Goal: Task Accomplishment & Management: Complete application form

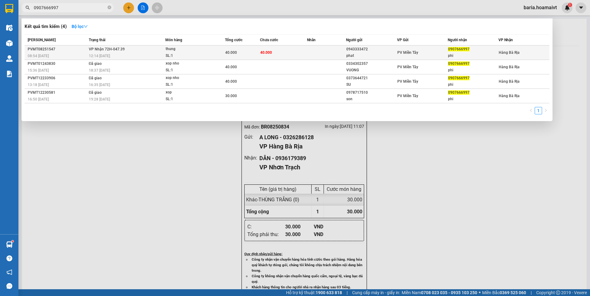
type input "0907666997"
click at [466, 53] on div "phi" at bounding box center [473, 56] width 50 height 6
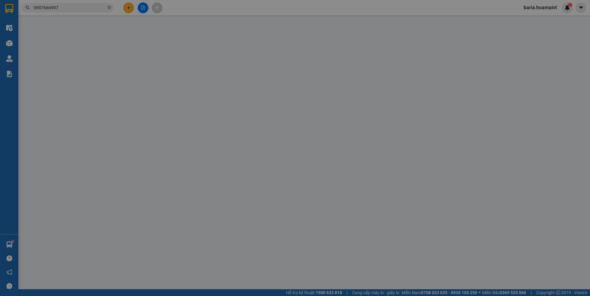
type input "0943333472"
type input "phat"
type input "079090014557"
type input "0907666997"
type input "phi"
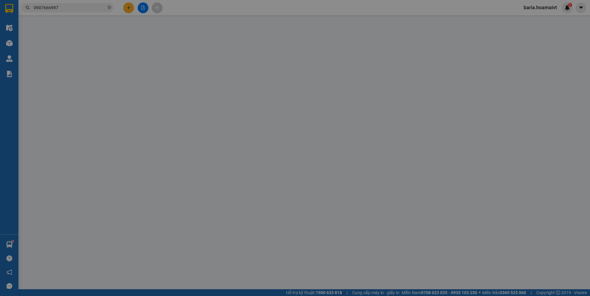
type input "40.000"
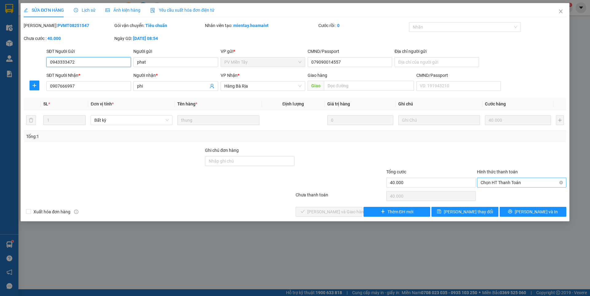
click at [492, 182] on span "Chọn HT Thanh Toán" at bounding box center [521, 182] width 82 height 9
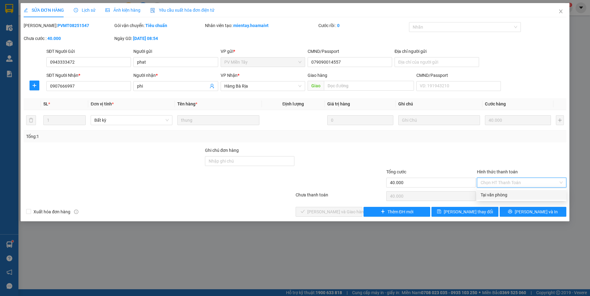
click at [490, 196] on div "Tại văn phòng" at bounding box center [521, 194] width 82 height 7
type input "0"
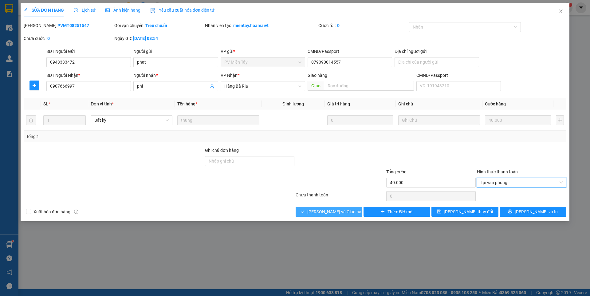
click at [343, 214] on span "[PERSON_NAME] và [PERSON_NAME] hàng" at bounding box center [336, 211] width 59 height 7
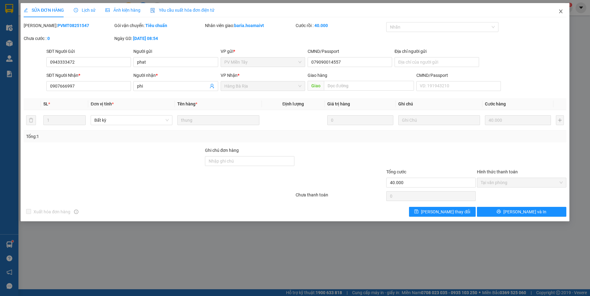
click at [559, 11] on icon "close" at bounding box center [560, 11] width 5 height 5
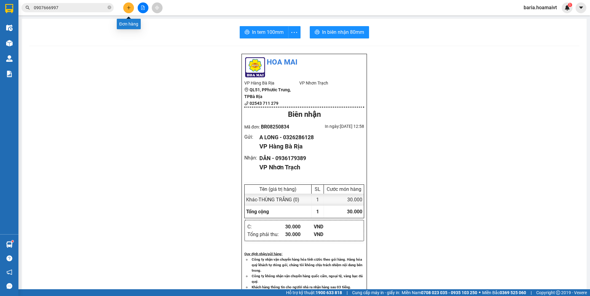
click at [126, 6] on button at bounding box center [128, 7] width 11 height 11
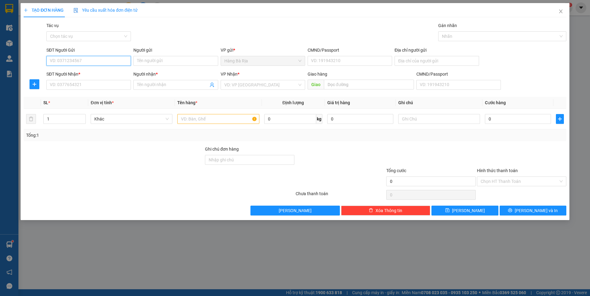
click at [101, 60] on input "SĐT Người Gửi" at bounding box center [88, 61] width 84 height 10
type input "0328842141"
click at [156, 61] on input "Người gửi" at bounding box center [175, 61] width 84 height 10
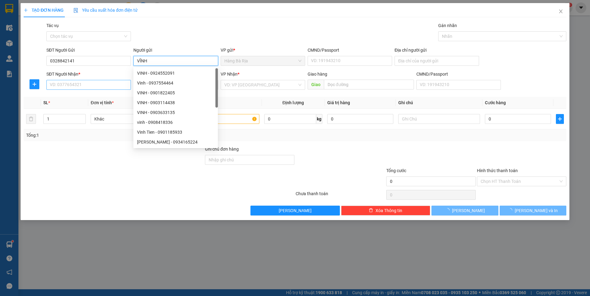
type input "VĨNH"
click at [95, 87] on input "SĐT Người Nhận *" at bounding box center [88, 85] width 84 height 10
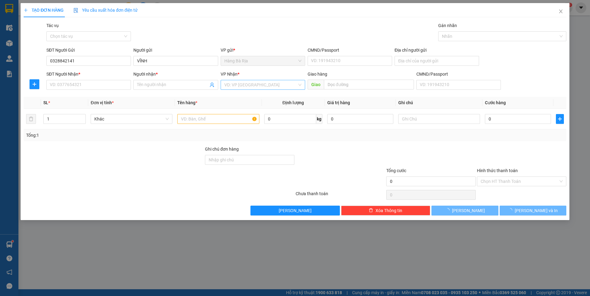
click at [250, 83] on input "search" at bounding box center [260, 84] width 73 height 9
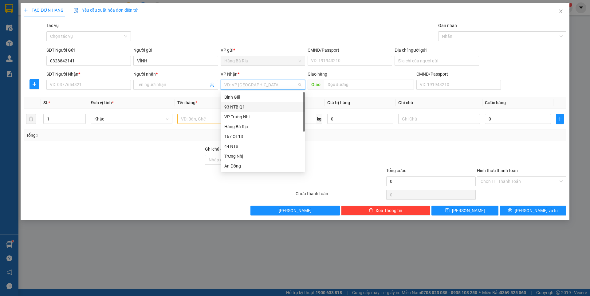
click at [234, 107] on div "93 NTB Q1" at bounding box center [262, 106] width 77 height 7
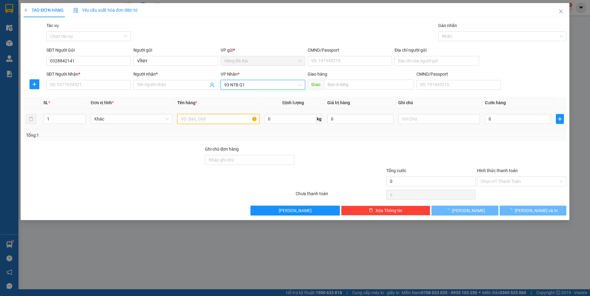
click at [208, 120] on input "text" at bounding box center [218, 119] width 82 height 10
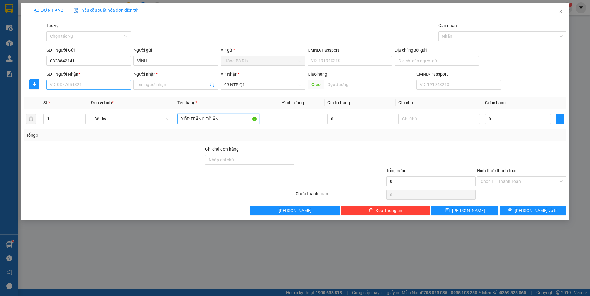
type input "XỐP TRẮNG ĐỒ ĂN"
click at [97, 86] on input "SĐT Người Nhận *" at bounding box center [88, 85] width 84 height 10
type input "0335258851"
click at [160, 85] on input "Người nhận *" at bounding box center [172, 84] width 71 height 7
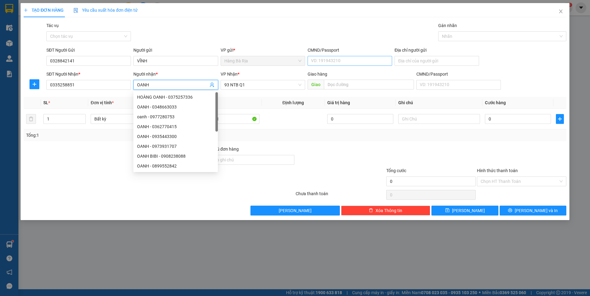
type input "OANH"
click at [336, 60] on input "CMND/Passport" at bounding box center [349, 61] width 84 height 10
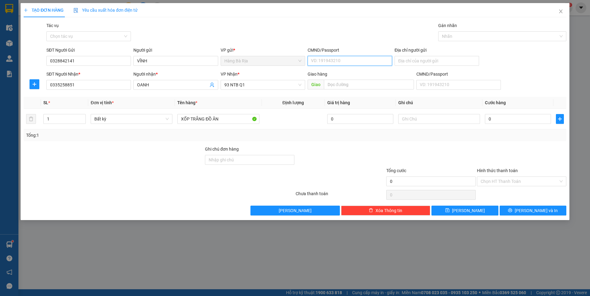
click at [336, 60] on input "CMND/Passport" at bounding box center [349, 61] width 84 height 10
click at [112, 60] on input "0328842141" at bounding box center [88, 61] width 84 height 10
click at [336, 61] on input "CMND/Passport" at bounding box center [349, 61] width 84 height 10
click at [344, 60] on input "CMND/Passport" at bounding box center [349, 61] width 84 height 10
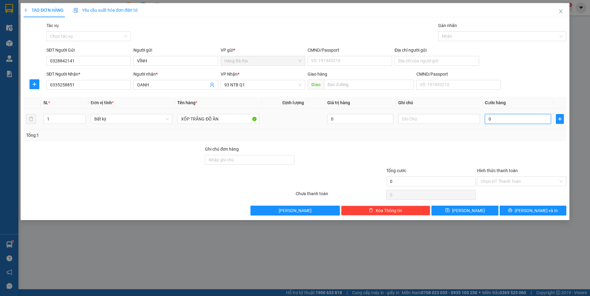
click at [501, 120] on input "0" at bounding box center [518, 119] width 66 height 10
type input "3"
type input "30"
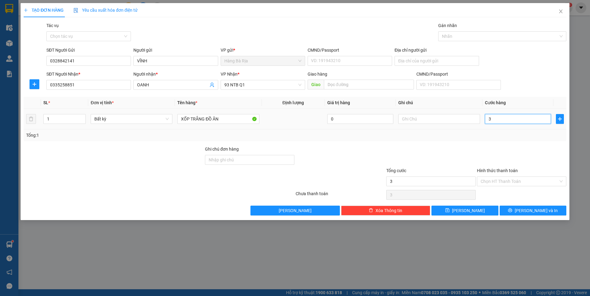
type input "30"
click at [532, 212] on span "[PERSON_NAME] và In" at bounding box center [535, 210] width 43 height 7
type input "30.000"
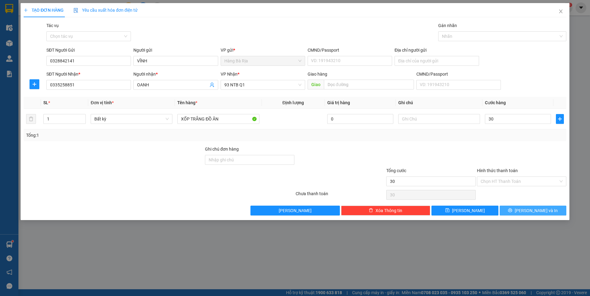
type input "30.000"
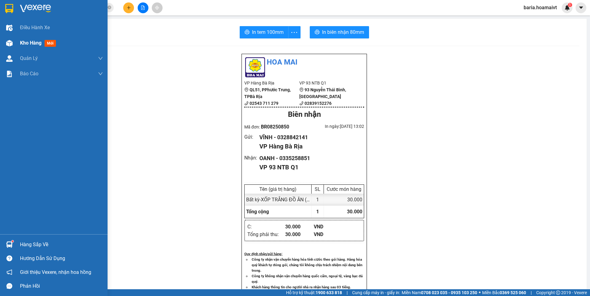
click at [53, 44] on span "mới" at bounding box center [50, 43] width 11 height 7
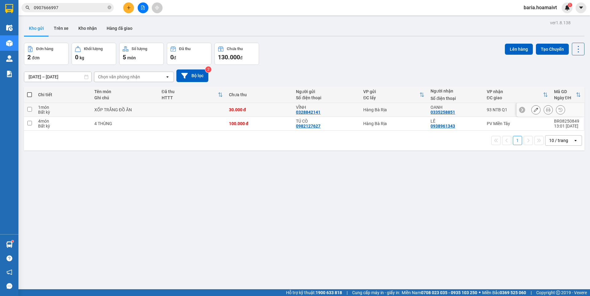
click at [533, 108] on icon at bounding box center [535, 109] width 4 height 4
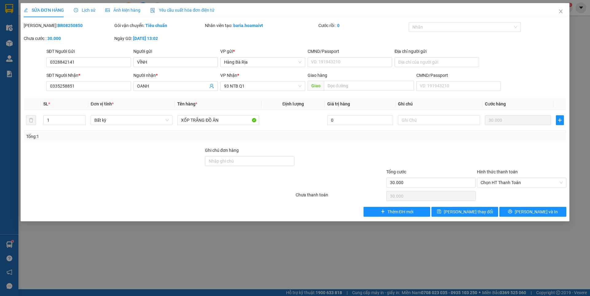
type input "0328842141"
type input "VĨNH"
type input "0335258851"
type input "OANH"
type input "30.000"
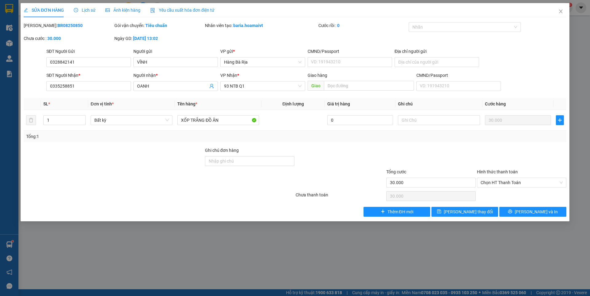
type input "30.000"
click at [60, 86] on input "0335258851" at bounding box center [88, 86] width 84 height 10
type input "0332258851"
click at [455, 213] on button "[PERSON_NAME] đổi" at bounding box center [464, 212] width 67 height 10
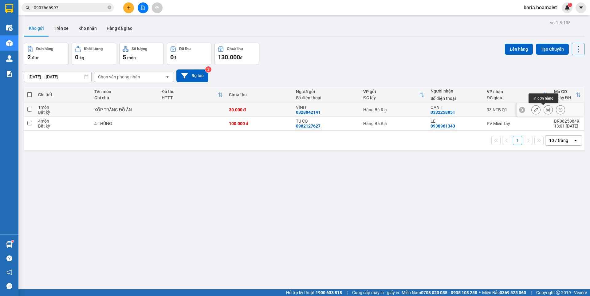
click at [546, 109] on icon at bounding box center [548, 109] width 4 height 4
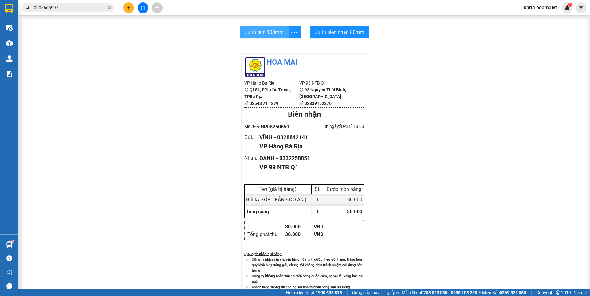
click at [255, 27] on button "In tem 100mm" at bounding box center [264, 32] width 49 height 12
click at [343, 29] on span "In biên nhận 80mm" at bounding box center [344, 32] width 42 height 8
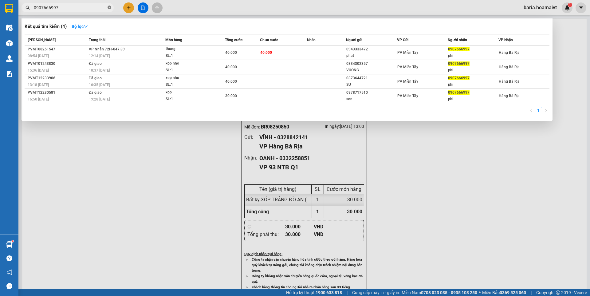
click at [108, 8] on icon "close-circle" at bounding box center [109, 8] width 4 height 4
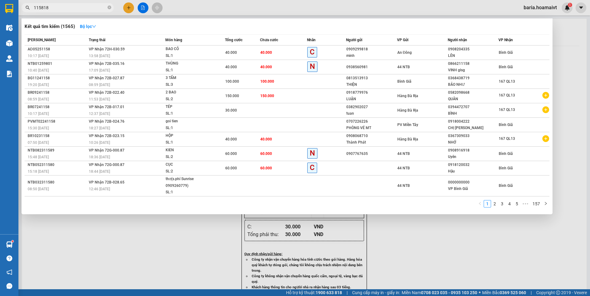
type input "1158183"
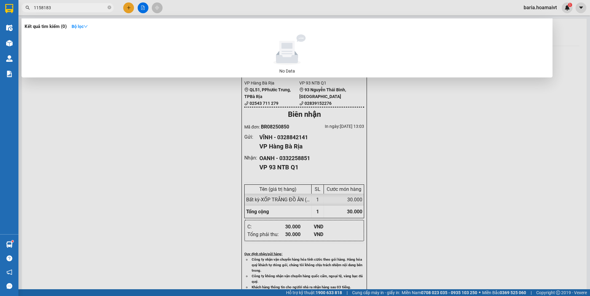
click at [109, 8] on icon "close-circle" at bounding box center [109, 8] width 4 height 4
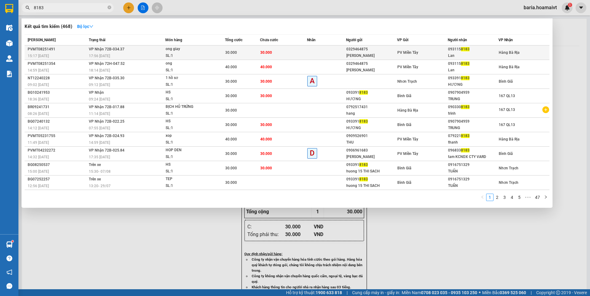
type input "8183"
click at [318, 53] on td at bounding box center [326, 52] width 39 height 14
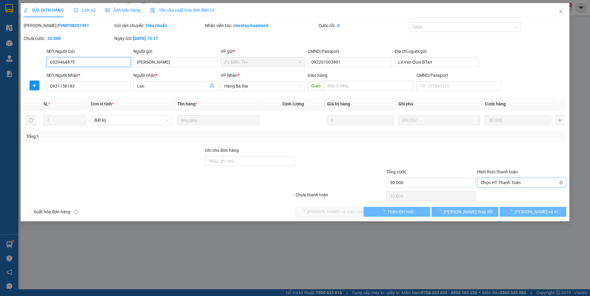
type input "0329464875"
type input "Nguyen Minh Phat"
type input "092201003981"
type input "Le Van Quoi BTan"
type input "0931158183"
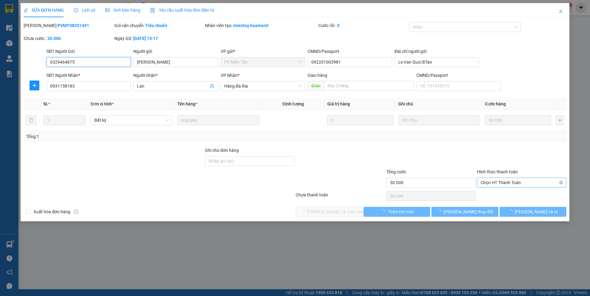
type input "Lan"
type input "30.000"
click at [493, 183] on span "Chọn HT Thanh Toán" at bounding box center [521, 182] width 82 height 9
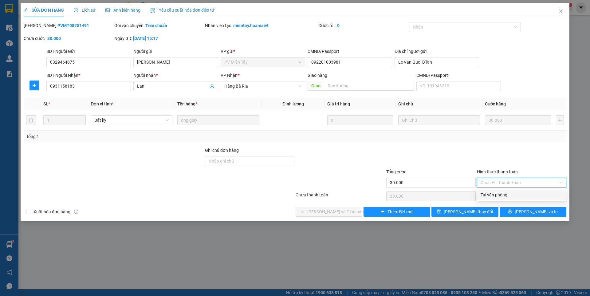
drag, startPoint x: 491, startPoint y: 195, endPoint x: 373, endPoint y: 198, distance: 117.4
click at [484, 196] on div "Tại văn phòng" at bounding box center [521, 194] width 82 height 7
type input "0"
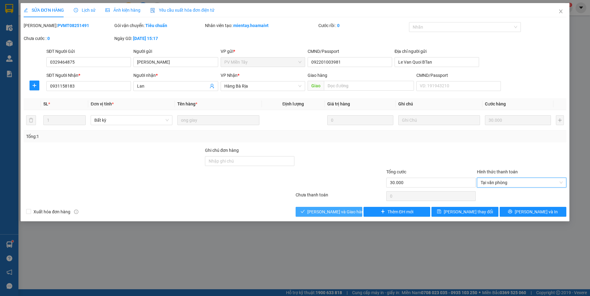
click at [353, 213] on button "[PERSON_NAME] và [PERSON_NAME] hàng" at bounding box center [328, 212] width 67 height 10
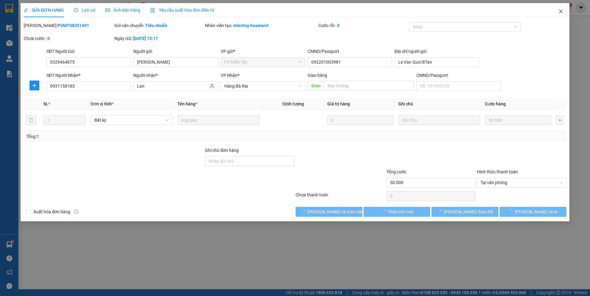
click at [561, 12] on icon "close" at bounding box center [560, 11] width 5 height 5
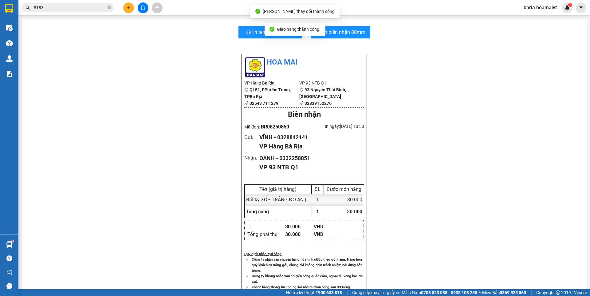
click at [90, 6] on input "8183" at bounding box center [70, 7] width 72 height 7
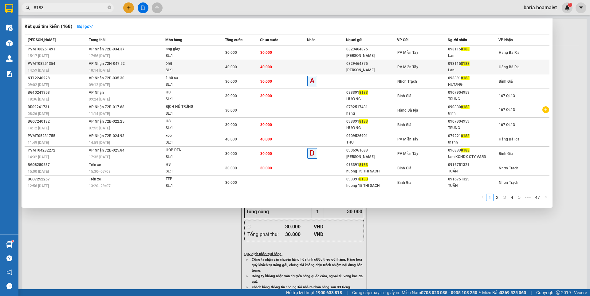
click at [451, 67] on div "Lan" at bounding box center [473, 70] width 50 height 6
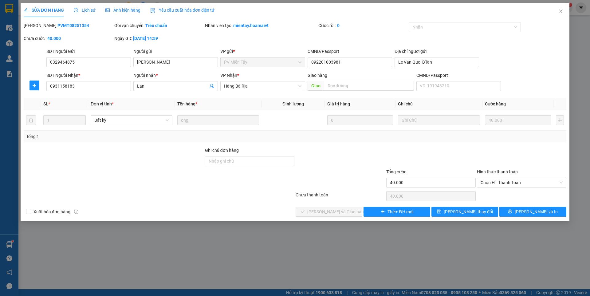
type input "0329464875"
type input "Nguyen Minh Phat"
type input "092201003981"
type input "Le Van Quoi BTan"
type input "0931158183"
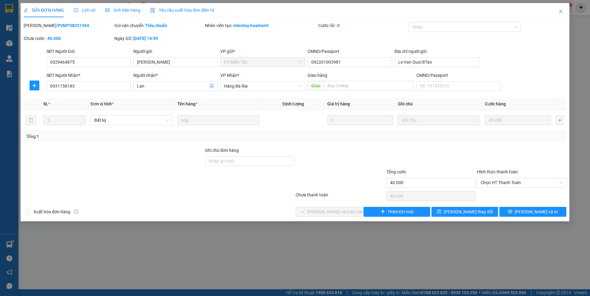
type input "Lan"
type input "40.000"
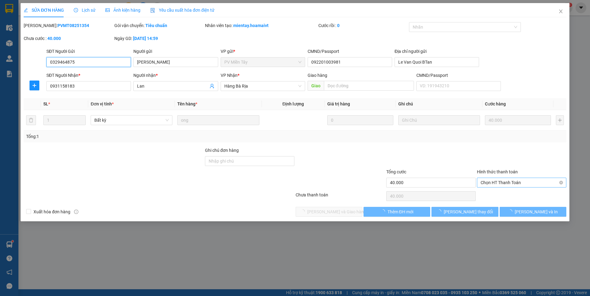
click at [491, 184] on span "Chọn HT Thanh Toán" at bounding box center [521, 182] width 82 height 9
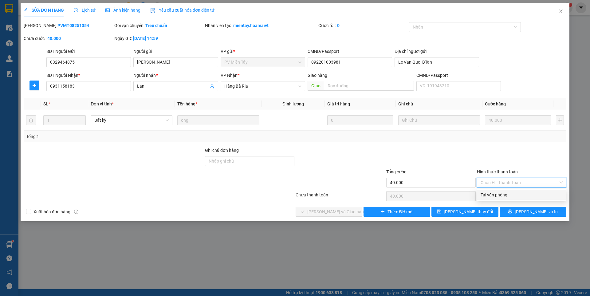
click at [489, 194] on div "Tại văn phòng" at bounding box center [521, 194] width 82 height 7
type input "0"
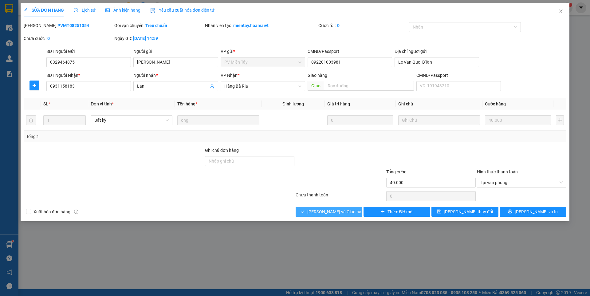
click at [352, 216] on button "[PERSON_NAME] và [PERSON_NAME] hàng" at bounding box center [328, 212] width 67 height 10
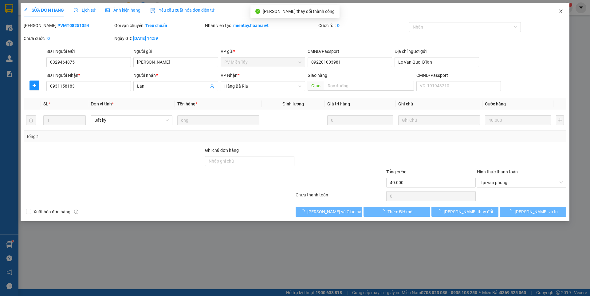
click at [559, 12] on icon "close" at bounding box center [560, 11] width 5 height 5
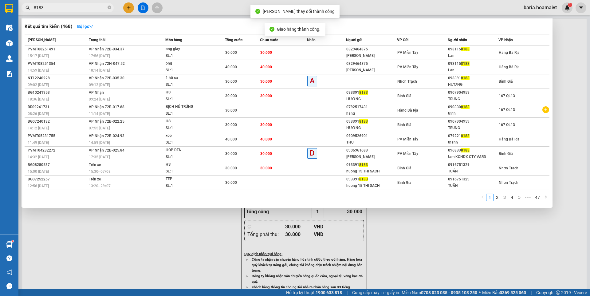
click at [71, 6] on input "8183" at bounding box center [70, 7] width 72 height 7
click at [135, 232] on div at bounding box center [295, 148] width 590 height 296
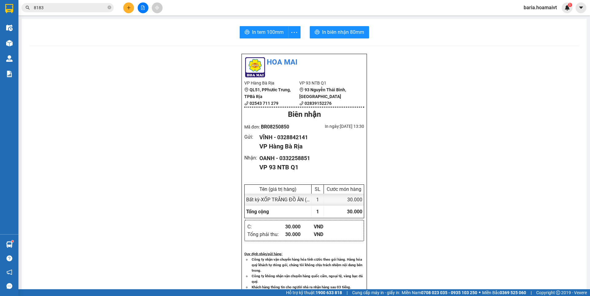
click at [80, 9] on input "8183" at bounding box center [70, 7] width 72 height 7
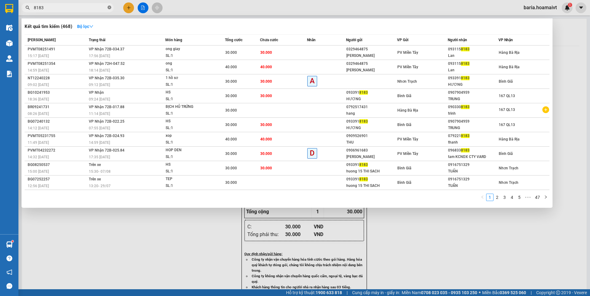
click at [108, 6] on icon "close-circle" at bounding box center [109, 8] width 4 height 4
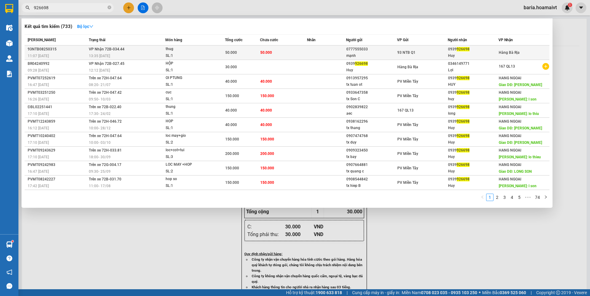
type input "926698"
click at [451, 51] on div "0939 926698" at bounding box center [473, 49] width 50 height 6
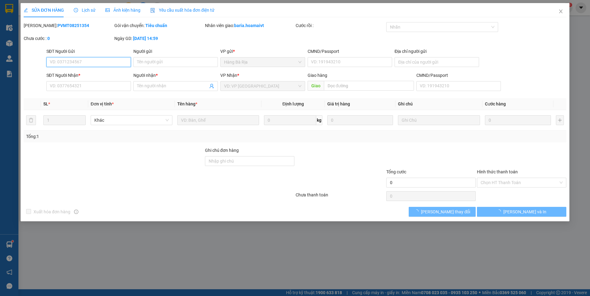
type input "0777555033"
type input "mạnh"
type input "027097010987"
type input "383a le dai hanh p11 q11"
type input "0939926698"
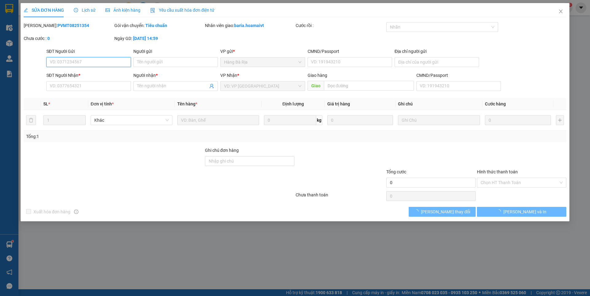
type input "Huy"
type input "50.000"
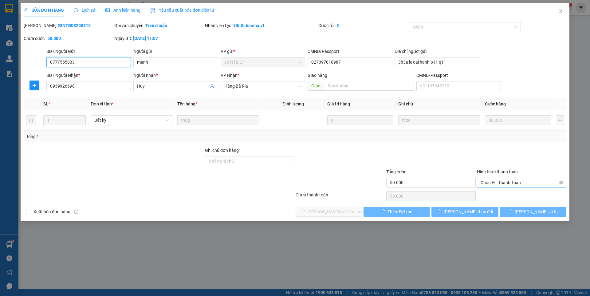
click at [496, 182] on span "Chọn HT Thanh Toán" at bounding box center [521, 182] width 82 height 9
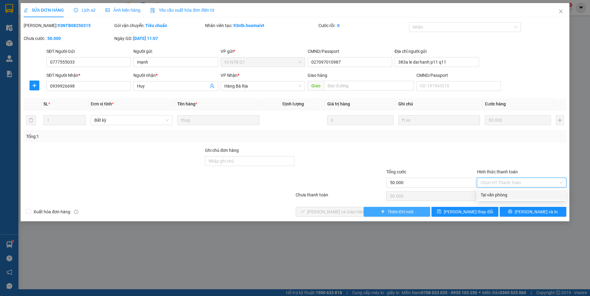
drag, startPoint x: 494, startPoint y: 193, endPoint x: 386, endPoint y: 209, distance: 108.4
click at [493, 194] on div "Tại văn phòng" at bounding box center [521, 194] width 82 height 7
type input "0"
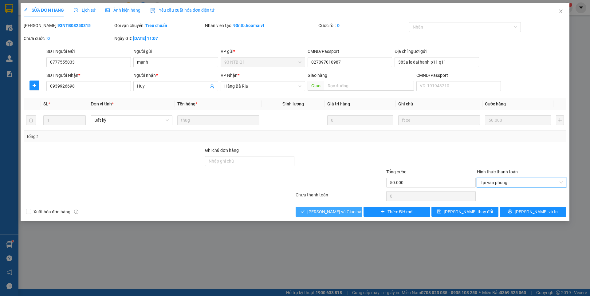
drag, startPoint x: 334, startPoint y: 211, endPoint x: 470, endPoint y: 158, distance: 146.1
click at [337, 211] on span "[PERSON_NAME] và [PERSON_NAME] hàng" at bounding box center [336, 211] width 59 height 7
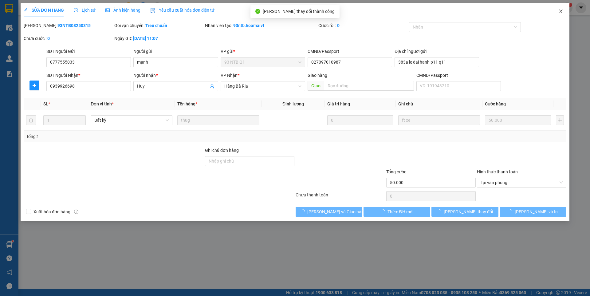
click at [559, 12] on icon "close" at bounding box center [560, 11] width 5 height 5
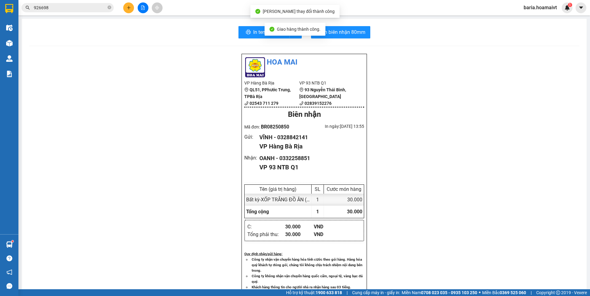
click at [95, 10] on input "926698" at bounding box center [70, 7] width 72 height 7
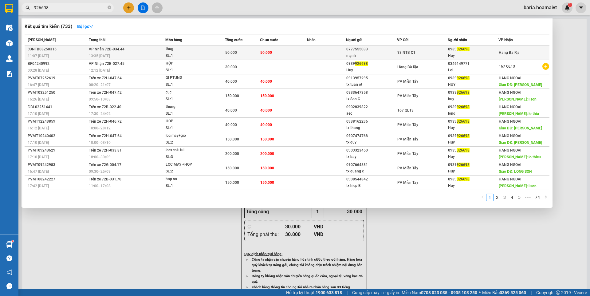
click at [458, 49] on span "926698" at bounding box center [462, 49] width 13 height 4
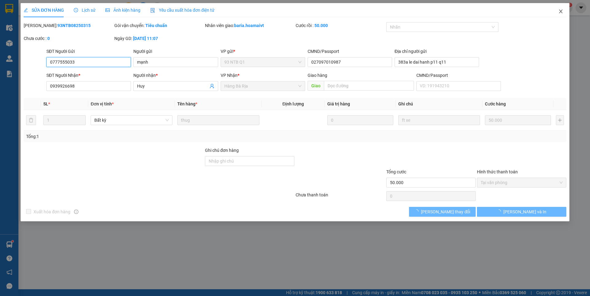
type input "0777555033"
type input "mạnh"
type input "027097010987"
type input "383a le dai hanh p11 q11"
type input "0939926698"
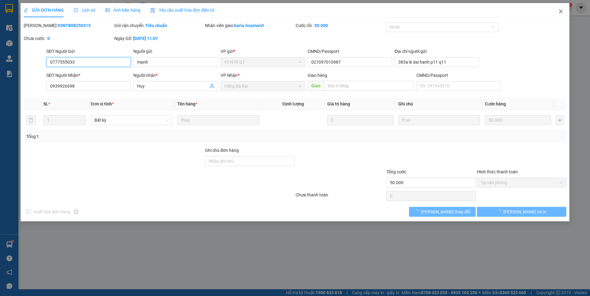
type input "Huy"
type input "50.000"
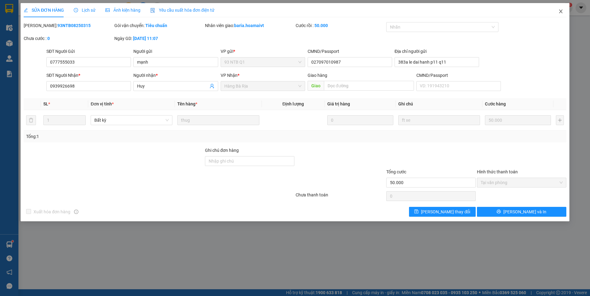
click at [560, 10] on icon "close" at bounding box center [560, 11] width 5 height 5
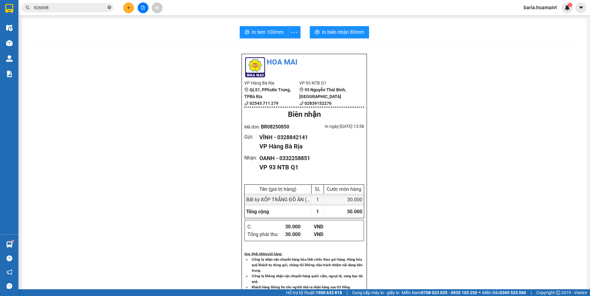
click at [109, 6] on icon "close-circle" at bounding box center [109, 8] width 4 height 4
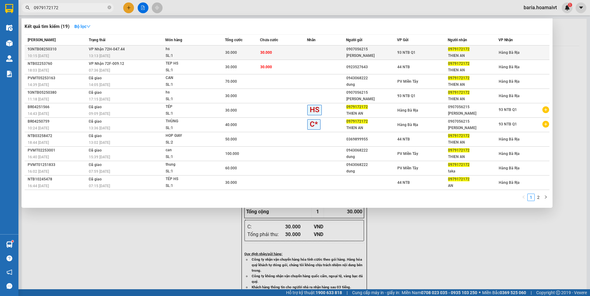
type input "0979172172"
click at [459, 50] on span "0979172172" at bounding box center [458, 49] width 21 height 4
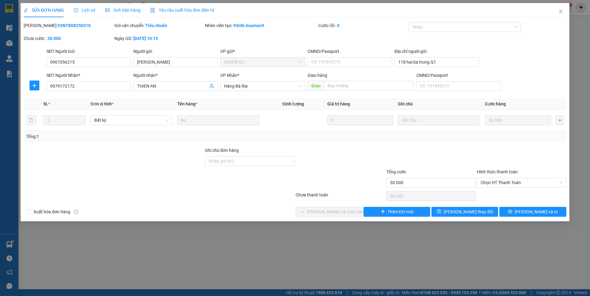
type input "0907056215"
type input "KIM"
type input "118 hai ba trung Q1"
type input "0979172172"
type input "THIEN AN"
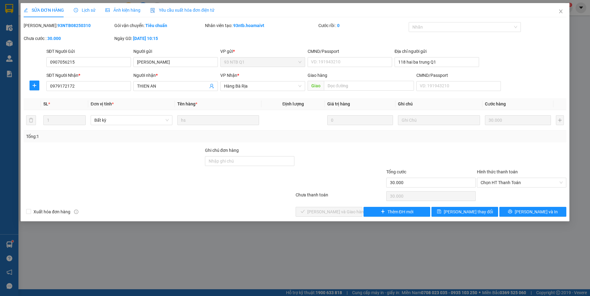
type input "30.000"
click at [488, 182] on span "Chọn HT Thanh Toán" at bounding box center [521, 182] width 82 height 9
click at [490, 192] on div "Tại văn phòng" at bounding box center [521, 194] width 82 height 7
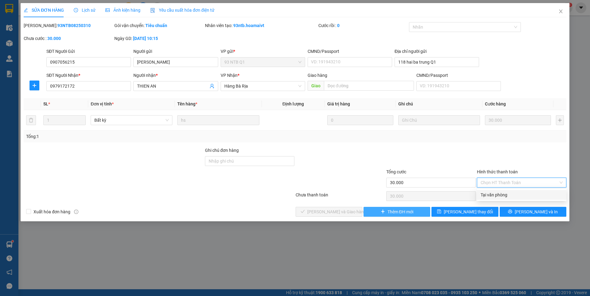
type input "0"
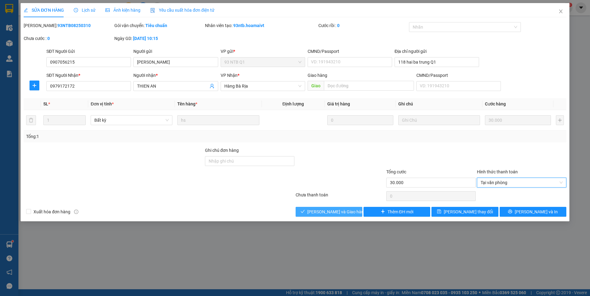
click at [334, 207] on button "[PERSON_NAME] và [PERSON_NAME] hàng" at bounding box center [328, 212] width 67 height 10
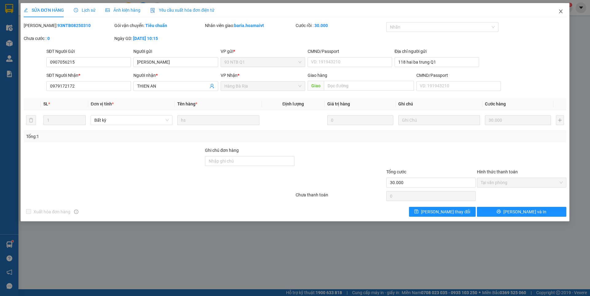
click at [563, 10] on icon "close" at bounding box center [560, 11] width 5 height 5
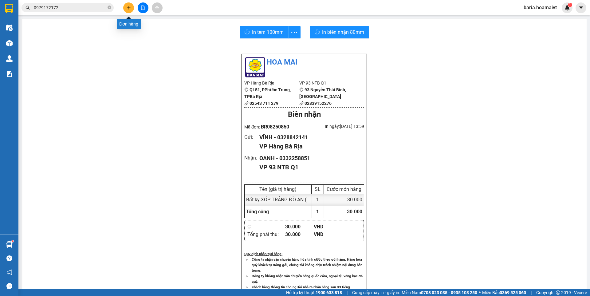
click at [127, 8] on icon "plus" at bounding box center [129, 8] width 4 height 4
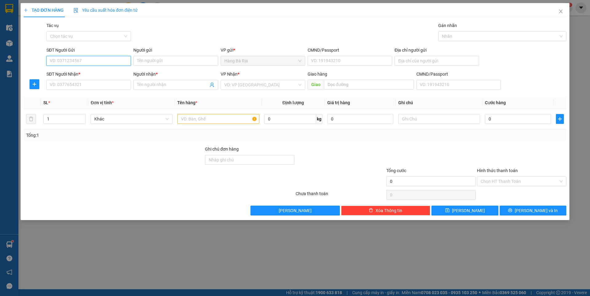
click at [103, 60] on input "SĐT Người Gửi" at bounding box center [88, 61] width 84 height 10
type input "0937036616"
click at [92, 73] on div "0937036616 - HƯNG" at bounding box center [88, 73] width 77 height 7
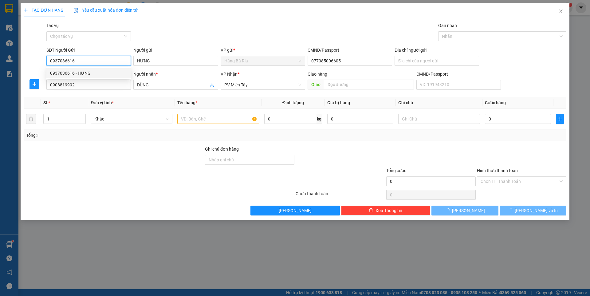
type input "HƯNG"
type input "077085006605"
type input "0908819992"
type input "DŨNG"
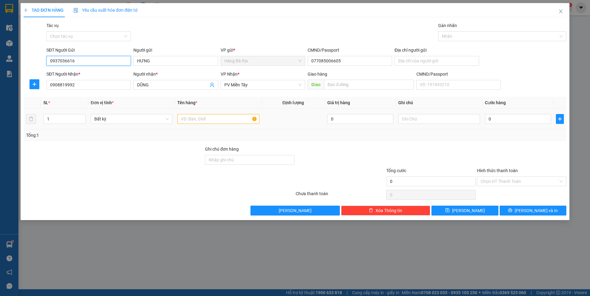
type input "0937036616"
click at [232, 119] on input "text" at bounding box center [218, 119] width 82 height 10
type input "BAO"
click at [501, 118] on input "0" at bounding box center [518, 119] width 66 height 10
type input "4"
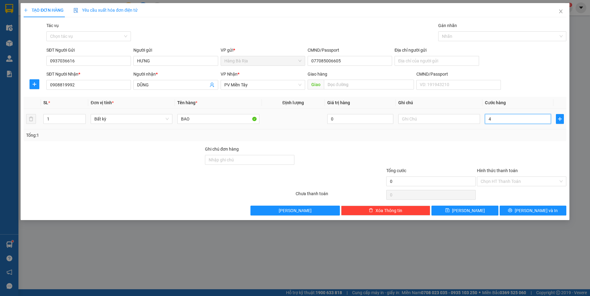
type input "4"
type input "40"
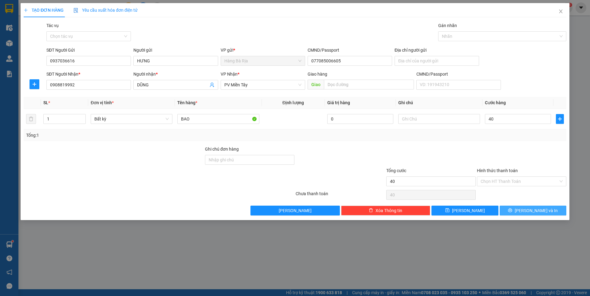
type input "40.000"
click at [527, 211] on span "[PERSON_NAME] và In" at bounding box center [535, 210] width 43 height 7
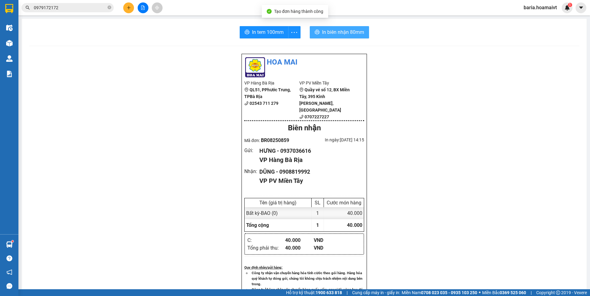
click at [324, 29] on span "In biên nhận 80mm" at bounding box center [343, 32] width 42 height 8
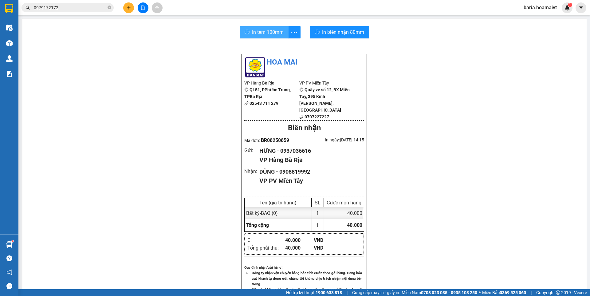
click at [248, 32] on button "In tem 100mm" at bounding box center [264, 32] width 49 height 12
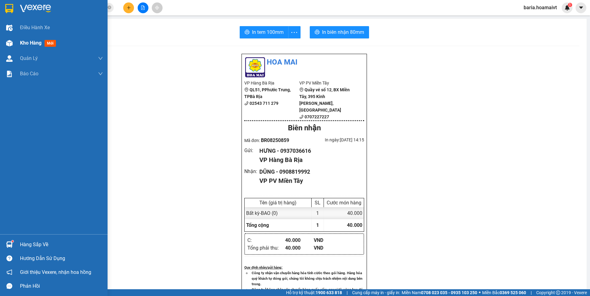
click at [49, 43] on span "mới" at bounding box center [50, 43] width 11 height 7
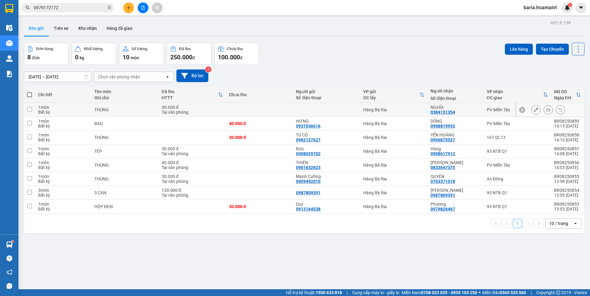
click at [28, 108] on input "checkbox" at bounding box center [29, 109] width 5 height 5
checkbox input "true"
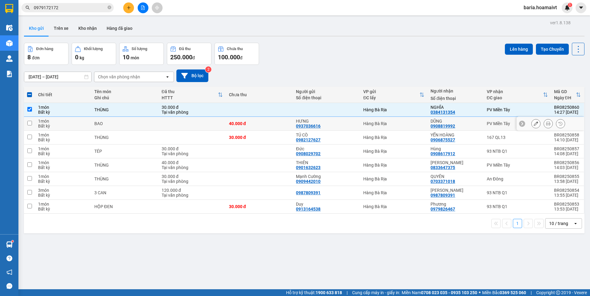
click at [30, 124] on input "checkbox" at bounding box center [29, 123] width 5 height 5
checkbox input "true"
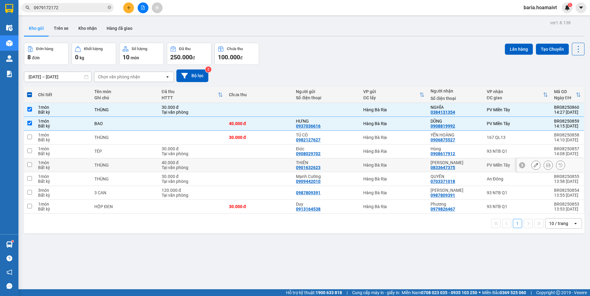
click at [30, 166] on input "checkbox" at bounding box center [29, 164] width 5 height 5
checkbox input "true"
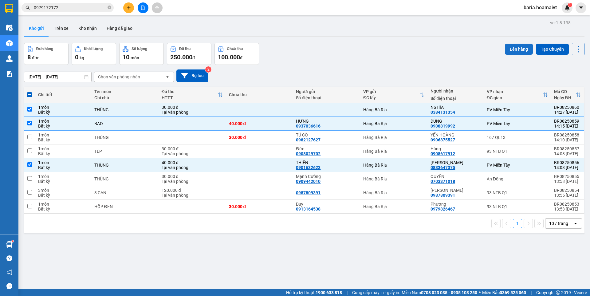
click at [513, 49] on button "Lên hàng" at bounding box center [519, 49] width 28 height 11
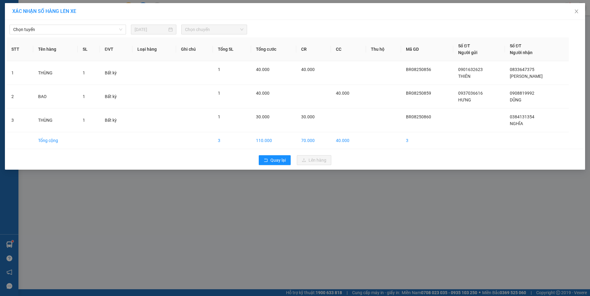
click at [95, 24] on div "Chọn tuyến 13/08/2025 Chọn chuyến" at bounding box center [294, 27] width 577 height 13
click at [89, 30] on span "Chọn tuyến" at bounding box center [67, 29] width 109 height 9
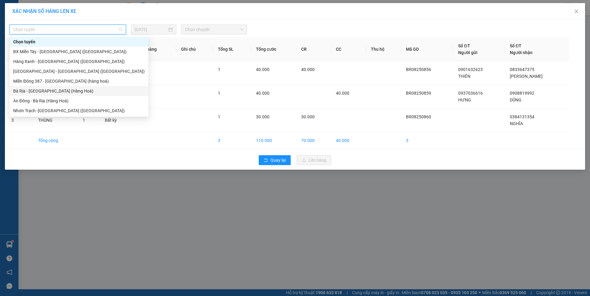
click at [78, 92] on div "Bà Rịa - [GEOGRAPHIC_DATA] (Hàng Hoá)" at bounding box center [78, 91] width 131 height 7
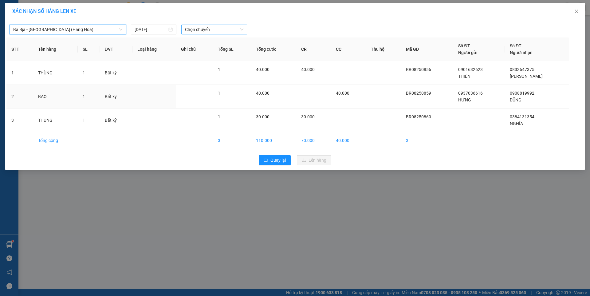
click at [210, 29] on span "Chọn chuyến" at bounding box center [214, 29] width 58 height 9
type input "1420"
click at [224, 52] on div "Thêm chuyến " 14:20 "" at bounding box center [213, 52] width 65 height 10
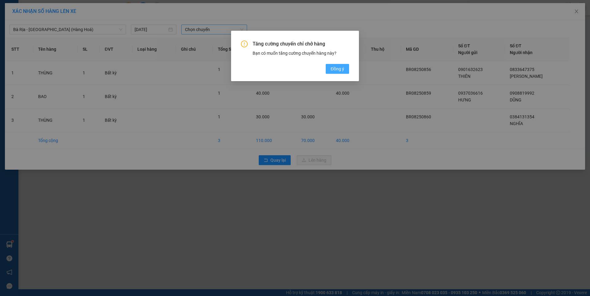
click at [334, 71] on span "Đồng ý" at bounding box center [337, 68] width 14 height 7
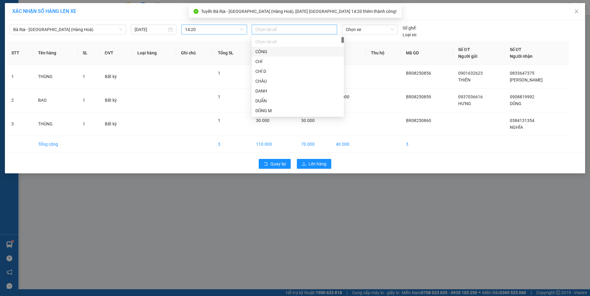
click at [280, 29] on div at bounding box center [294, 29] width 82 height 7
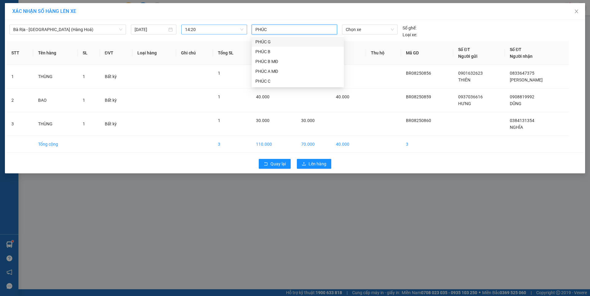
type input "PHÚC B"
click at [272, 44] on div "PHÚC B" at bounding box center [297, 41] width 85 height 7
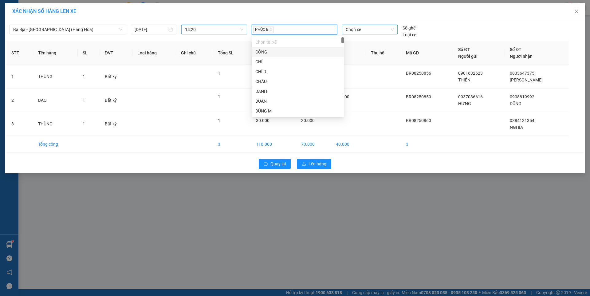
click at [349, 29] on span "Chọn xe" at bounding box center [369, 29] width 48 height 9
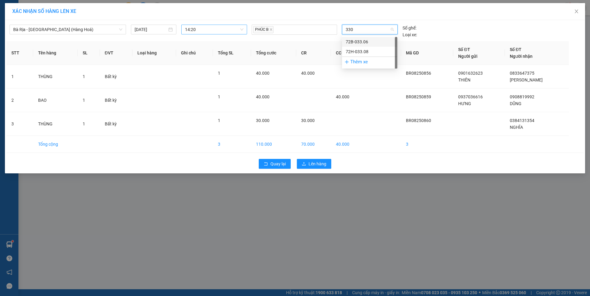
type input "3308"
click at [353, 41] on div "72H-033.08" at bounding box center [369, 41] width 48 height 7
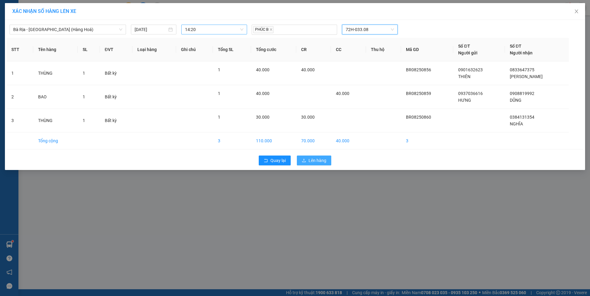
click at [319, 160] on span "Lên hàng" at bounding box center [317, 160] width 18 height 7
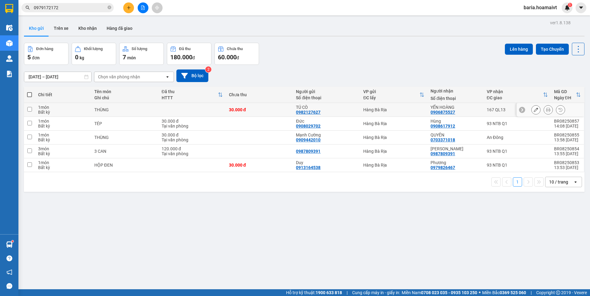
click at [29, 111] on input "checkbox" at bounding box center [29, 109] width 5 height 5
checkbox input "true"
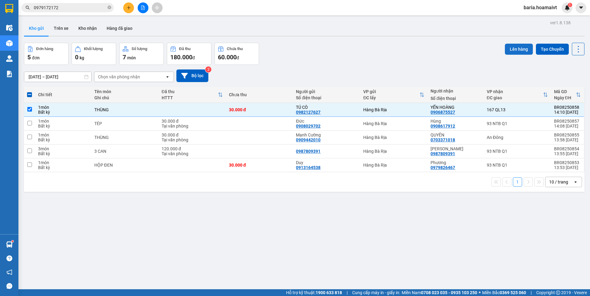
click at [505, 50] on button "Lên hàng" at bounding box center [519, 49] width 28 height 11
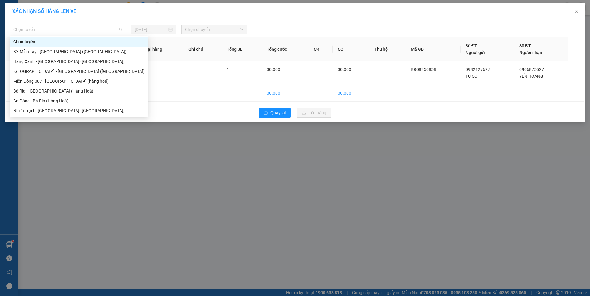
click at [89, 29] on span "Chọn tuyến" at bounding box center [67, 29] width 109 height 9
click at [54, 89] on div "Bà Rịa - [GEOGRAPHIC_DATA] (Hàng Hoá)" at bounding box center [78, 91] width 131 height 7
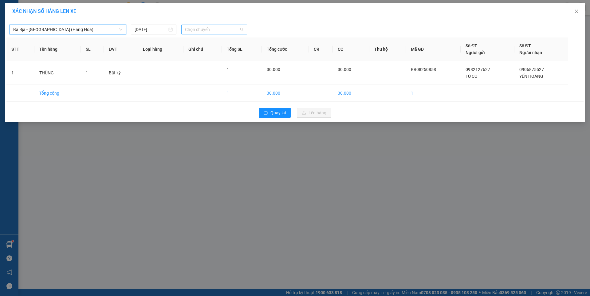
click at [205, 25] on span "Chọn chuyến" at bounding box center [214, 29] width 58 height 9
type input "1430"
click at [227, 53] on div "Thêm chuyến " 14:30 "" at bounding box center [213, 52] width 65 height 10
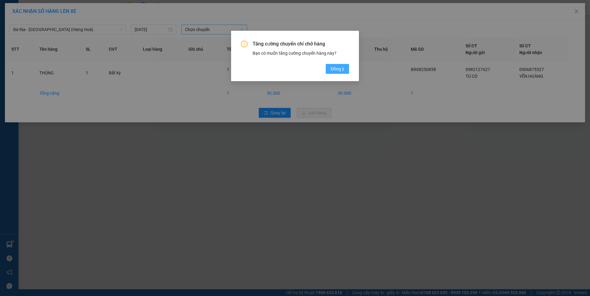
click at [343, 71] on span "Đồng ý" at bounding box center [337, 68] width 14 height 7
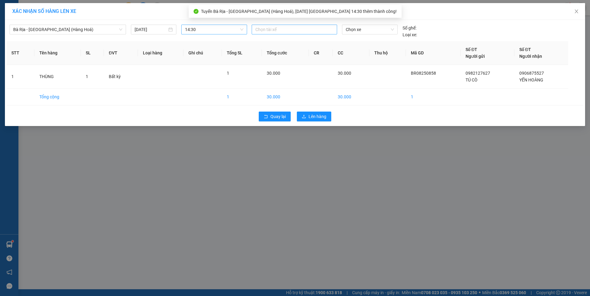
click at [275, 29] on div at bounding box center [294, 29] width 82 height 7
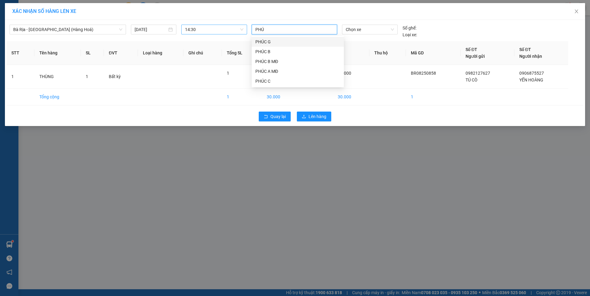
type input "PHÚC"
click at [274, 73] on div "PHÚC A MĐ" at bounding box center [297, 71] width 85 height 7
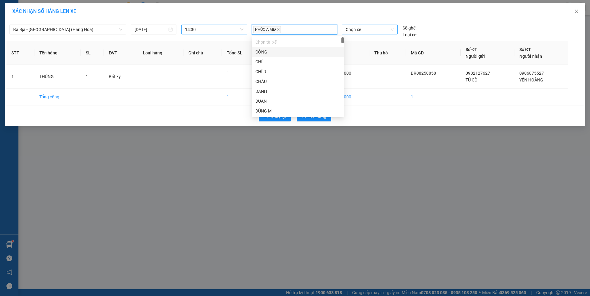
click at [372, 27] on span "Chọn xe" at bounding box center [369, 29] width 48 height 9
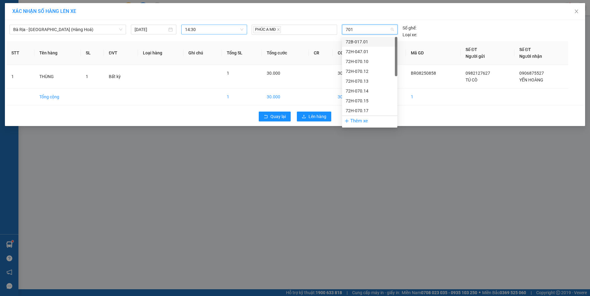
type input "7017"
click at [374, 40] on div "72H-070.17" at bounding box center [369, 41] width 48 height 7
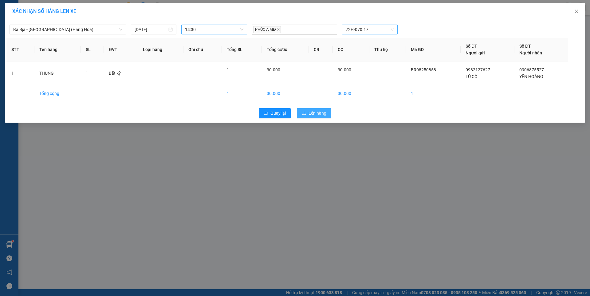
click at [314, 115] on span "Lên hàng" at bounding box center [317, 113] width 18 height 7
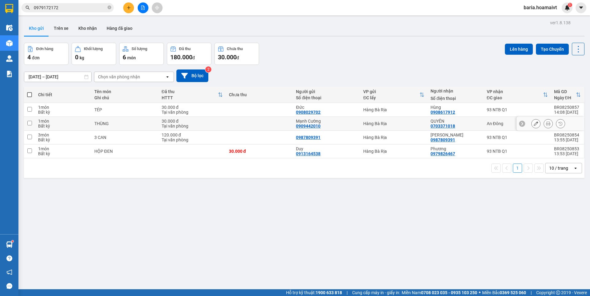
click at [27, 123] on td at bounding box center [29, 124] width 11 height 14
checkbox input "true"
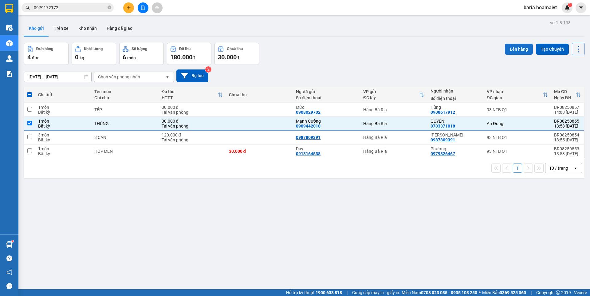
click at [516, 49] on button "Lên hàng" at bounding box center [519, 49] width 28 height 11
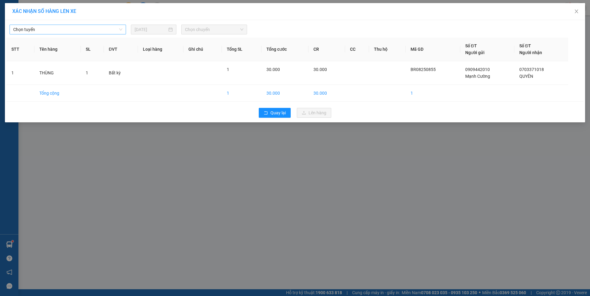
click at [67, 30] on span "Chọn tuyến" at bounding box center [67, 29] width 109 height 9
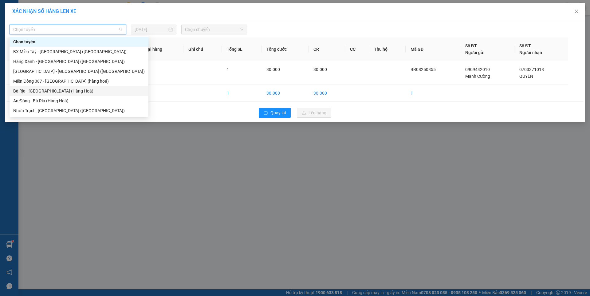
click at [53, 93] on div "Bà Rịa - [GEOGRAPHIC_DATA] (Hàng Hoá)" at bounding box center [78, 91] width 131 height 7
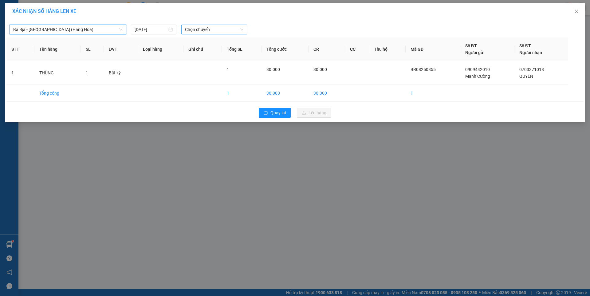
click at [197, 30] on span "Chọn chuyến" at bounding box center [214, 29] width 58 height 9
type input "1440"
click at [225, 52] on div "Thêm chuyến " 14:40 "" at bounding box center [213, 52] width 65 height 10
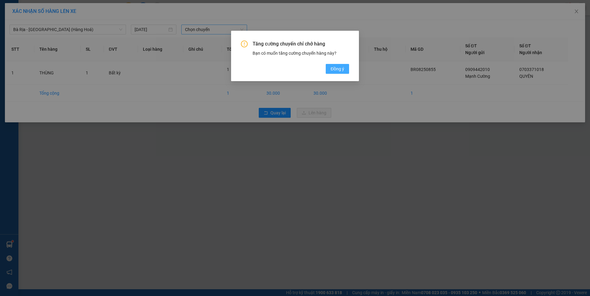
click at [336, 68] on span "Đồng ý" at bounding box center [337, 68] width 14 height 7
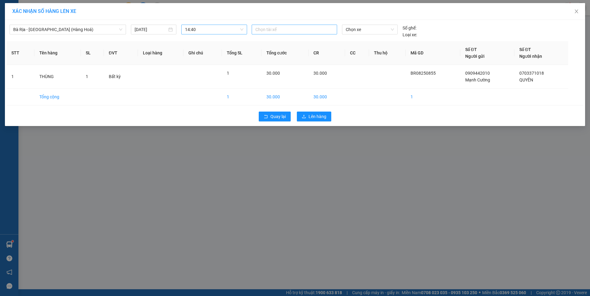
click at [282, 31] on div at bounding box center [294, 29] width 82 height 7
type input "TÙNG E"
click at [275, 43] on div "TÙNG E" at bounding box center [297, 41] width 85 height 7
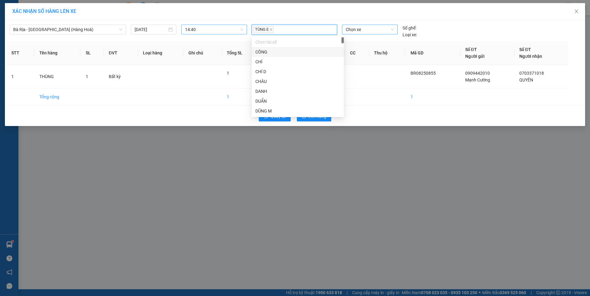
click at [367, 30] on span "Chọn xe" at bounding box center [369, 29] width 48 height 9
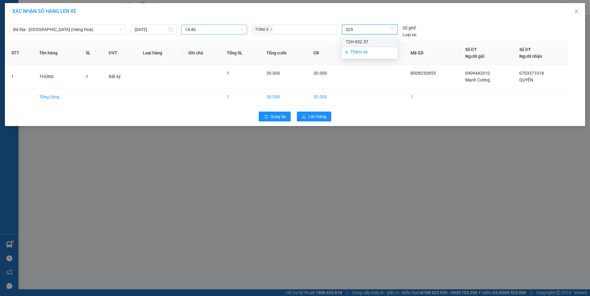
type input "3257"
click at [360, 41] on div "72H-032.57" at bounding box center [369, 41] width 48 height 7
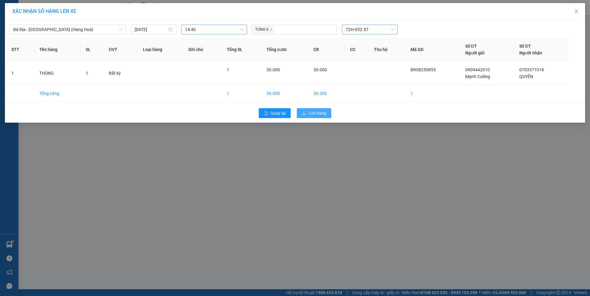
click at [320, 115] on span "Lên hàng" at bounding box center [317, 113] width 18 height 7
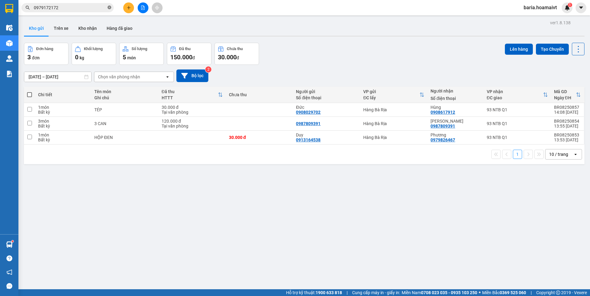
click at [109, 7] on icon "close-circle" at bounding box center [109, 8] width 4 height 4
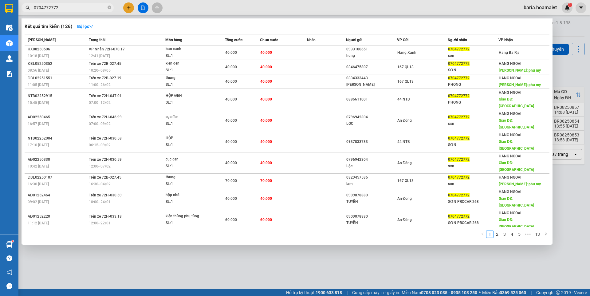
type input "0704772772"
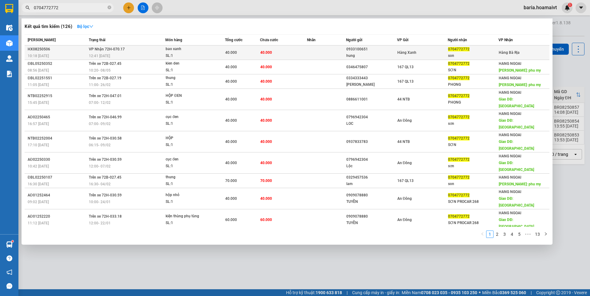
click at [463, 50] on span "0704772772" at bounding box center [458, 49] width 21 height 4
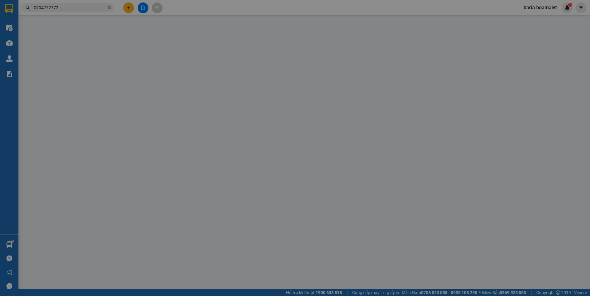
type input "0933100651"
type input "hung"
type input "096207003997"
type input "0704772772"
type input "son"
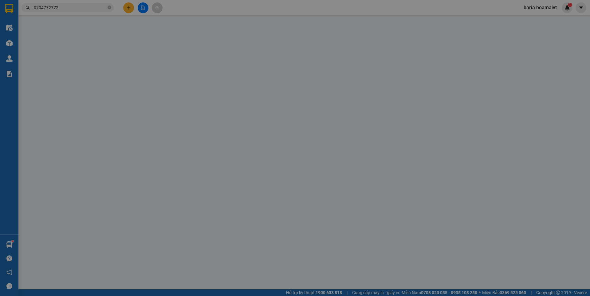
type input "40.000"
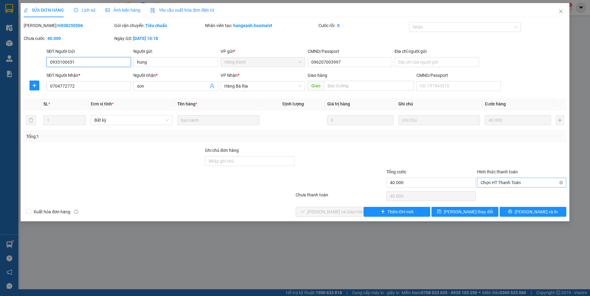
click at [505, 183] on span "Chọn HT Thanh Toán" at bounding box center [521, 182] width 82 height 9
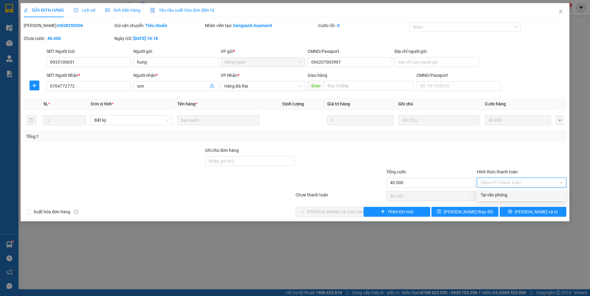
click at [498, 193] on div "Tại văn phòng" at bounding box center [521, 194] width 82 height 7
type input "0"
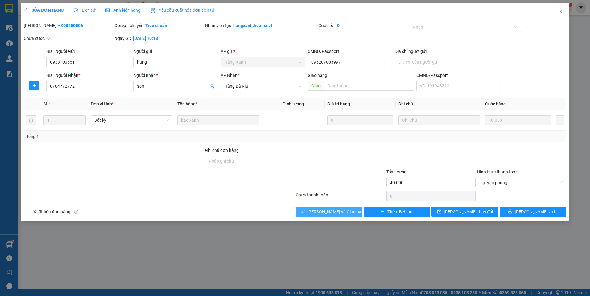
click at [342, 209] on span "[PERSON_NAME] và [PERSON_NAME] hàng" at bounding box center [336, 211] width 59 height 7
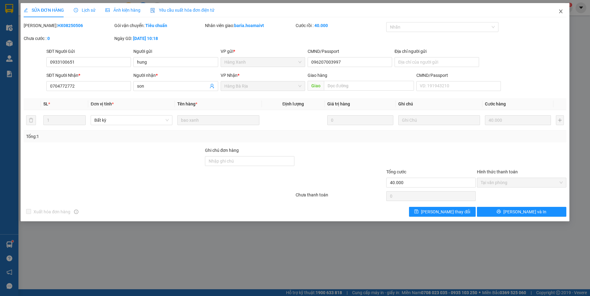
click at [559, 10] on icon "close" at bounding box center [560, 11] width 5 height 5
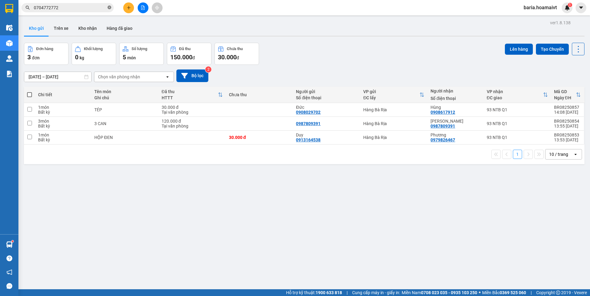
click at [108, 6] on icon "close-circle" at bounding box center [109, 8] width 4 height 4
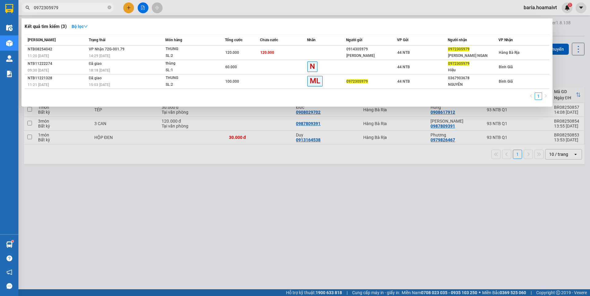
type input "0972305979"
click at [217, 225] on div at bounding box center [295, 148] width 590 height 296
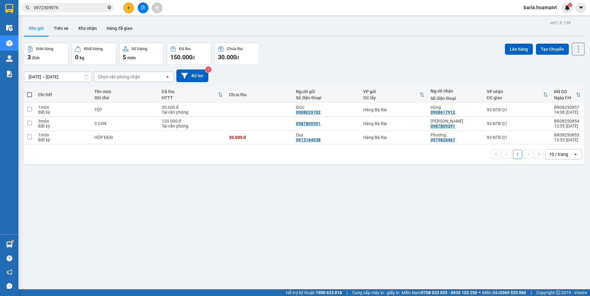
click at [110, 6] on icon "close-circle" at bounding box center [109, 8] width 4 height 4
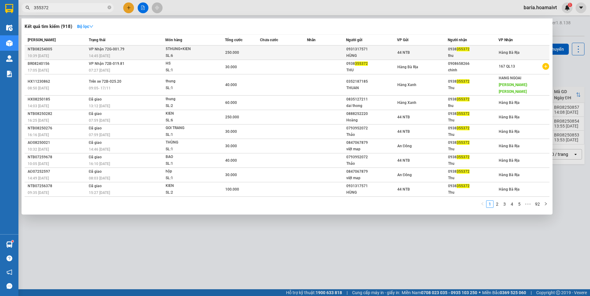
type input "355372"
click at [457, 55] on div "thu" at bounding box center [473, 56] width 50 height 6
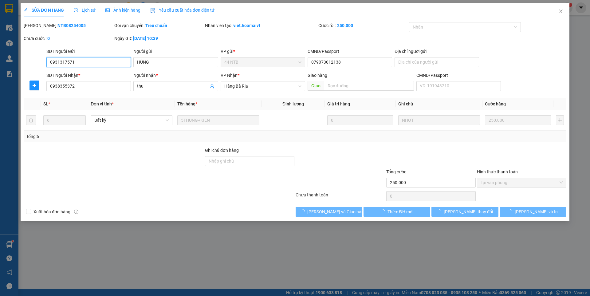
type input "0931317571"
type input "HÙNG"
type input "079073012138"
type input "0938355372"
type input "thu"
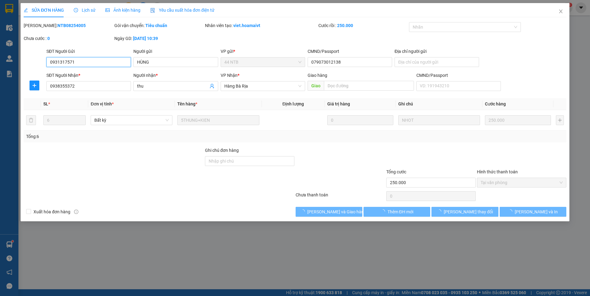
type input "250.000"
click at [343, 212] on span "[PERSON_NAME] và [PERSON_NAME] hàng" at bounding box center [336, 211] width 59 height 7
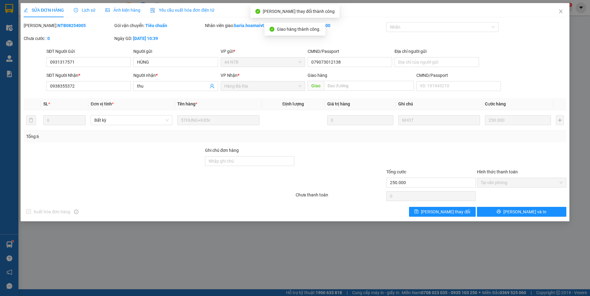
click at [344, 212] on div "Xuất hóa đơn hàng Lưu thay đổi Lưu và In" at bounding box center [295, 212] width 544 height 10
click at [559, 12] on icon "close" at bounding box center [560, 11] width 5 height 5
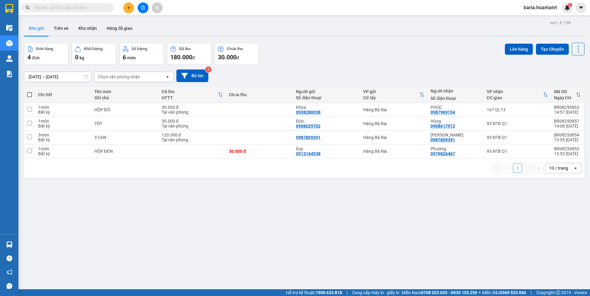
click at [101, 3] on span at bounding box center [67, 7] width 92 height 9
click at [104, 12] on div "Kết quả tìm kiếm ( 0 ) Bộ lọc No Data" at bounding box center [60, 7] width 120 height 11
click at [103, 8] on input "text" at bounding box center [70, 7] width 72 height 7
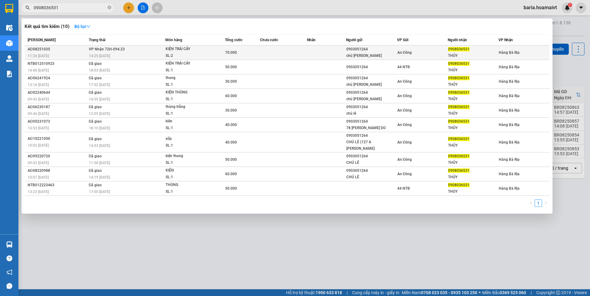
type input "0908036531"
click at [460, 48] on span "0908036531" at bounding box center [458, 49] width 21 height 4
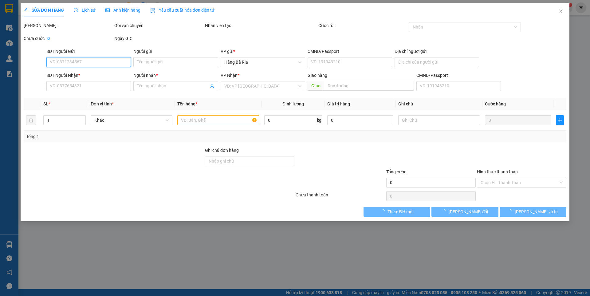
type input "0903051264"
type input "chú [PERSON_NAME]"
type input "074064002751"
type input "0908036531"
type input "THỦY"
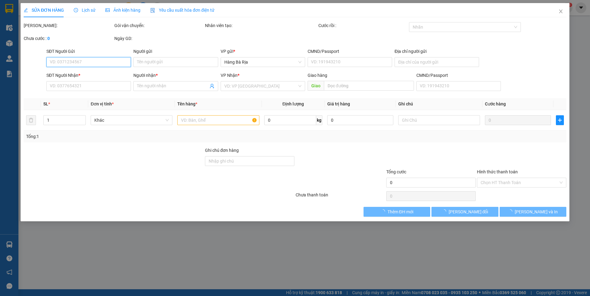
type input "70.000"
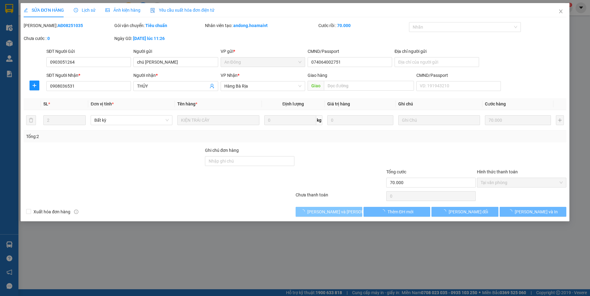
click at [341, 209] on span "[PERSON_NAME] và [PERSON_NAME] hàng" at bounding box center [348, 211] width 83 height 7
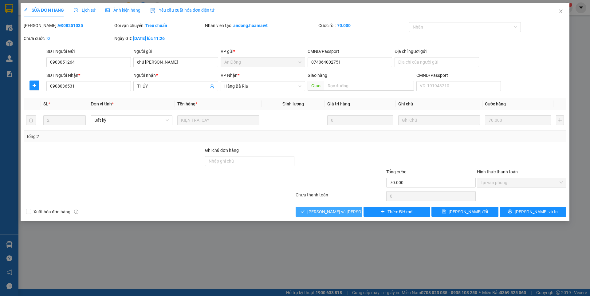
click at [328, 213] on span "[PERSON_NAME] và [PERSON_NAME] hàng" at bounding box center [348, 211] width 83 height 7
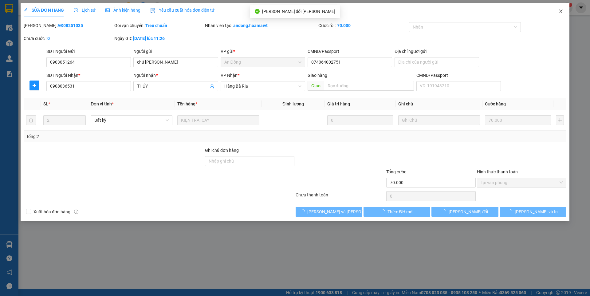
click at [560, 10] on icon "close" at bounding box center [560, 12] width 3 height 4
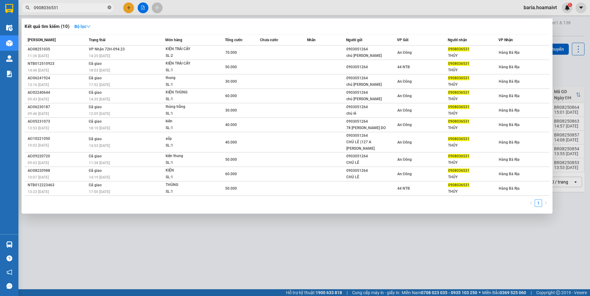
click at [111, 8] on icon "close-circle" at bounding box center [109, 8] width 4 height 4
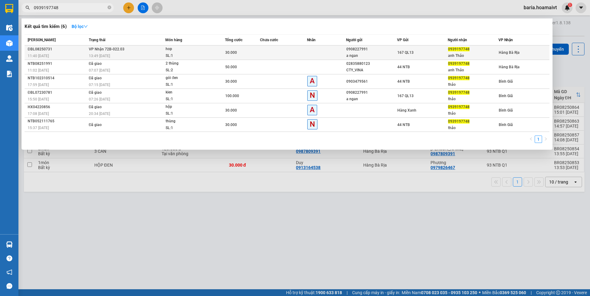
type input "0939197748"
click at [472, 53] on div "anh Thảo" at bounding box center [473, 56] width 50 height 6
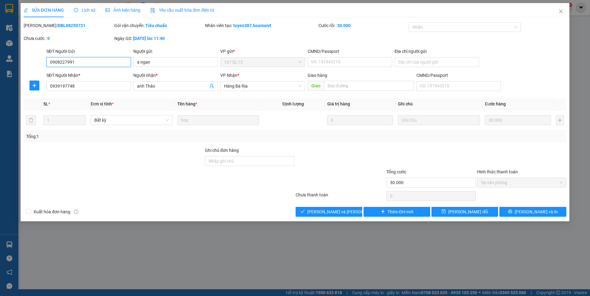
type input "0908227991"
type input "a ngan"
type input "0939197748"
type input "anh Thảo"
type input "30.000"
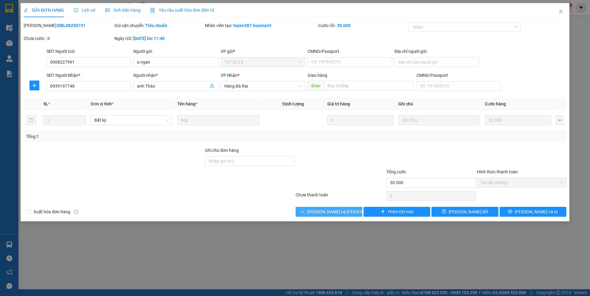
click at [345, 211] on span "[PERSON_NAME] và [PERSON_NAME] hàng" at bounding box center [348, 211] width 83 height 7
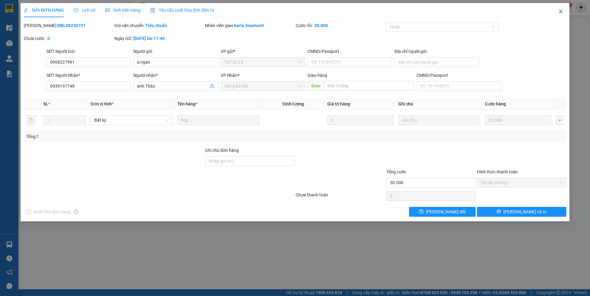
click at [562, 13] on icon "close" at bounding box center [560, 11] width 5 height 5
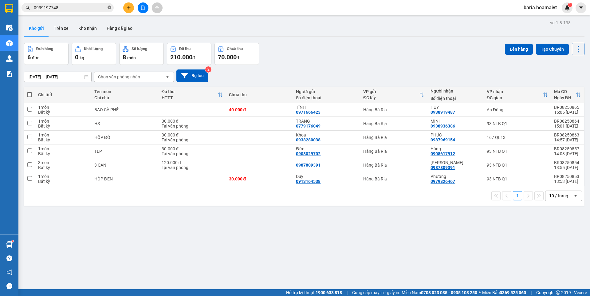
click at [108, 7] on icon "close-circle" at bounding box center [109, 8] width 4 height 4
click at [85, 7] on input "text" at bounding box center [70, 7] width 72 height 7
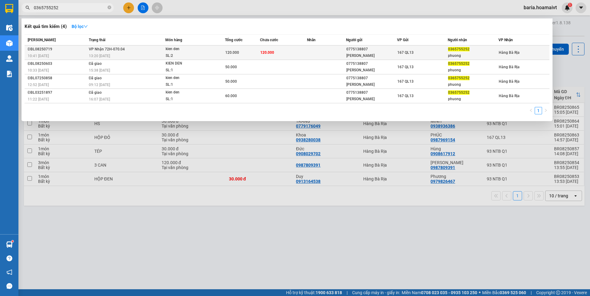
type input "0365755252"
click at [463, 51] on span "0365755252" at bounding box center [458, 49] width 21 height 4
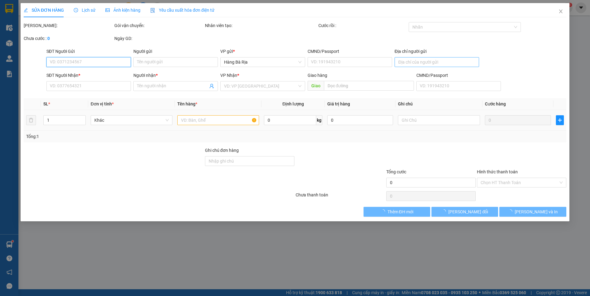
type input "0775138807"
type input "[PERSON_NAME]"
type input "0365755252"
type input "phuong"
type input "120.000"
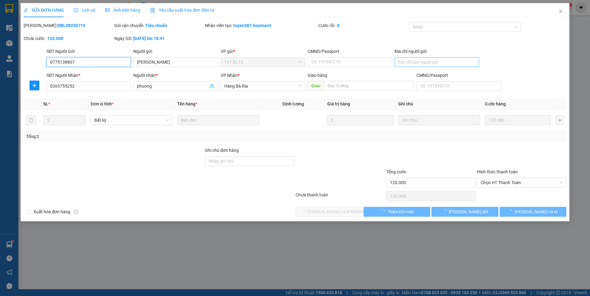
drag, startPoint x: 459, startPoint y: 63, endPoint x: 489, endPoint y: 187, distance: 127.7
click at [485, 183] on span "Chọn HT Thanh Toán" at bounding box center [521, 182] width 82 height 9
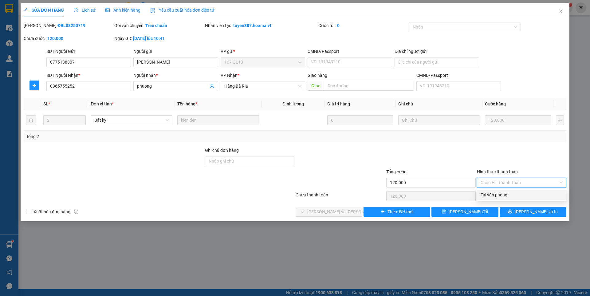
click at [498, 194] on div "Tại văn phòng" at bounding box center [521, 194] width 82 height 7
type input "0"
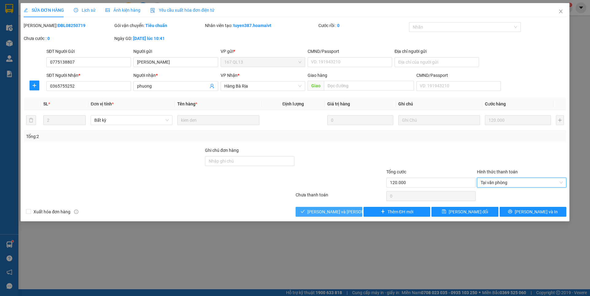
click at [340, 213] on span "[PERSON_NAME] và [PERSON_NAME] hàng" at bounding box center [348, 211] width 83 height 7
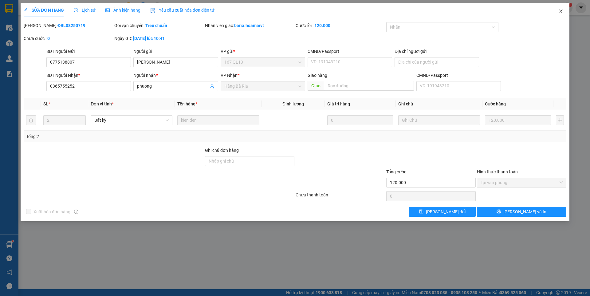
click at [560, 10] on icon "close" at bounding box center [560, 11] width 5 height 5
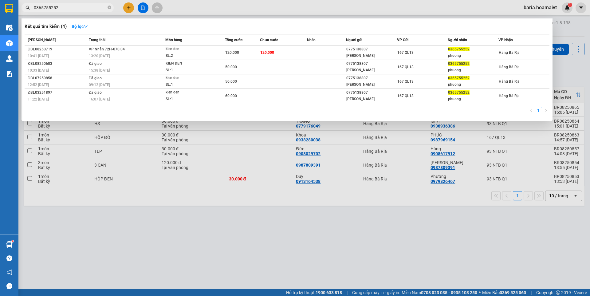
click at [76, 10] on input "0365755252" at bounding box center [70, 7] width 72 height 7
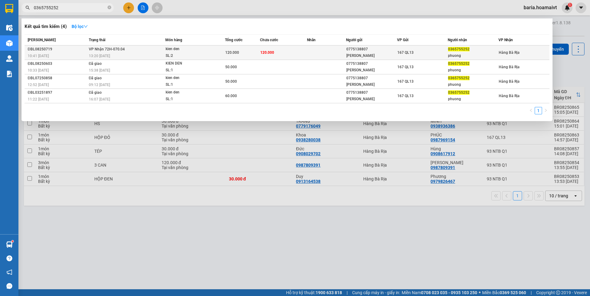
click at [455, 53] on div "phuong" at bounding box center [473, 56] width 50 height 6
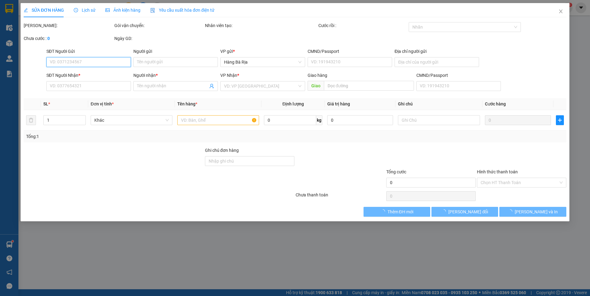
type input "0775138807"
type input "[PERSON_NAME]"
type input "0365755252"
type input "phuong"
type input "120.000"
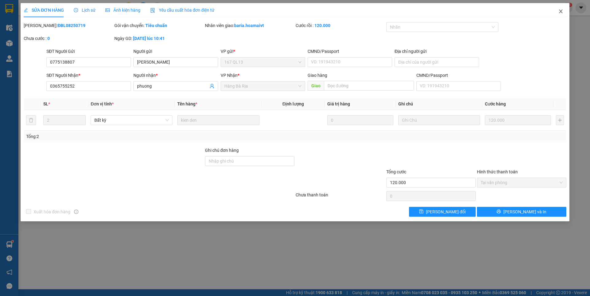
click at [561, 10] on icon "close" at bounding box center [560, 11] width 5 height 5
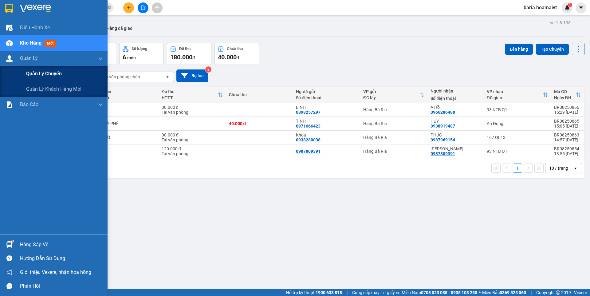
click at [44, 74] on span "Quản lý chuyến" at bounding box center [44, 74] width 36 height 8
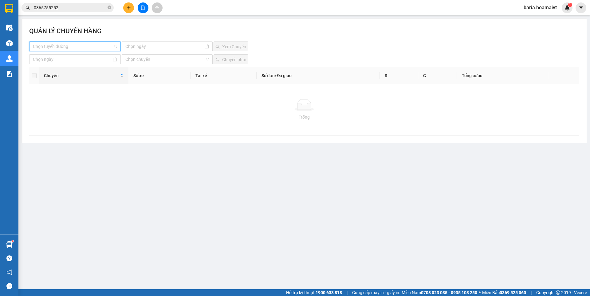
click at [89, 45] on input "search" at bounding box center [73, 46] width 80 height 9
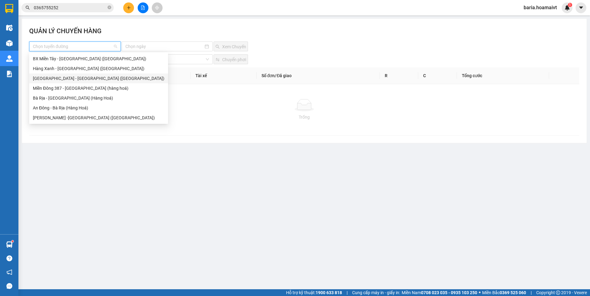
click at [68, 77] on div "[GEOGRAPHIC_DATA] - [GEOGRAPHIC_DATA] ([GEOGRAPHIC_DATA])" at bounding box center [98, 78] width 131 height 7
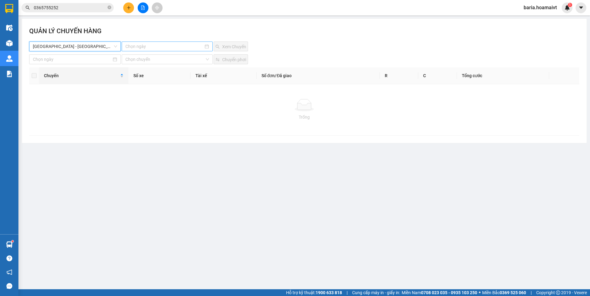
click at [135, 49] on input at bounding box center [164, 46] width 78 height 7
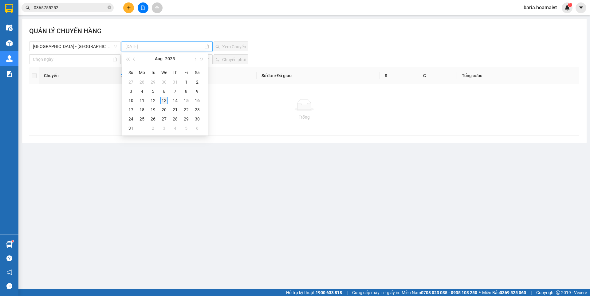
type input "[DATE]"
click at [165, 100] on div "13" at bounding box center [163, 100] width 7 height 7
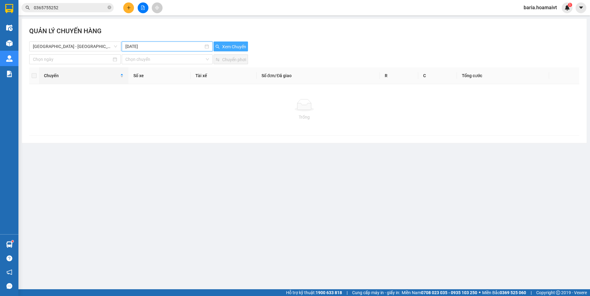
click at [231, 44] on span "Xem Chuyến" at bounding box center [234, 46] width 24 height 7
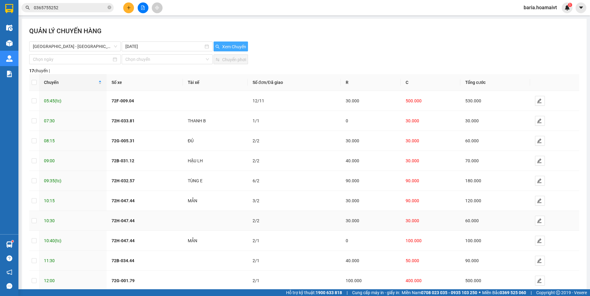
scroll to position [34, 0]
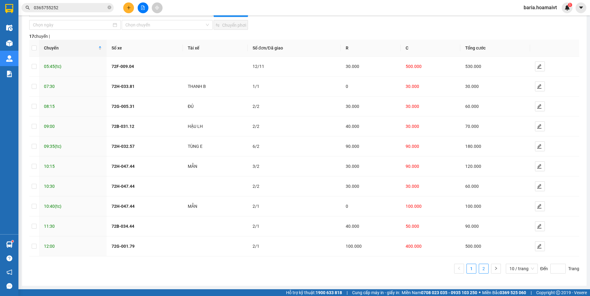
click at [479, 266] on link "2" at bounding box center [483, 268] width 9 height 9
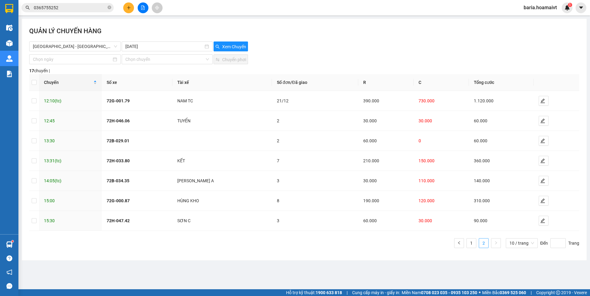
scroll to position [0, 0]
click at [540, 163] on icon "edit" at bounding box center [542, 160] width 4 height 4
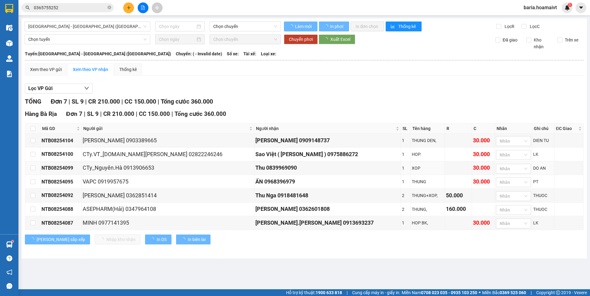
type input "[DATE]"
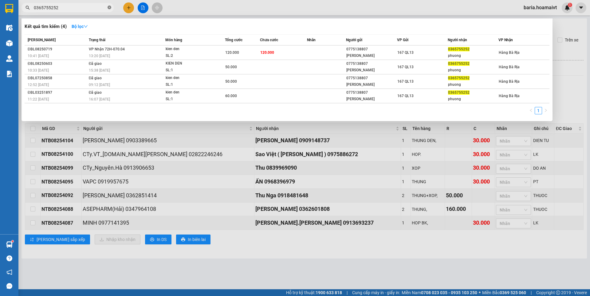
click at [110, 7] on icon "close-circle" at bounding box center [109, 8] width 4 height 4
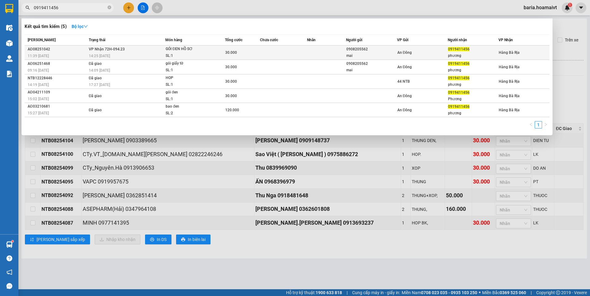
type input "0919411456"
click at [470, 53] on div "phương" at bounding box center [473, 56] width 50 height 6
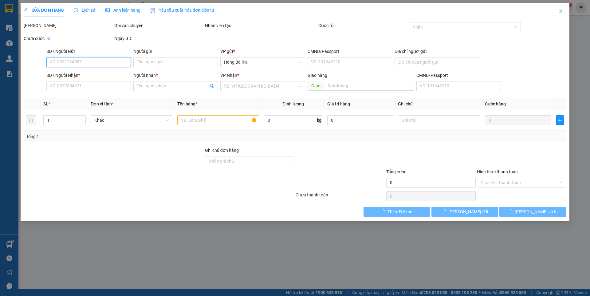
type input "0908205562"
type input "mai"
type input "079303045632"
type input "0919411456"
type input "phương"
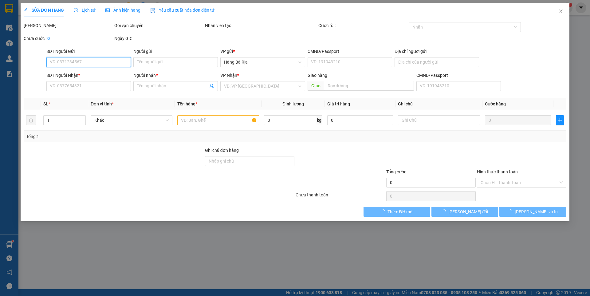
type input "30.000"
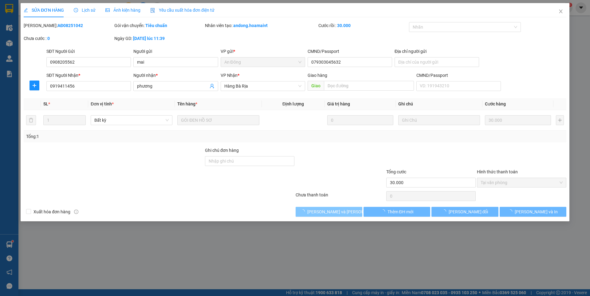
click at [334, 211] on span "[PERSON_NAME] và [PERSON_NAME] hàng" at bounding box center [348, 211] width 83 height 7
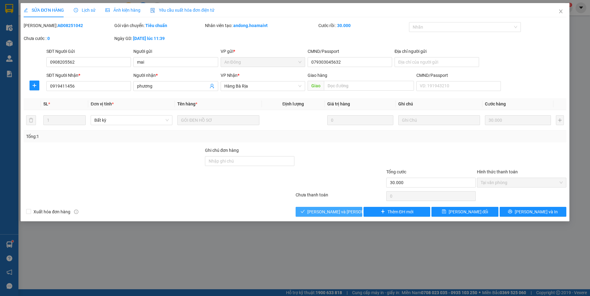
click at [336, 211] on span "[PERSON_NAME] và [PERSON_NAME] hàng" at bounding box center [348, 211] width 83 height 7
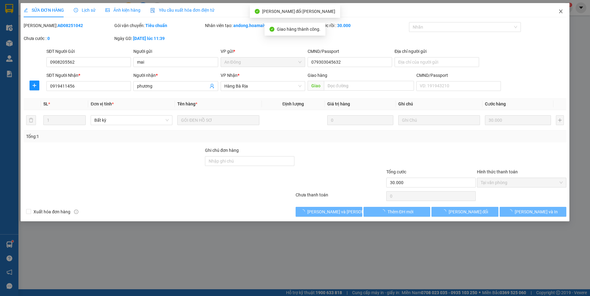
click at [559, 9] on icon "close" at bounding box center [560, 11] width 5 height 5
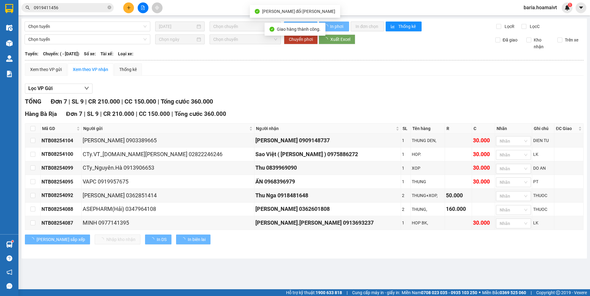
click at [70, 8] on input "0919411456" at bounding box center [70, 7] width 72 height 7
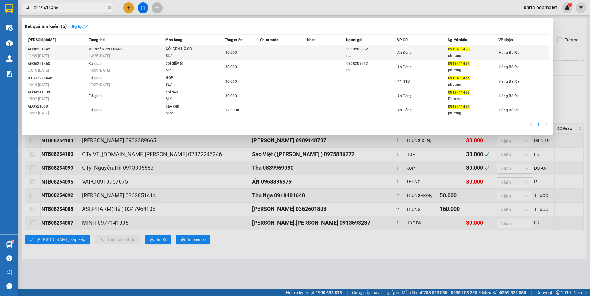
click at [460, 49] on span "0919411456" at bounding box center [458, 49] width 21 height 4
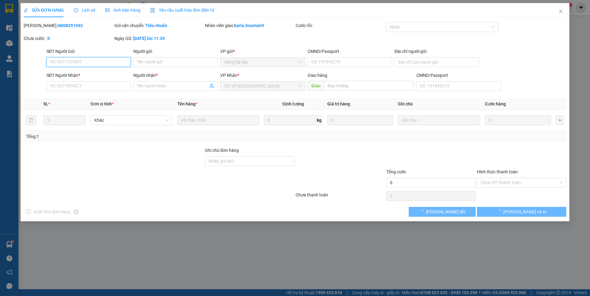
type input "0908205562"
type input "mai"
type input "079303045632"
type input "0919411456"
type input "phương"
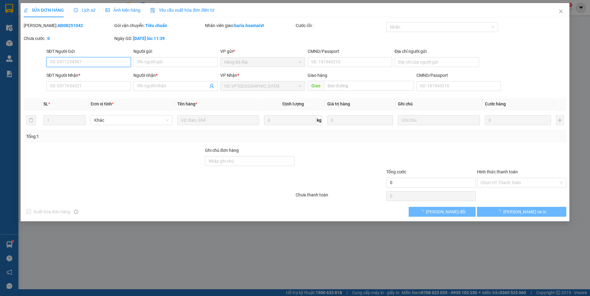
type input "30.000"
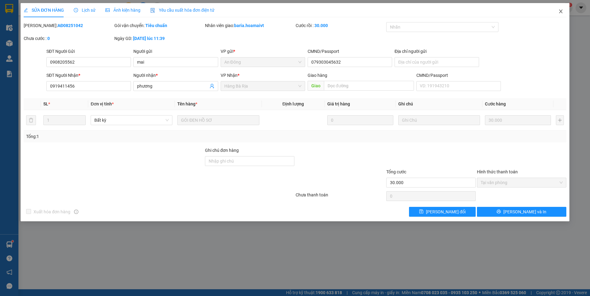
click at [559, 11] on icon "close" at bounding box center [560, 11] width 5 height 5
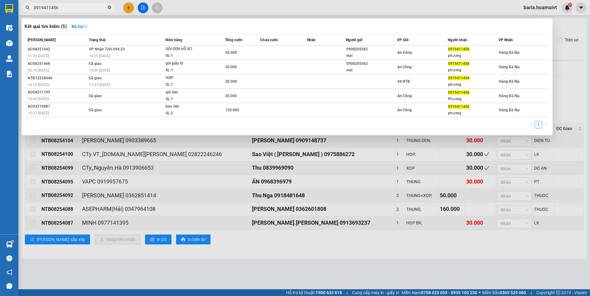
click at [109, 7] on icon "close-circle" at bounding box center [109, 8] width 4 height 4
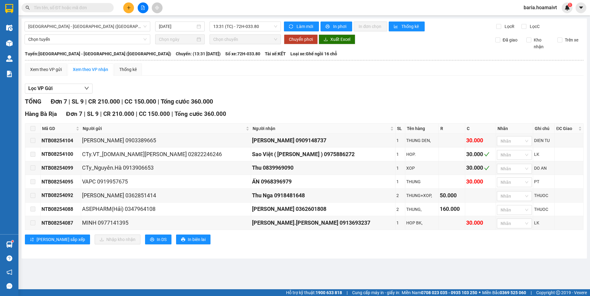
click at [100, 11] on input "text" at bounding box center [70, 7] width 72 height 7
click at [84, 9] on input "text" at bounding box center [70, 7] width 72 height 7
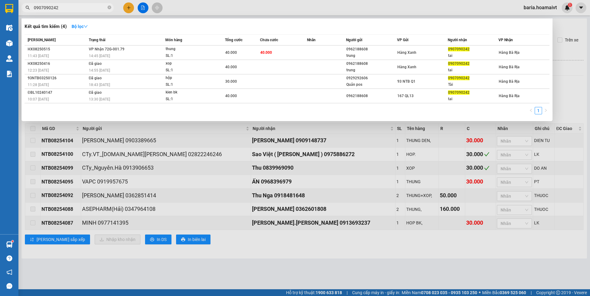
type input "0907090242"
click at [108, 6] on icon "close-circle" at bounding box center [109, 8] width 4 height 4
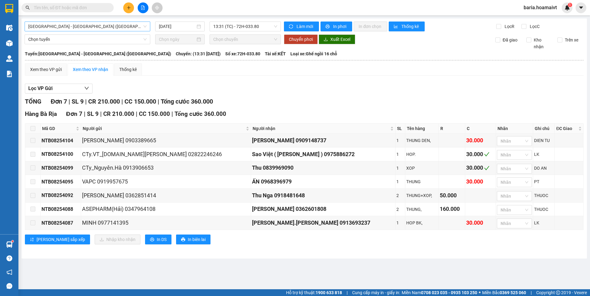
click at [112, 27] on span "[GEOGRAPHIC_DATA] - [GEOGRAPHIC_DATA] ([GEOGRAPHIC_DATA])" at bounding box center [87, 26] width 118 height 9
click at [107, 7] on span at bounding box center [67, 7] width 92 height 9
click at [104, 7] on input "text" at bounding box center [70, 7] width 72 height 7
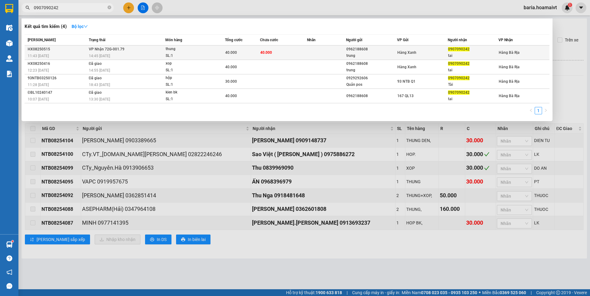
type input "0907090242"
click at [463, 51] on span "0907090242" at bounding box center [458, 49] width 21 height 4
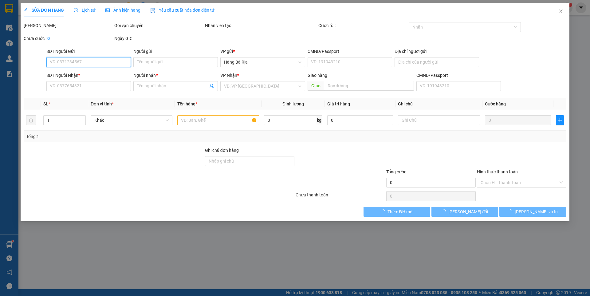
type input "0962188608"
type input "trung"
type input "048068001590"
type input "0907090242"
type input "tai"
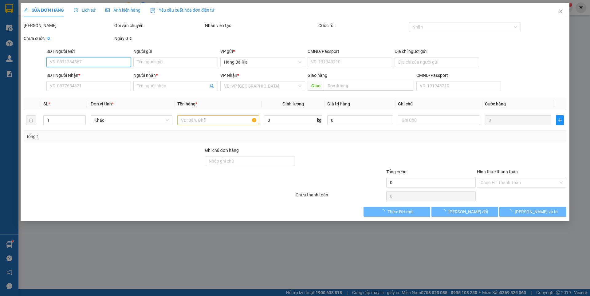
type input "40.000"
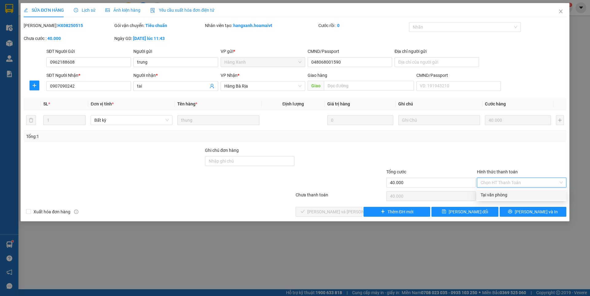
click at [502, 192] on div "Tại văn phòng" at bounding box center [521, 194] width 82 height 7
type input "0"
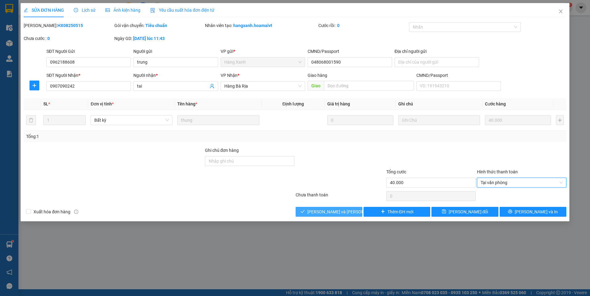
click at [337, 212] on span "[PERSON_NAME] và [PERSON_NAME] hàng" at bounding box center [348, 211] width 83 height 7
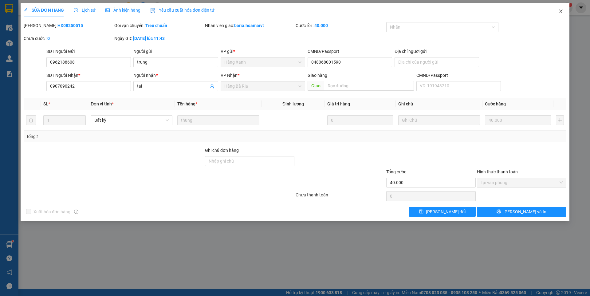
click at [560, 10] on icon "close" at bounding box center [560, 11] width 5 height 5
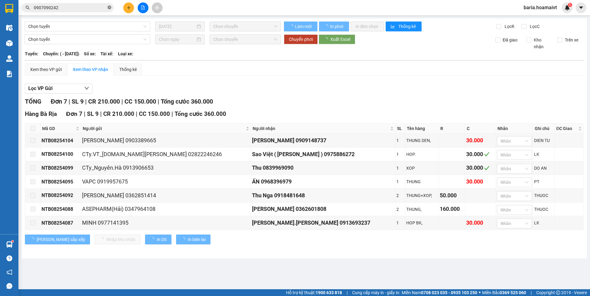
click at [108, 9] on icon "close-circle" at bounding box center [109, 8] width 4 height 4
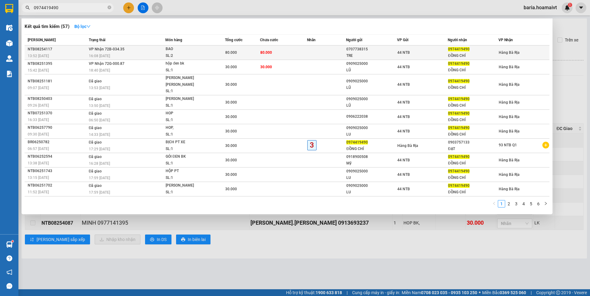
type input "0974419490"
click at [462, 48] on span "0974419490" at bounding box center [458, 49] width 21 height 4
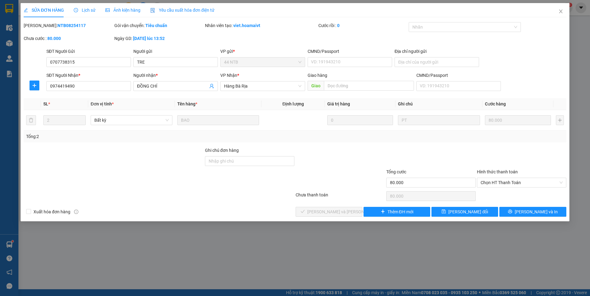
type input "0707738315"
type input "TRE"
type input "0974419490"
type input "ĐỒNG CHÍ"
type input "80.000"
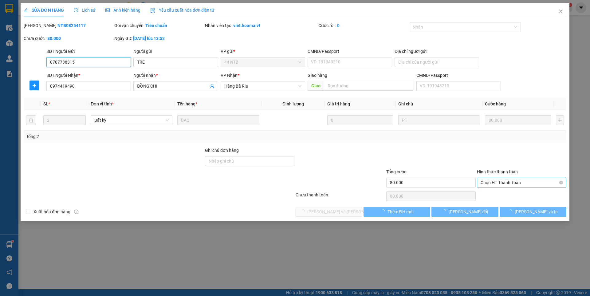
click at [510, 182] on span "Chọn HT Thanh Toán" at bounding box center [521, 182] width 82 height 9
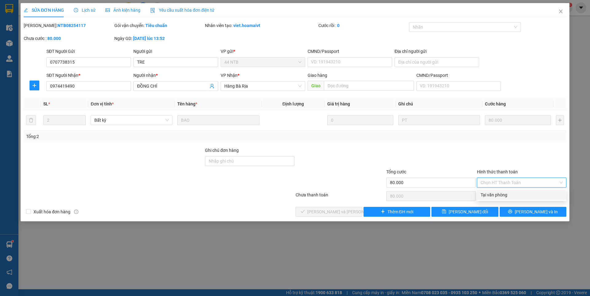
click at [493, 194] on div "Tại văn phòng" at bounding box center [521, 194] width 82 height 7
type input "0"
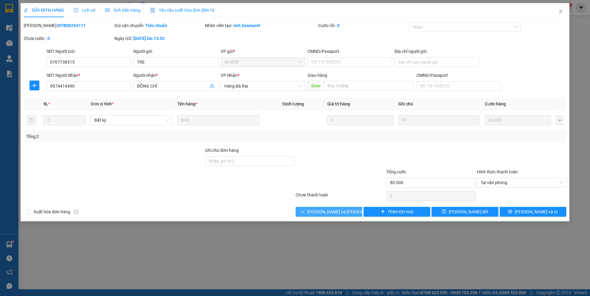
click at [328, 210] on span "[PERSON_NAME] và [PERSON_NAME] hàng" at bounding box center [348, 211] width 83 height 7
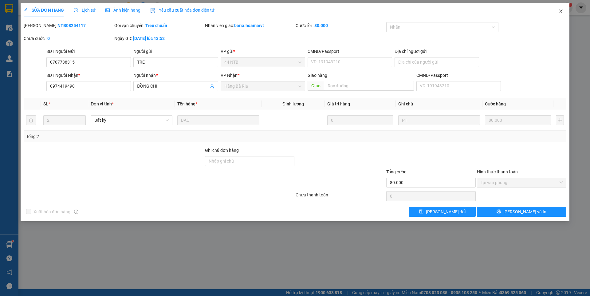
click at [558, 9] on icon "close" at bounding box center [560, 11] width 5 height 5
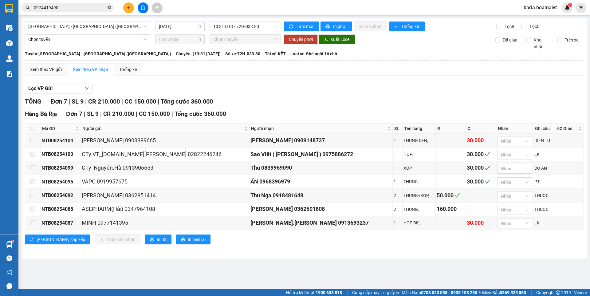
click at [109, 8] on icon "close-circle" at bounding box center [109, 8] width 4 height 4
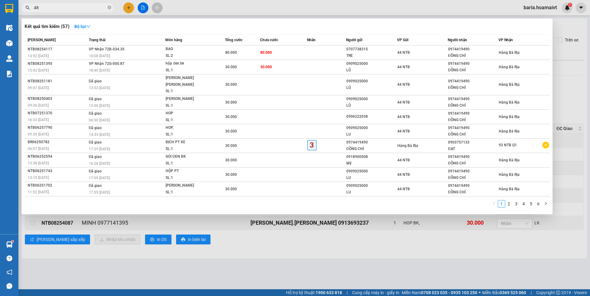
type input "486"
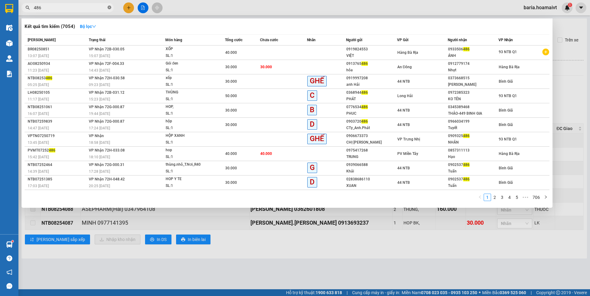
click at [109, 6] on icon "close-circle" at bounding box center [109, 8] width 4 height 4
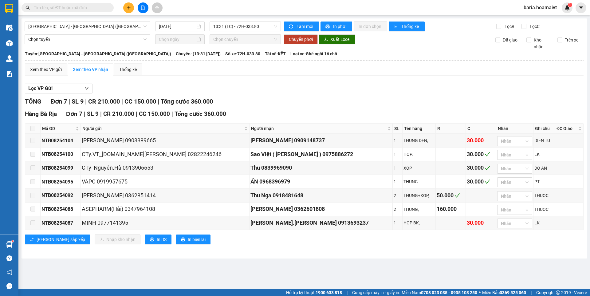
click at [103, 7] on input "text" at bounding box center [70, 7] width 72 height 7
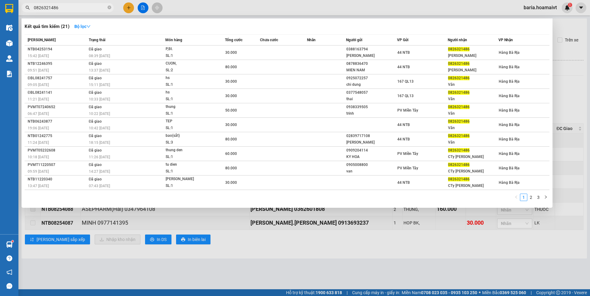
type input "0826321486"
click at [110, 8] on icon "close-circle" at bounding box center [109, 8] width 4 height 4
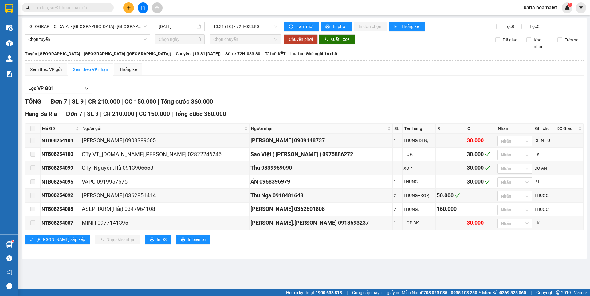
click at [103, 10] on input "text" at bounding box center [70, 7] width 72 height 7
type input "3"
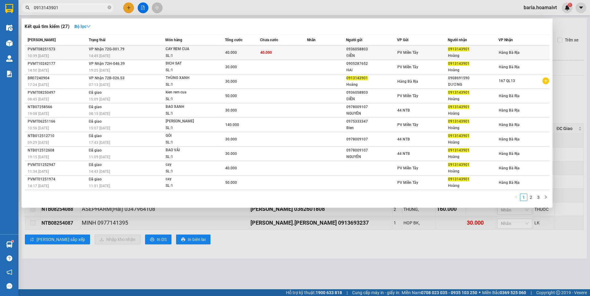
type input "0913143901"
click at [469, 53] on div "Hoàng" at bounding box center [473, 56] width 50 height 6
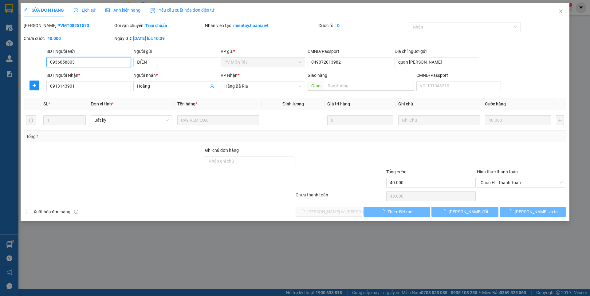
type input "0936058803"
type input "ĐIỀN"
type input "049072013982"
type input "quan [PERSON_NAME]"
type input "0913143901"
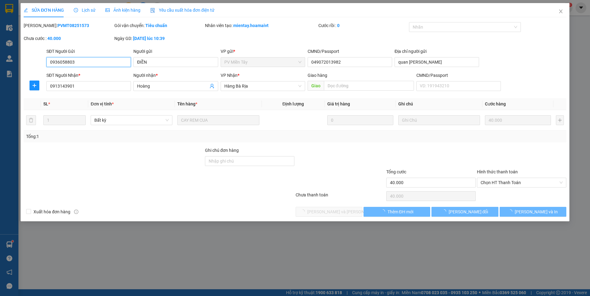
type input "Hoàng"
type input "40.000"
drag, startPoint x: 488, startPoint y: 184, endPoint x: 492, endPoint y: 189, distance: 6.8
click at [489, 185] on span "Chọn HT Thanh Toán" at bounding box center [521, 182] width 82 height 9
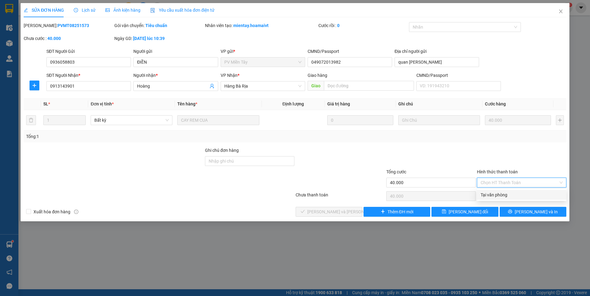
click at [493, 194] on div "Tại văn phòng" at bounding box center [521, 194] width 82 height 7
type input "0"
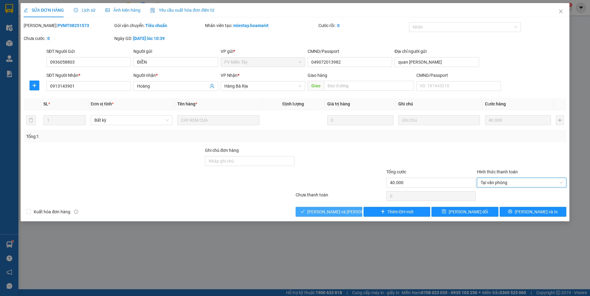
click at [353, 211] on button "[PERSON_NAME] và [PERSON_NAME] hàng" at bounding box center [328, 212] width 67 height 10
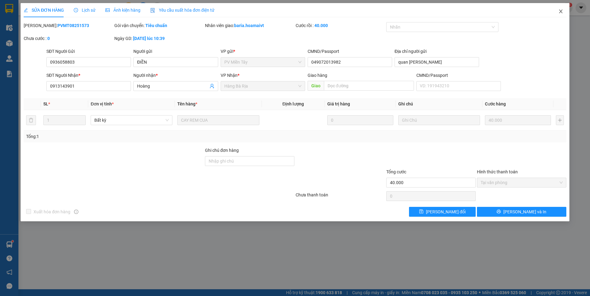
click at [560, 11] on icon "close" at bounding box center [560, 12] width 3 height 4
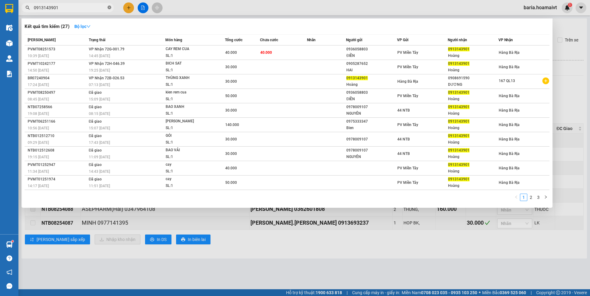
click at [110, 7] on icon "close-circle" at bounding box center [109, 8] width 4 height 4
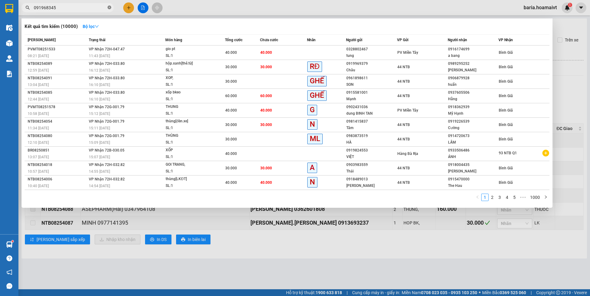
type input "0919683456"
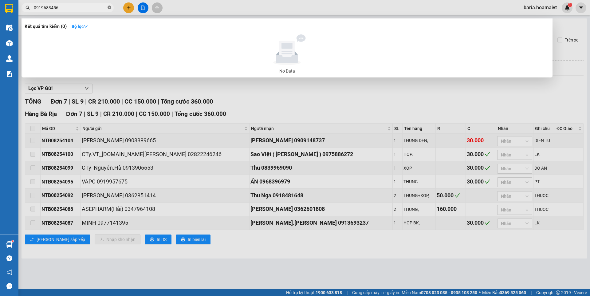
click at [109, 6] on icon "close-circle" at bounding box center [109, 8] width 4 height 4
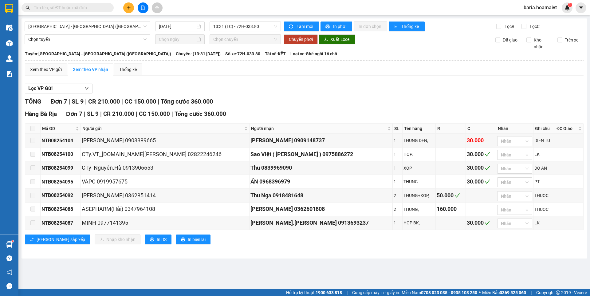
click at [100, 6] on input "text" at bounding box center [70, 7] width 72 height 7
click at [102, 3] on span at bounding box center [67, 7] width 92 height 9
click at [97, 9] on input "text" at bounding box center [70, 7] width 72 height 7
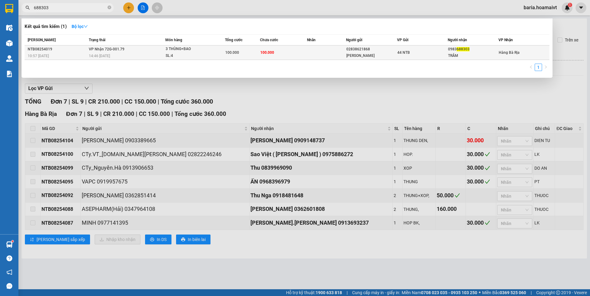
type input "688303"
click at [471, 49] on div "0983 688303" at bounding box center [473, 49] width 50 height 6
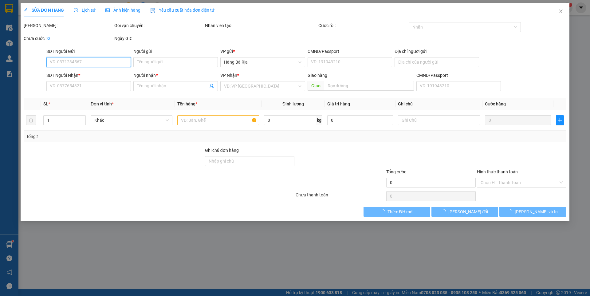
type input "02838621868"
type input "[PERSON_NAME]"
type input "MST: 3500645435"
type input "0983688303"
type input "TRÂM"
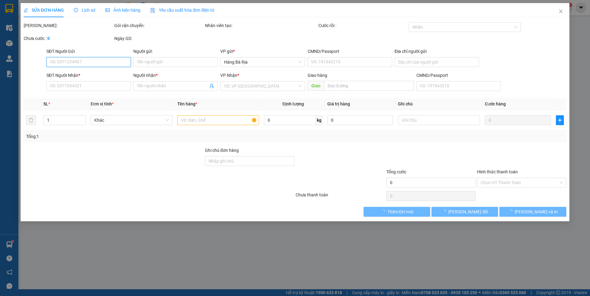
type input "100.000"
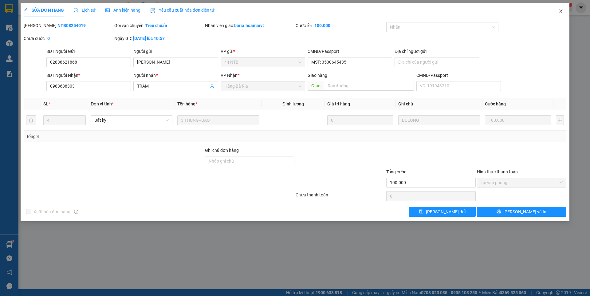
click at [560, 9] on span "Close" at bounding box center [560, 11] width 17 height 17
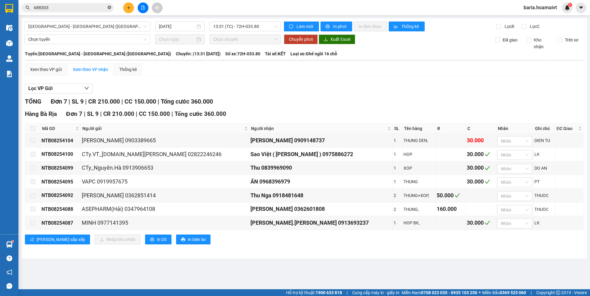
click at [108, 7] on icon "close-circle" at bounding box center [109, 8] width 4 height 4
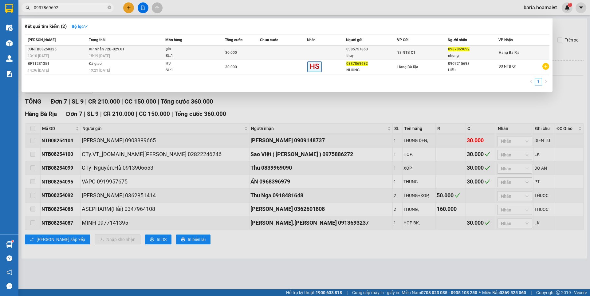
type input "0937869692"
click at [467, 58] on div "nhung" at bounding box center [473, 56] width 50 height 6
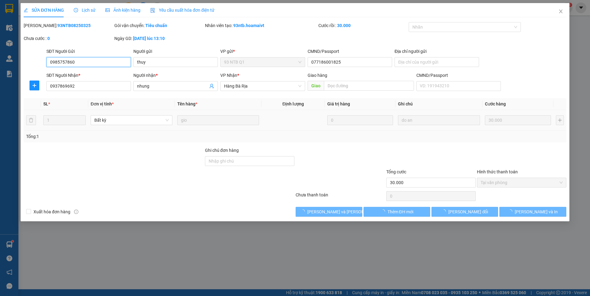
type input "0985757860"
type input "thuy"
type input "077186001825"
type input "0937869692"
type input "nhung"
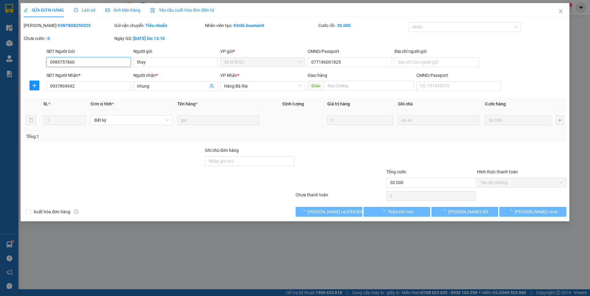
type input "30.000"
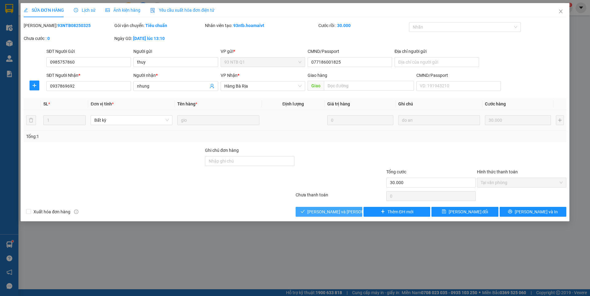
click at [331, 211] on span "[PERSON_NAME] và [PERSON_NAME] hàng" at bounding box center [348, 211] width 83 height 7
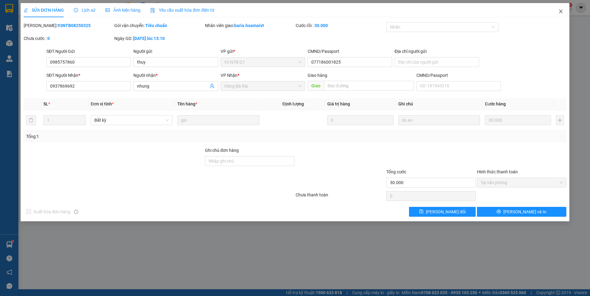
drag, startPoint x: 559, startPoint y: 11, endPoint x: 411, endPoint y: 3, distance: 148.3
click at [559, 10] on icon "close" at bounding box center [560, 11] width 5 height 5
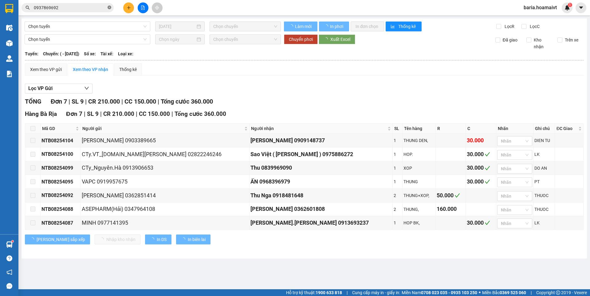
click at [108, 6] on icon "close-circle" at bounding box center [109, 8] width 4 height 4
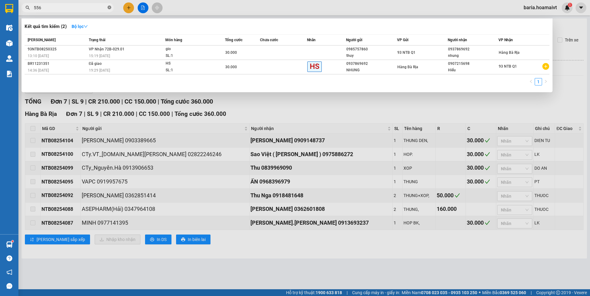
type input "5563"
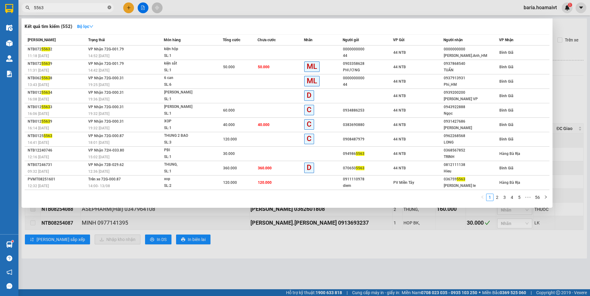
click at [109, 9] on icon "close-circle" at bounding box center [109, 8] width 4 height 4
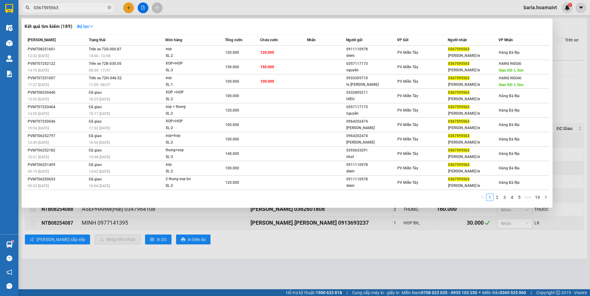
type input "0367595563"
click at [110, 8] on icon "close-circle" at bounding box center [109, 8] width 4 height 4
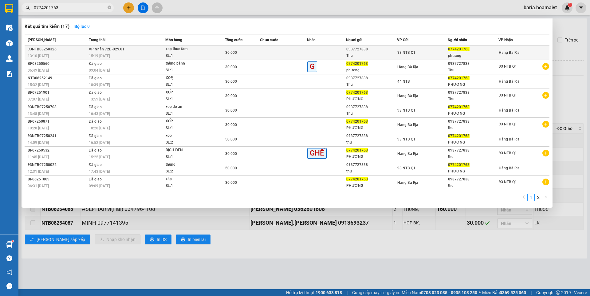
type input "0774201763"
click at [463, 54] on div "phương" at bounding box center [473, 56] width 50 height 6
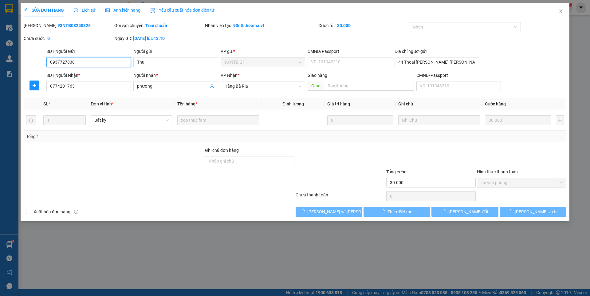
type input "0937727838"
type input "Thu"
type input "44 Thoai [PERSON_NAME] [PERSON_NAME] HCM"
type input "0774201763"
type input "phương"
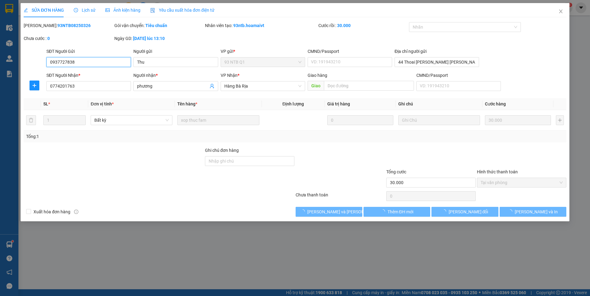
type input "30.000"
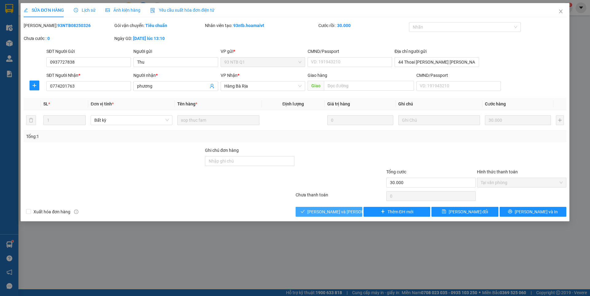
click at [335, 211] on span "[PERSON_NAME] và [PERSON_NAME] hàng" at bounding box center [348, 211] width 83 height 7
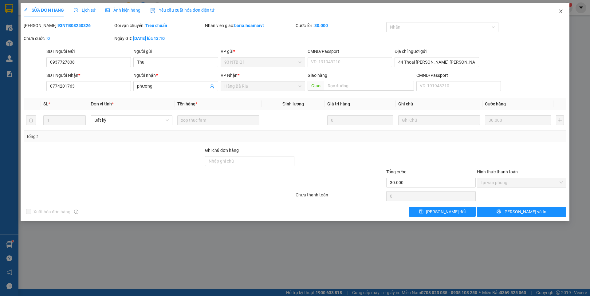
click at [560, 10] on icon "close" at bounding box center [560, 11] width 5 height 5
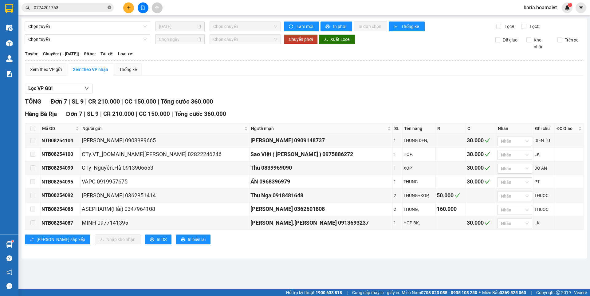
click at [109, 8] on icon "close-circle" at bounding box center [109, 8] width 4 height 4
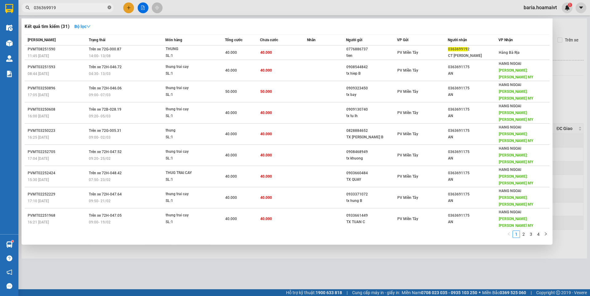
type input "0363699192"
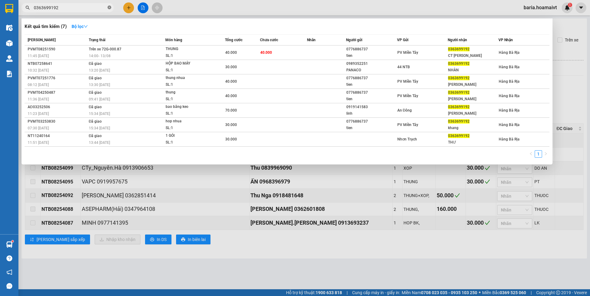
click at [109, 8] on icon "close-circle" at bounding box center [109, 8] width 4 height 4
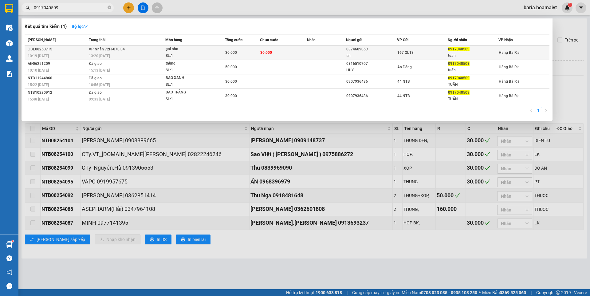
type input "0917040509"
click at [452, 52] on div "0917040509" at bounding box center [473, 49] width 50 height 6
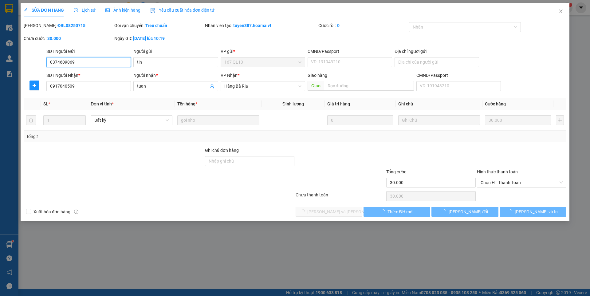
type input "0374609069"
type input "tin"
type input "0917040509"
type input "tuan"
type input "30.000"
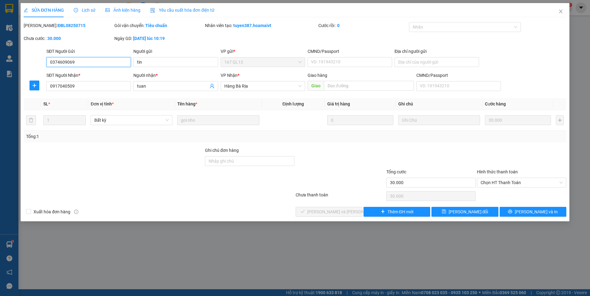
drag, startPoint x: 494, startPoint y: 184, endPoint x: 492, endPoint y: 194, distance: 10.6
click at [493, 188] on div "Hình thức thanh toán Chọn HT Thanh Toán" at bounding box center [521, 178] width 89 height 21
drag, startPoint x: 487, startPoint y: 180, endPoint x: 487, endPoint y: 188, distance: 8.6
click at [487, 183] on span "Chọn HT Thanh Toán" at bounding box center [521, 182] width 82 height 9
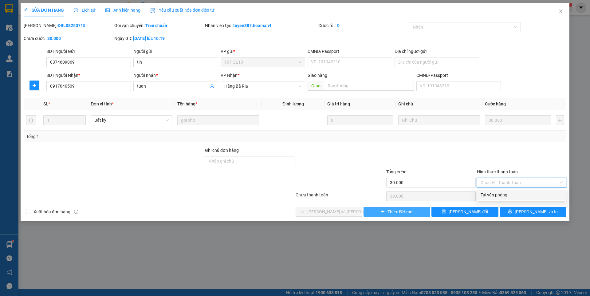
drag, startPoint x: 487, startPoint y: 191, endPoint x: 378, endPoint y: 216, distance: 111.8
click at [486, 192] on div "Tại văn phòng" at bounding box center [521, 194] width 82 height 7
type input "0"
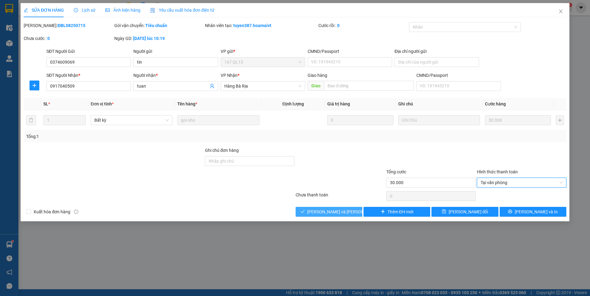
click at [339, 212] on span "[PERSON_NAME] và [PERSON_NAME] hàng" at bounding box center [348, 211] width 83 height 7
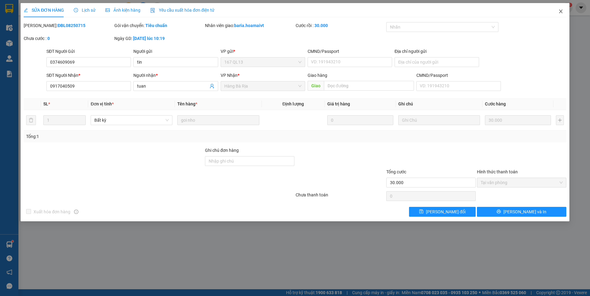
click at [559, 11] on icon "close" at bounding box center [560, 11] width 5 height 5
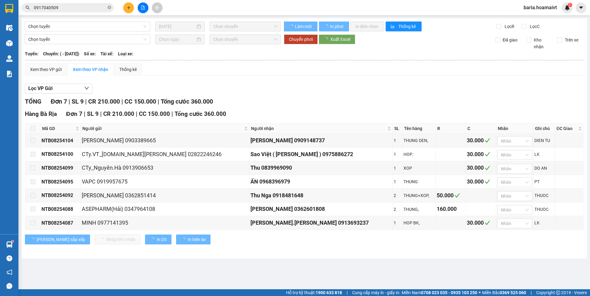
click at [82, 8] on input "0917040509" at bounding box center [70, 7] width 72 height 7
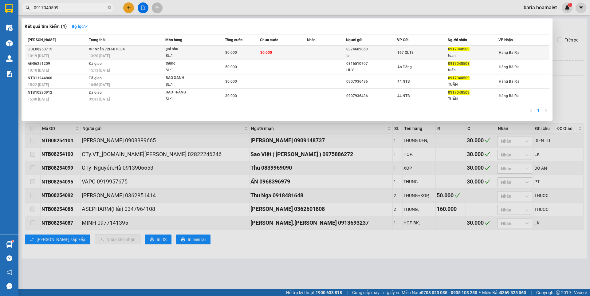
click at [468, 48] on div "0917040509" at bounding box center [473, 49] width 50 height 6
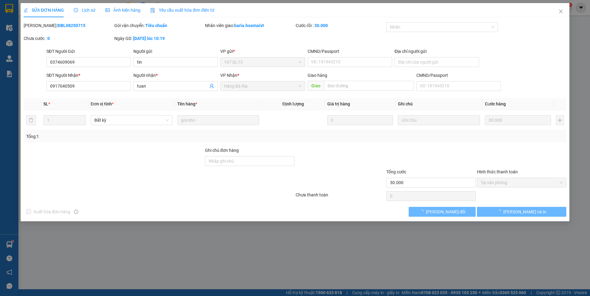
type input "0374609069"
type input "tin"
type input "0917040509"
type input "tuan"
type input "30.000"
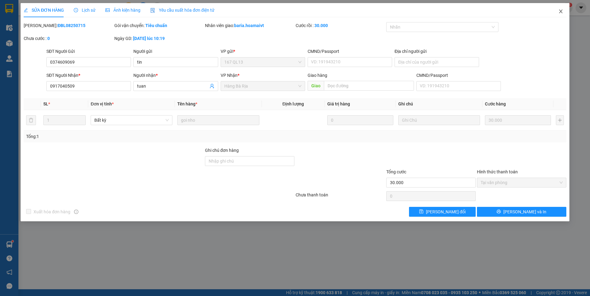
click at [560, 11] on icon "close" at bounding box center [560, 11] width 5 height 5
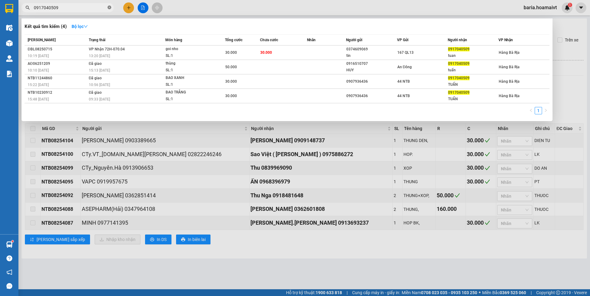
click at [111, 8] on icon "close-circle" at bounding box center [109, 8] width 4 height 4
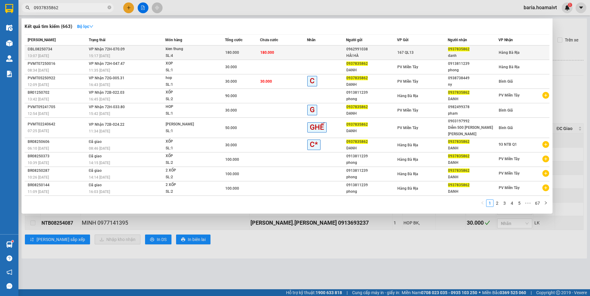
type input "0937835862"
click at [471, 51] on div "0937835862" at bounding box center [473, 49] width 50 height 6
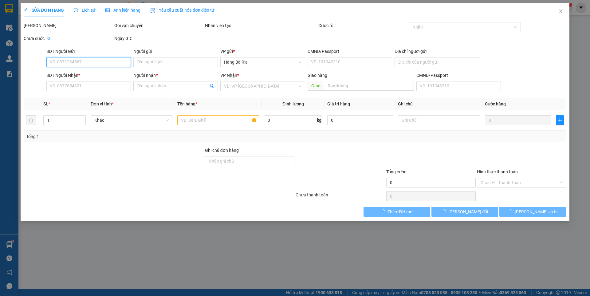
type input "0962991038"
type input "HẢI HÀ"
type input "0937835862"
type input "danh"
type input "180.000"
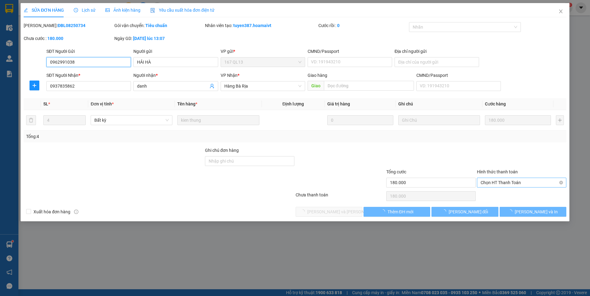
click at [493, 184] on span "Chọn HT Thanh Toán" at bounding box center [521, 182] width 82 height 9
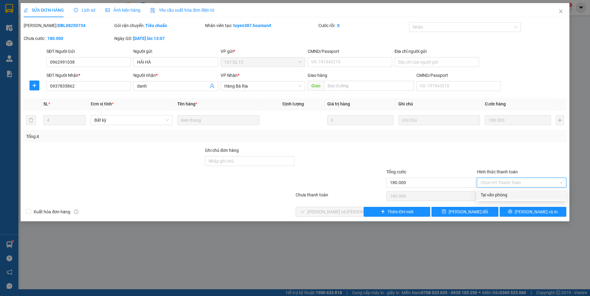
click at [494, 193] on div "Tại văn phòng" at bounding box center [521, 194] width 82 height 7
type input "0"
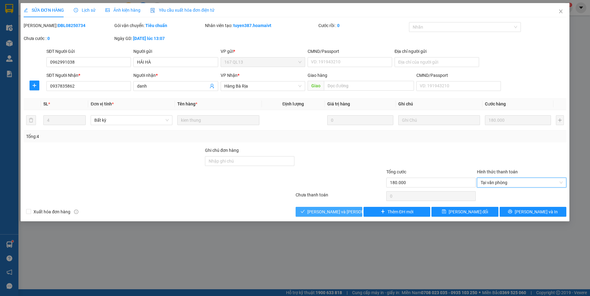
click at [337, 211] on span "[PERSON_NAME] và [PERSON_NAME] hàng" at bounding box center [348, 211] width 83 height 7
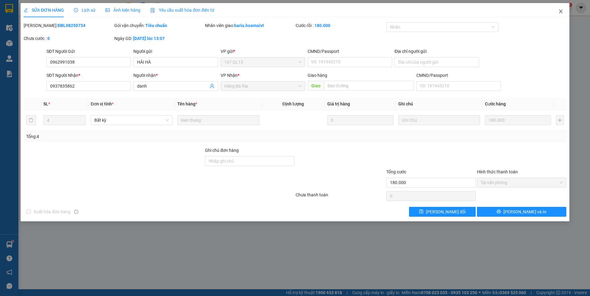
click at [563, 10] on icon "close" at bounding box center [560, 11] width 5 height 5
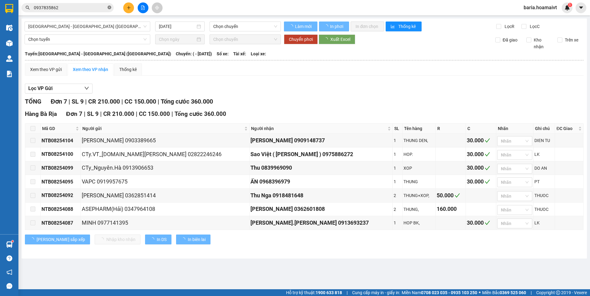
click at [110, 8] on icon "close-circle" at bounding box center [109, 8] width 4 height 4
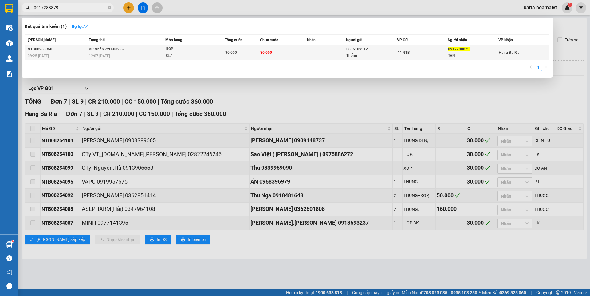
type input "0917288879"
click at [463, 53] on div "TAN" at bounding box center [473, 56] width 50 height 6
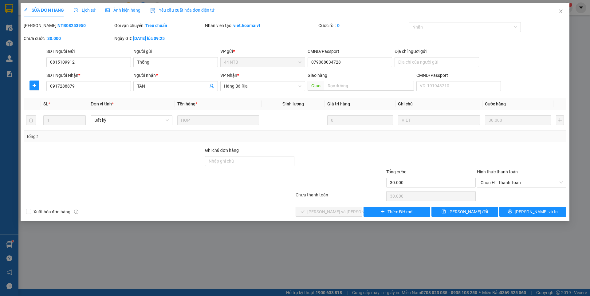
type input "0815109912"
type input "Thống"
type input "079088034728"
type input "0917288879"
type input "TAN"
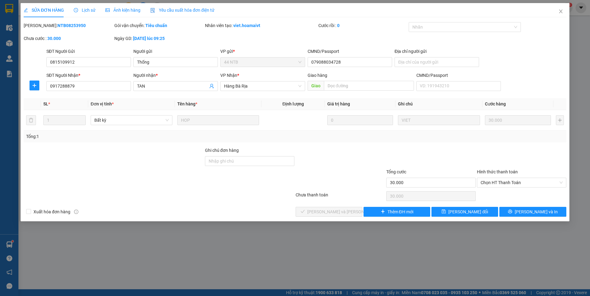
type input "30.000"
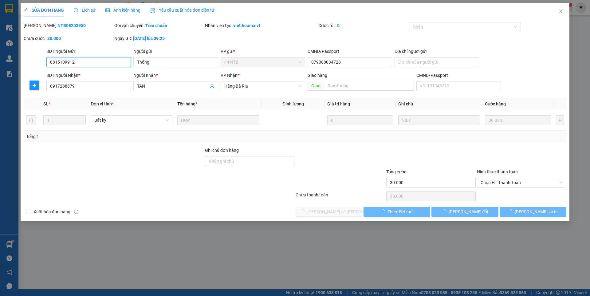
click at [509, 185] on span "Chọn HT Thanh Toán" at bounding box center [521, 182] width 82 height 9
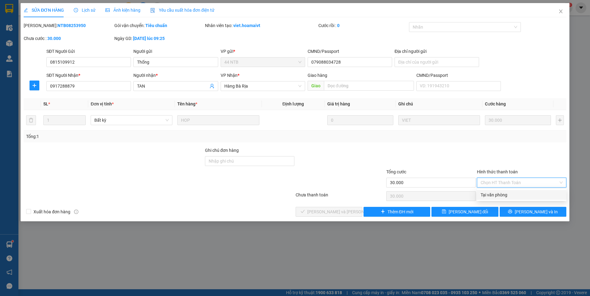
click at [506, 193] on div "Tại văn phòng" at bounding box center [521, 194] width 82 height 7
type input "0"
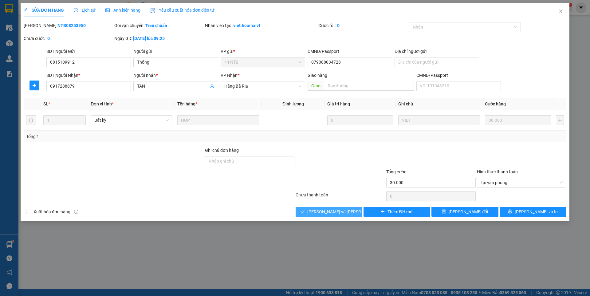
click at [329, 209] on span "[PERSON_NAME] và [PERSON_NAME] hàng" at bounding box center [348, 211] width 83 height 7
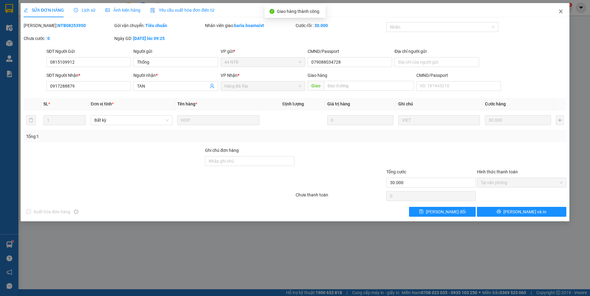
click at [561, 11] on icon "close" at bounding box center [560, 12] width 3 height 4
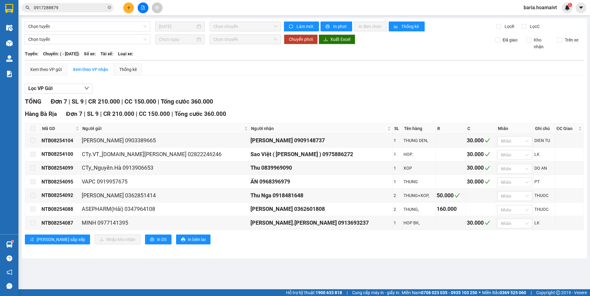
click at [88, 10] on input "0917288879" at bounding box center [70, 7] width 72 height 7
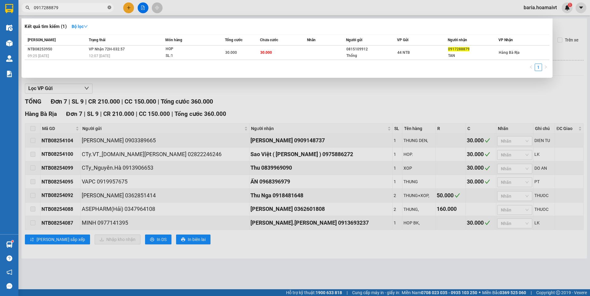
click at [108, 8] on icon "close-circle" at bounding box center [109, 8] width 4 height 4
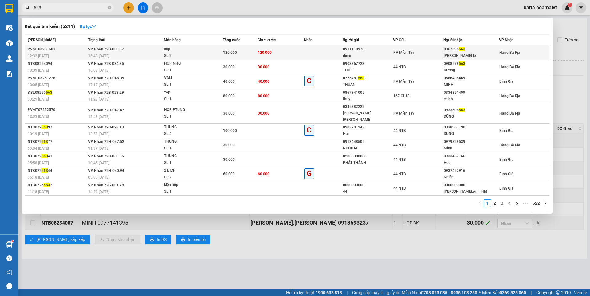
type input "563"
click at [463, 53] on div "[PERSON_NAME] le" at bounding box center [470, 56] width 55 height 6
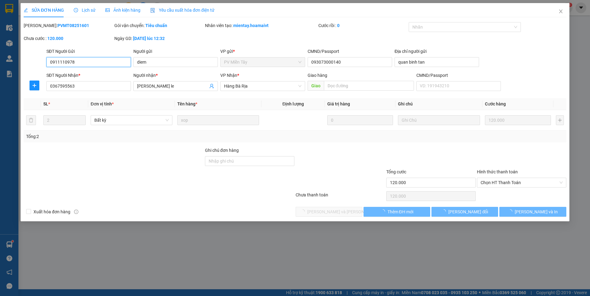
type input "0911110978"
type input "diem"
type input "093073000140"
type input "quan binh tan"
type input "0367595563"
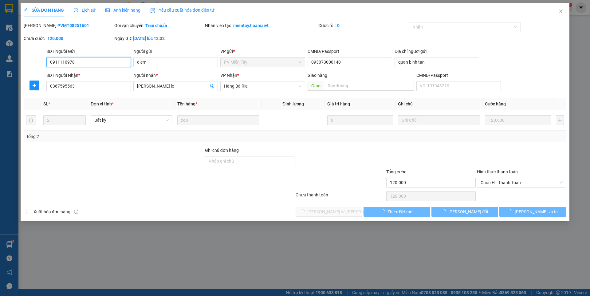
type input "[PERSON_NAME] le"
type input "120.000"
click at [485, 185] on span "Chọn HT Thanh Toán" at bounding box center [521, 182] width 82 height 9
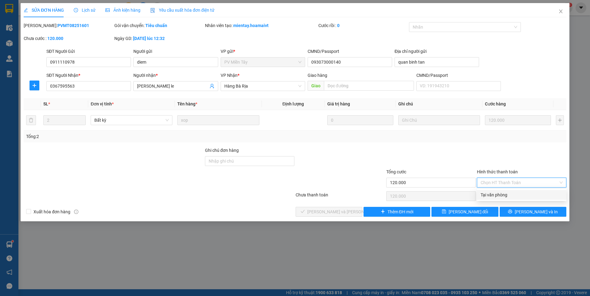
click at [486, 193] on div "Tại văn phòng" at bounding box center [521, 194] width 82 height 7
type input "0"
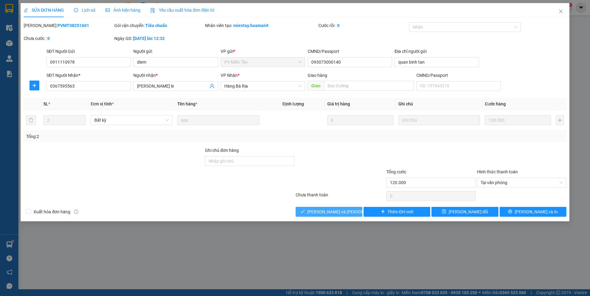
click at [333, 208] on span "[PERSON_NAME] và [PERSON_NAME] hàng" at bounding box center [348, 211] width 83 height 7
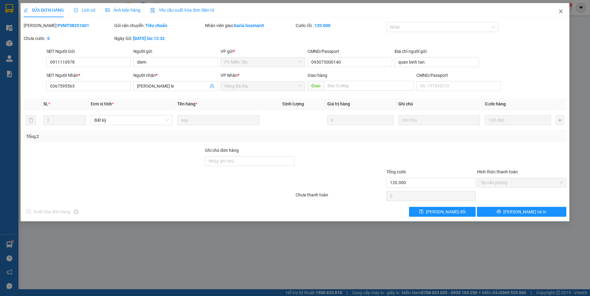
drag, startPoint x: 558, startPoint y: 10, endPoint x: 561, endPoint y: 2, distance: 8.7
click at [559, 9] on span "Close" at bounding box center [560, 11] width 17 height 17
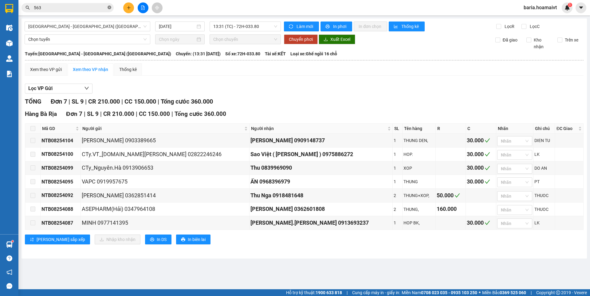
click at [108, 8] on icon "close-circle" at bounding box center [109, 8] width 4 height 4
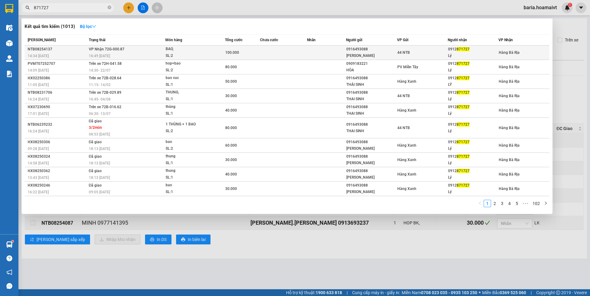
type input "871727"
click at [459, 54] on div "Lý" at bounding box center [473, 56] width 50 height 6
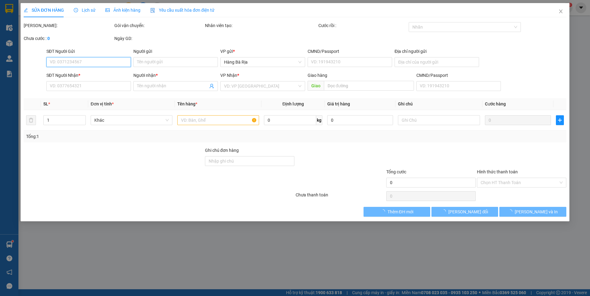
type input "0916493088"
type input "[PERSON_NAME]"
type input "0912871727"
type input "Lý"
type input "100.000"
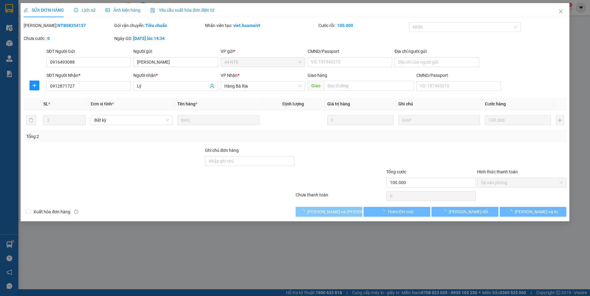
click at [338, 213] on span "[PERSON_NAME] và [PERSON_NAME] hàng" at bounding box center [348, 211] width 83 height 7
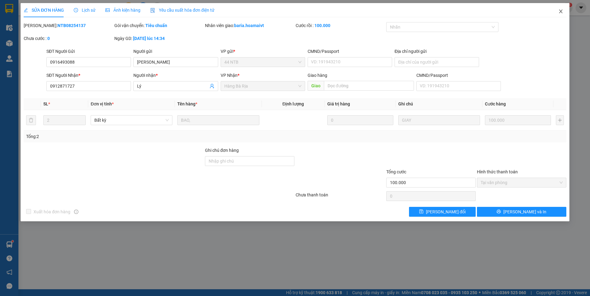
drag, startPoint x: 561, startPoint y: 11, endPoint x: 377, endPoint y: 24, distance: 184.7
click at [560, 11] on icon "close" at bounding box center [560, 11] width 5 height 5
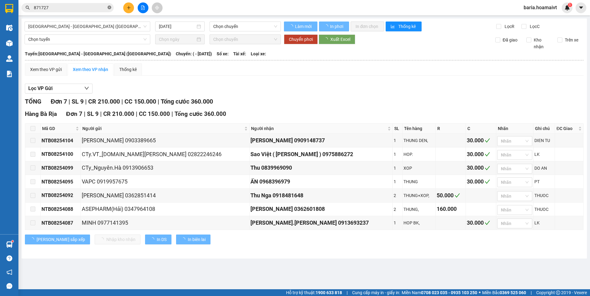
click at [110, 6] on icon "close-circle" at bounding box center [109, 8] width 4 height 4
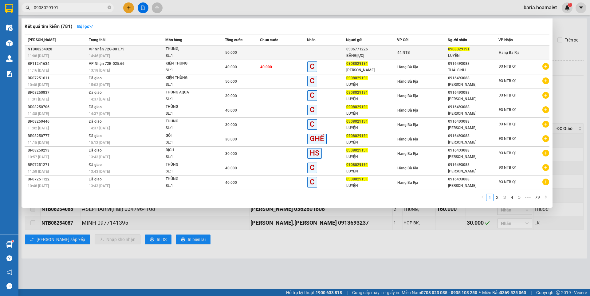
type input "0908029191"
click at [471, 51] on div "0908029191" at bounding box center [473, 49] width 50 height 6
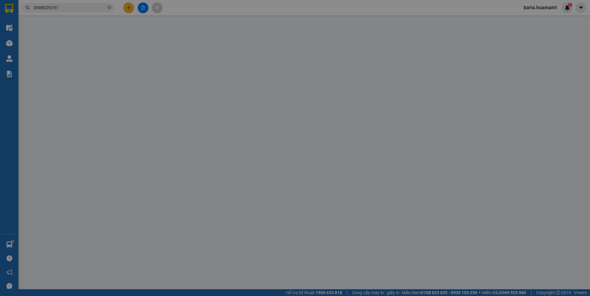
type input "0906771226"
type input "BẰNG[lỰC]"
type input "051094009222"
type input "0908029191"
type input "LUYỆN"
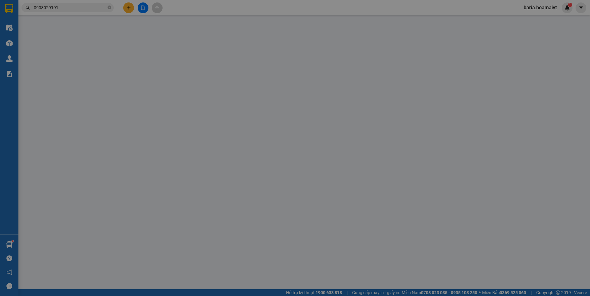
type input "50.000"
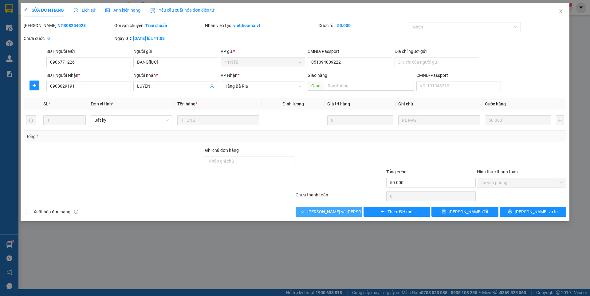
click at [314, 211] on button "[PERSON_NAME] và [PERSON_NAME] hàng" at bounding box center [328, 212] width 67 height 10
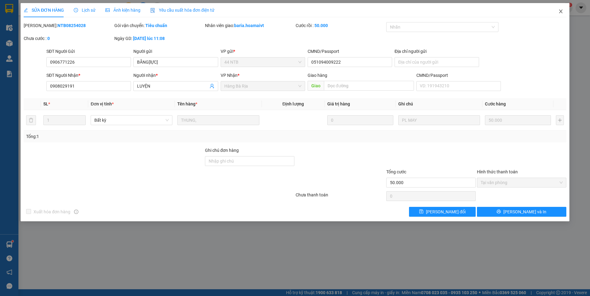
click at [562, 10] on icon "close" at bounding box center [560, 11] width 5 height 5
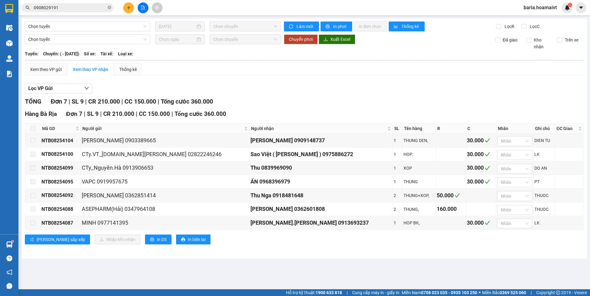
click at [95, 5] on input "0908029191" at bounding box center [70, 7] width 72 height 7
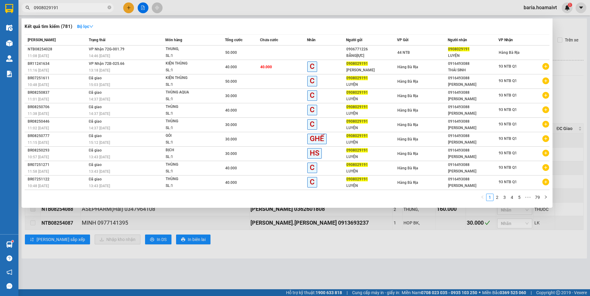
click at [392, 252] on div at bounding box center [295, 148] width 590 height 296
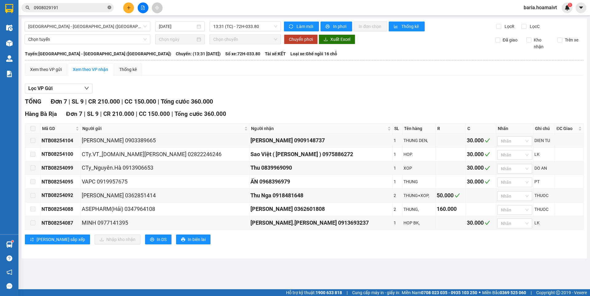
click at [108, 8] on icon "close-circle" at bounding box center [109, 8] width 4 height 4
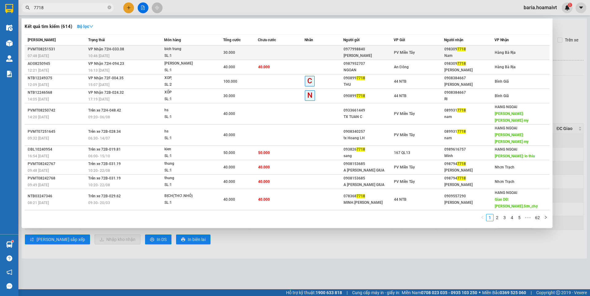
type input "7718"
click at [452, 53] on div "Nam" at bounding box center [469, 56] width 50 height 6
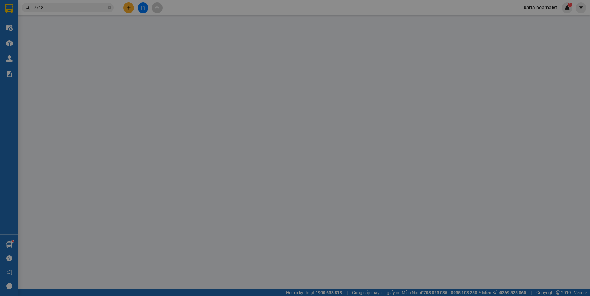
type input "0977998840"
type input "[PERSON_NAME]"
type input "0983097718"
type input "Nam"
type input "30.000"
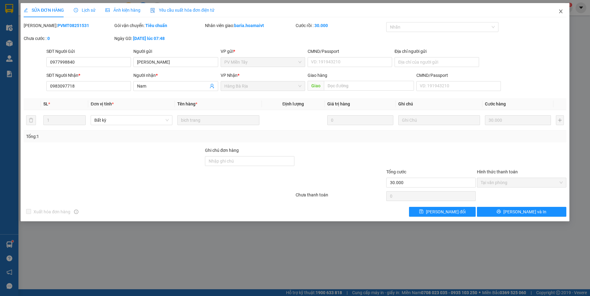
drag, startPoint x: 558, startPoint y: 13, endPoint x: 361, endPoint y: 11, distance: 196.9
click at [559, 12] on icon "close" at bounding box center [560, 11] width 5 height 5
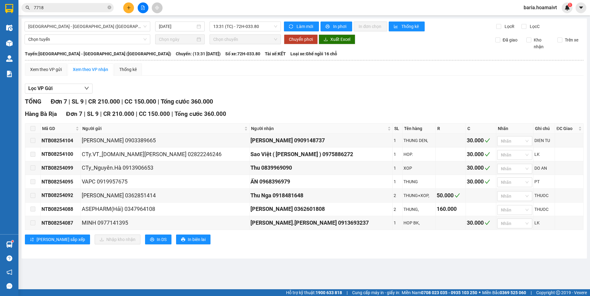
click at [72, 11] on input "7718" at bounding box center [70, 7] width 72 height 7
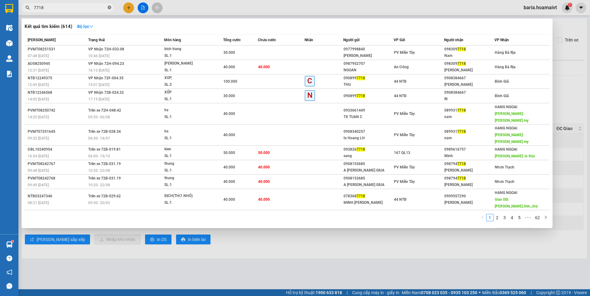
click at [109, 5] on span at bounding box center [109, 8] width 4 height 6
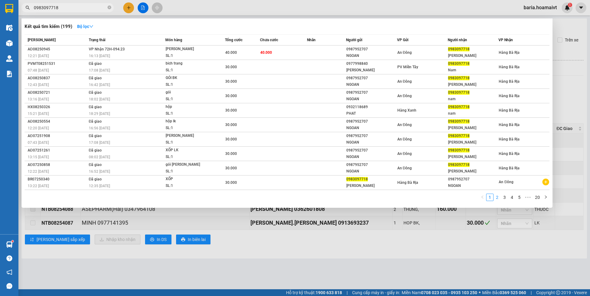
type input "0983097718"
click at [497, 198] on link "2" at bounding box center [497, 197] width 7 height 7
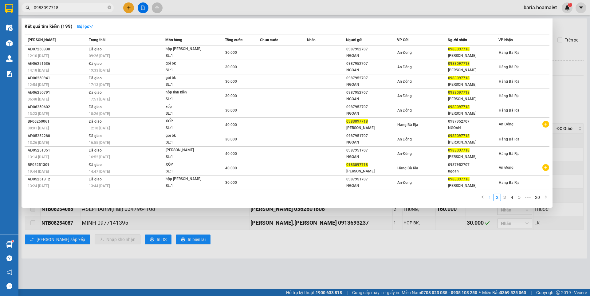
click at [489, 199] on link "1" at bounding box center [489, 197] width 7 height 7
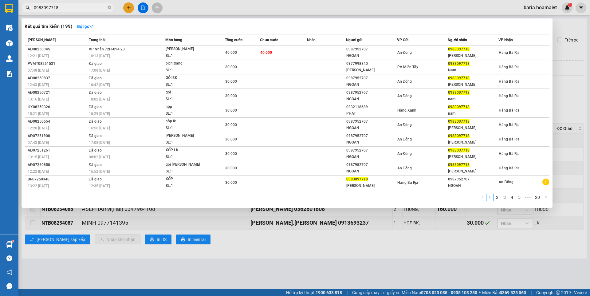
click at [306, 252] on div at bounding box center [295, 148] width 590 height 296
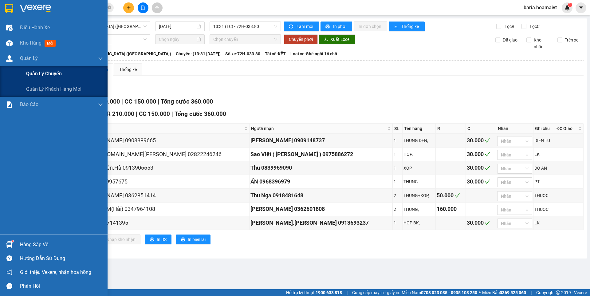
click at [33, 76] on span "Quản lý chuyến" at bounding box center [44, 74] width 36 height 8
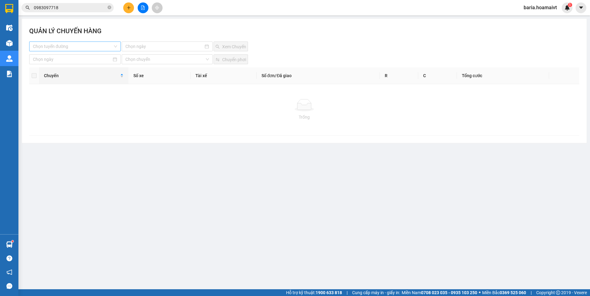
click at [93, 46] on input "search" at bounding box center [73, 46] width 80 height 9
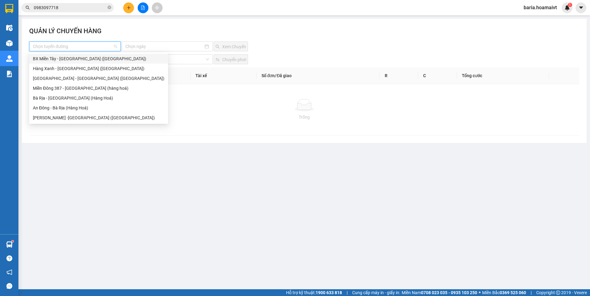
drag, startPoint x: 90, startPoint y: 59, endPoint x: 119, endPoint y: 56, distance: 29.3
click at [90, 59] on div "BX Miền Tây - [GEOGRAPHIC_DATA] ([GEOGRAPHIC_DATA])" at bounding box center [98, 58] width 131 height 7
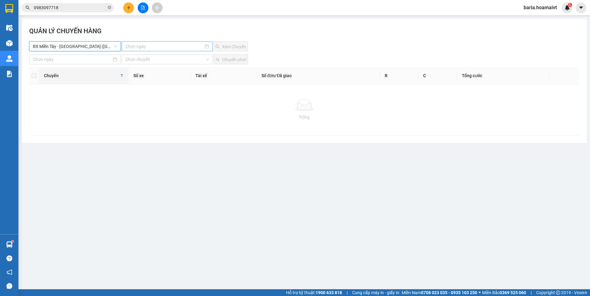
click at [136, 49] on input at bounding box center [164, 46] width 78 height 7
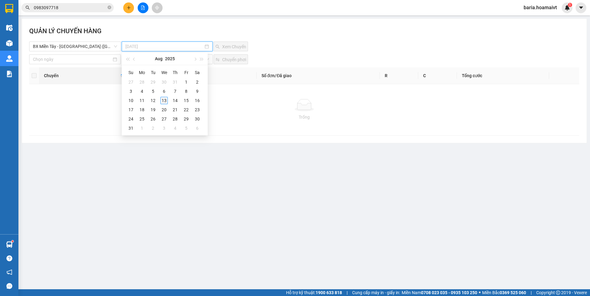
type input "[DATE]"
drag, startPoint x: 165, startPoint y: 102, endPoint x: 186, endPoint y: 88, distance: 25.1
click at [165, 101] on div "13" at bounding box center [163, 100] width 7 height 7
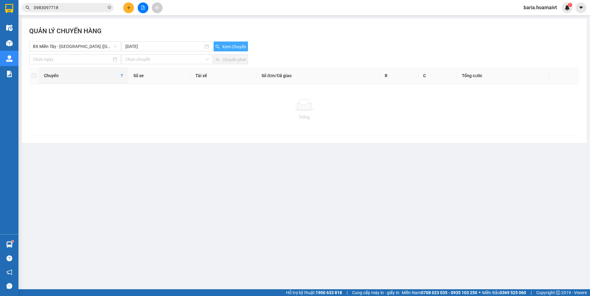
click at [225, 49] on span "Xem Chuyến" at bounding box center [234, 46] width 24 height 7
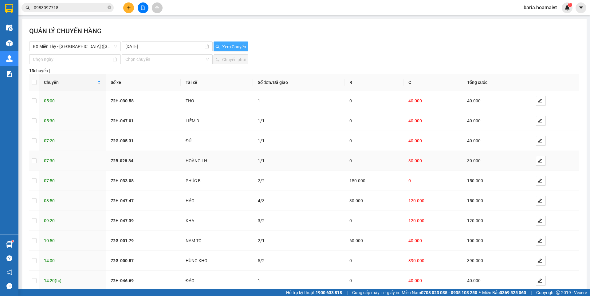
scroll to position [34, 0]
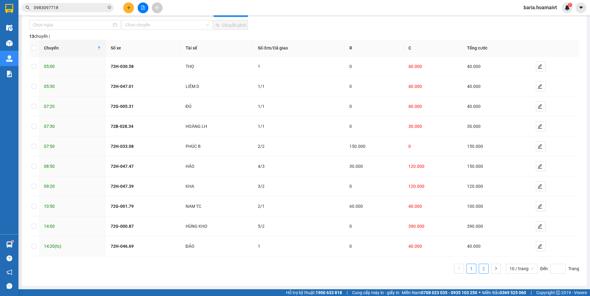
click at [480, 268] on link "2" at bounding box center [483, 268] width 9 height 9
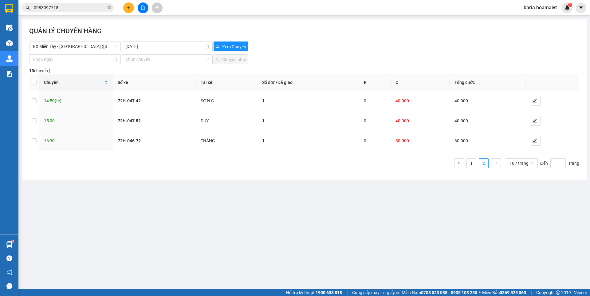
scroll to position [0, 0]
click at [472, 161] on link "1" at bounding box center [470, 162] width 9 height 9
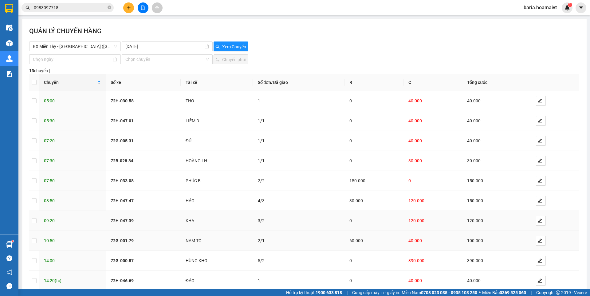
scroll to position [34, 0]
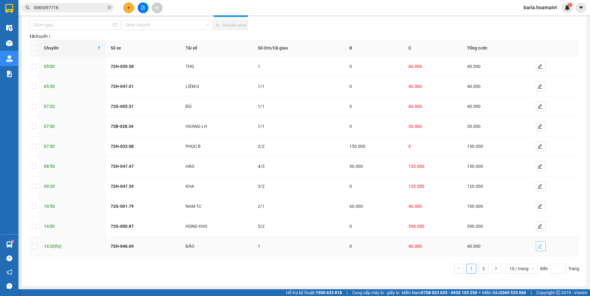
click at [537, 248] on icon "edit" at bounding box center [539, 246] width 5 height 5
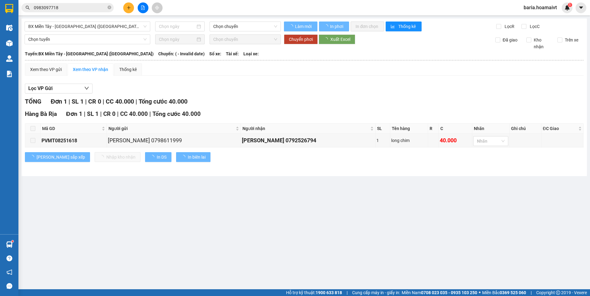
type input "[DATE]"
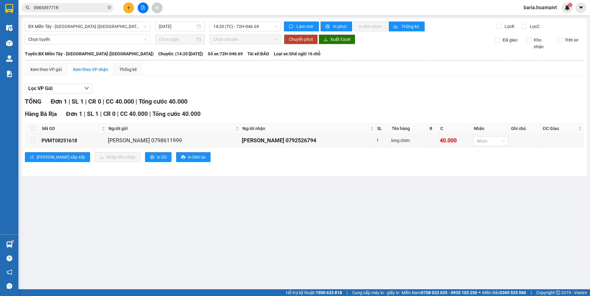
click at [33, 126] on span at bounding box center [32, 128] width 5 height 5
click at [108, 6] on icon "close-circle" at bounding box center [109, 8] width 4 height 4
click at [104, 8] on input "text" at bounding box center [70, 7] width 72 height 7
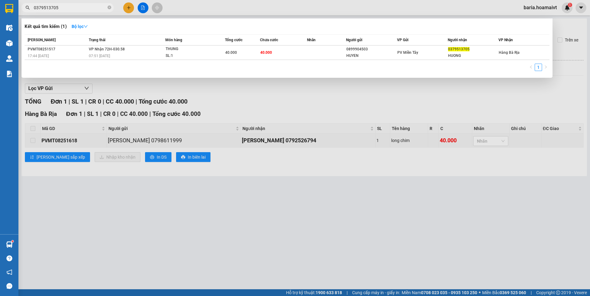
type input "0379513705"
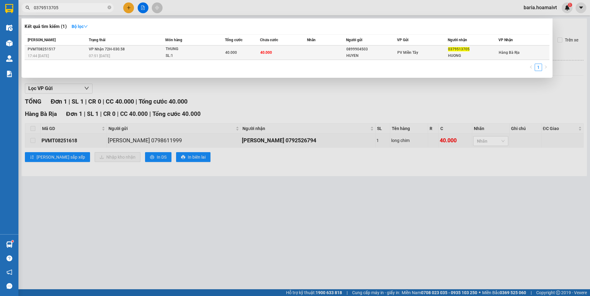
click at [455, 54] on div "HUONG" at bounding box center [473, 56] width 50 height 6
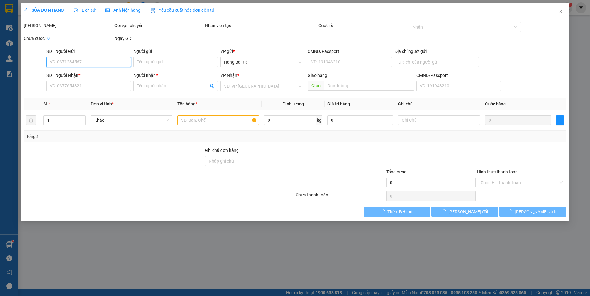
type input "0899904503"
type input "HUYEN"
type input "0379513705"
type input "HUONG"
type input "40.000"
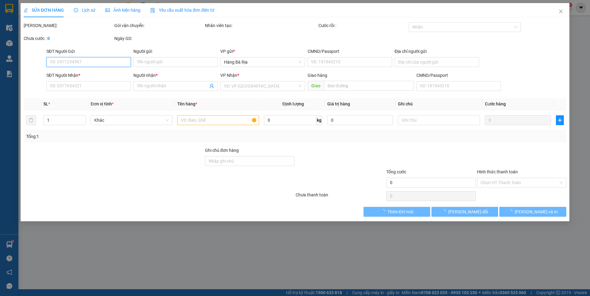
type input "40.000"
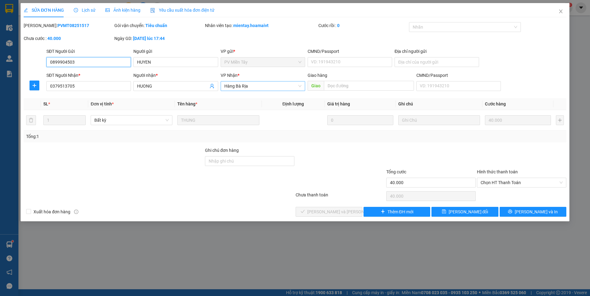
click at [260, 83] on span "Hàng Bà Rịa" at bounding box center [262, 85] width 77 height 9
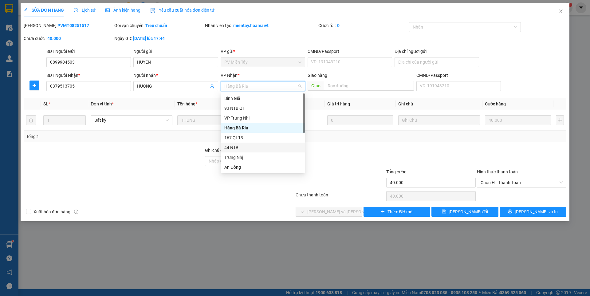
scroll to position [31, 0]
click at [247, 166] on div "Long Hải" at bounding box center [262, 165] width 77 height 7
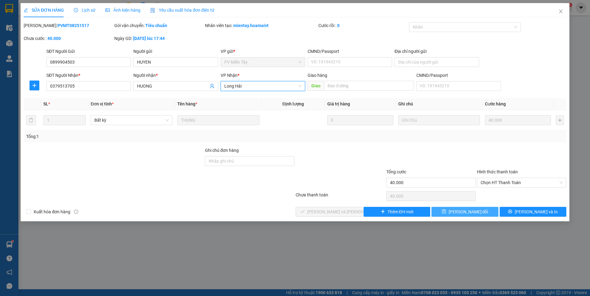
click at [458, 213] on span "[PERSON_NAME] đổi" at bounding box center [468, 211] width 40 height 7
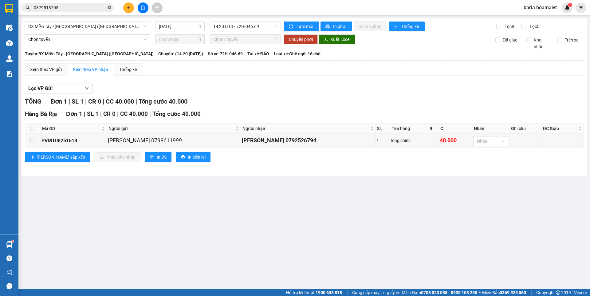
click at [108, 6] on icon "close-circle" at bounding box center [109, 8] width 4 height 4
click at [100, 9] on input "text" at bounding box center [70, 7] width 72 height 7
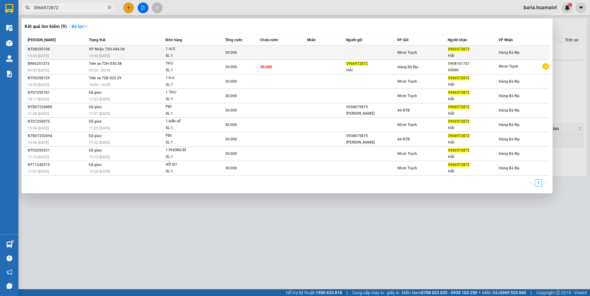
type input "0966972872"
click at [443, 49] on div "Nhơn Trạch" at bounding box center [422, 52] width 50 height 7
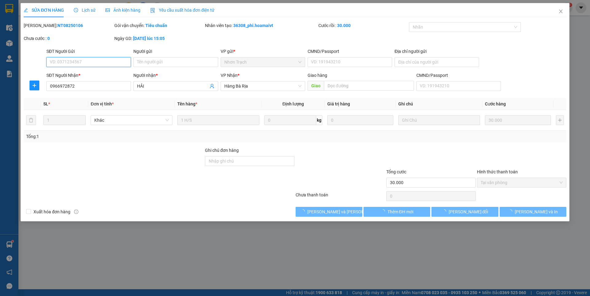
type input "0966972872"
type input "HẢI"
type input "30.000"
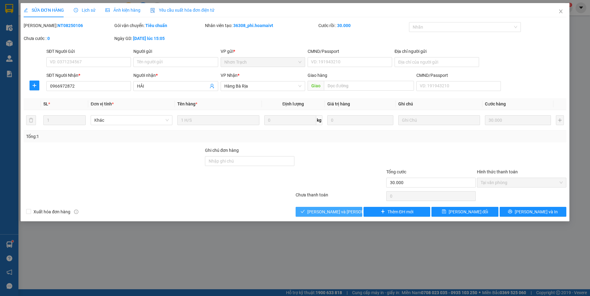
click at [305, 212] on icon "check" at bounding box center [303, 211] width 4 height 3
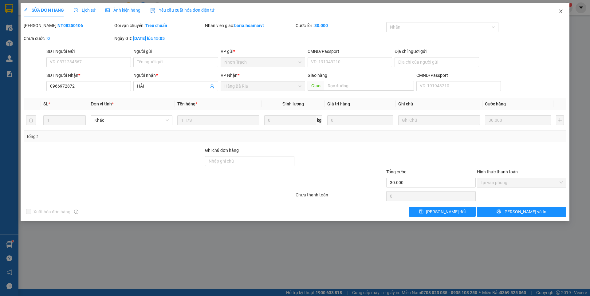
click at [559, 11] on icon "close" at bounding box center [560, 11] width 5 height 5
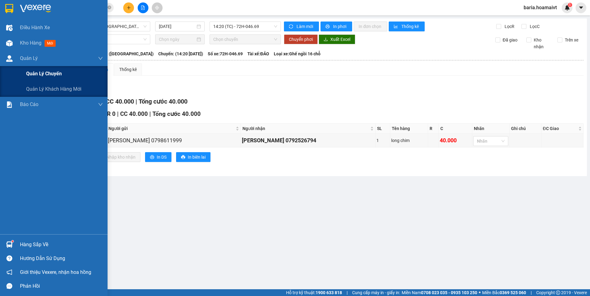
click at [63, 76] on div "Quản lý chuyến" at bounding box center [64, 73] width 77 height 15
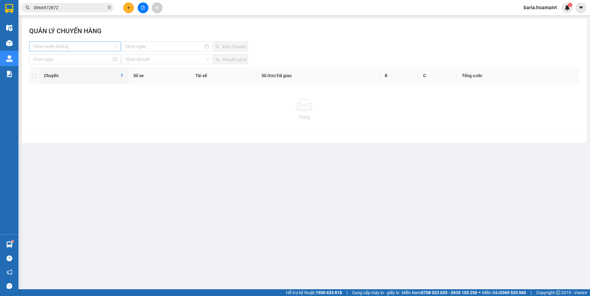
click at [99, 43] on input "search" at bounding box center [73, 46] width 80 height 9
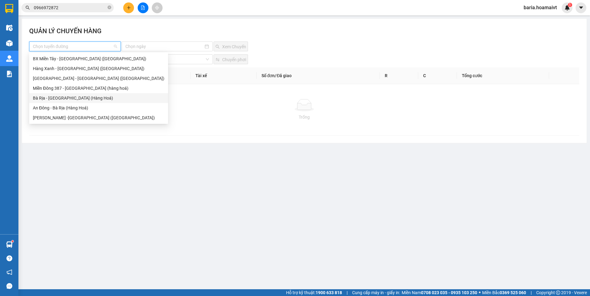
click at [78, 99] on div "Bà Rịa - [GEOGRAPHIC_DATA] (Hàng Hoá)" at bounding box center [98, 98] width 131 height 7
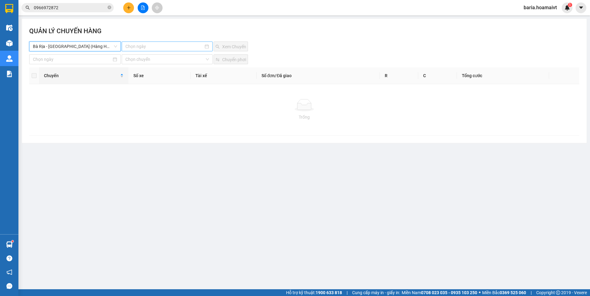
click at [148, 45] on input at bounding box center [164, 46] width 78 height 7
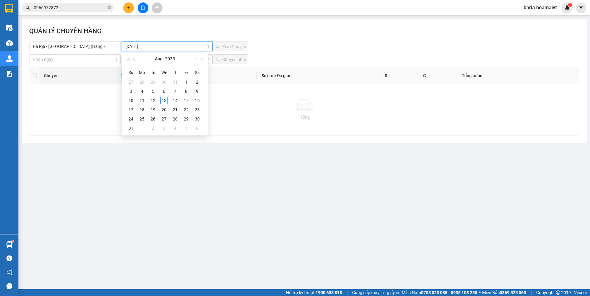
type input "[DATE]"
click at [163, 102] on div "13" at bounding box center [163, 100] width 7 height 7
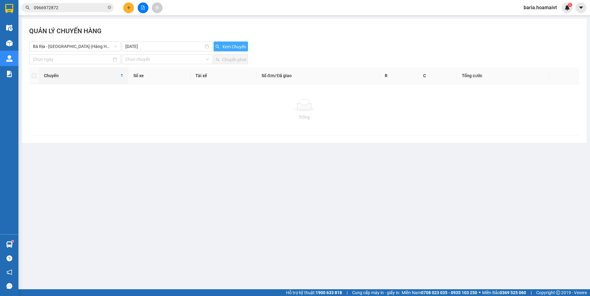
click at [228, 46] on span "Xem Chuyến" at bounding box center [234, 46] width 24 height 7
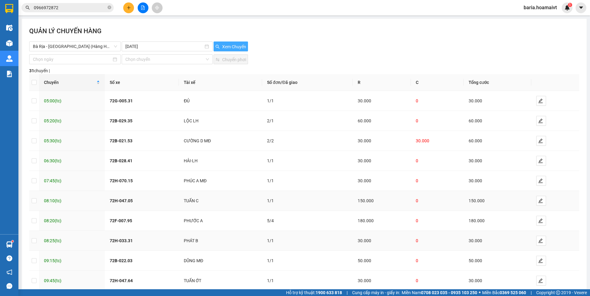
scroll to position [34, 0]
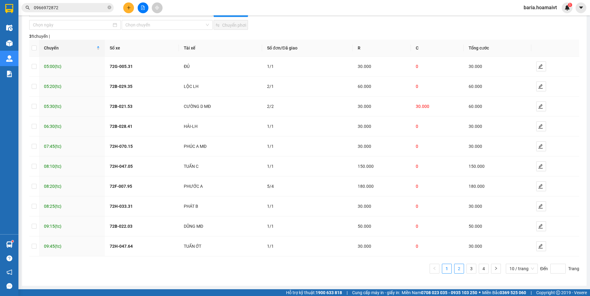
click at [455, 269] on link "2" at bounding box center [458, 268] width 9 height 9
click at [466, 268] on link "3" at bounding box center [470, 268] width 9 height 9
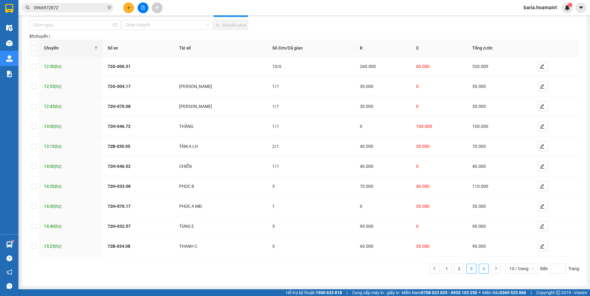
click at [479, 267] on link "4" at bounding box center [483, 268] width 9 height 9
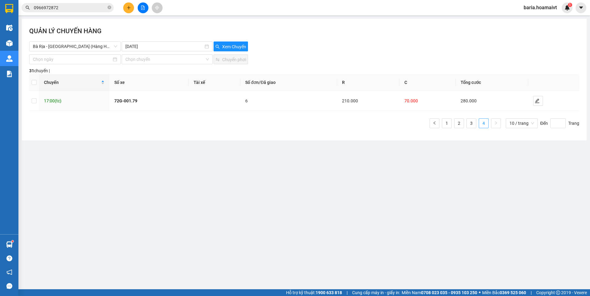
scroll to position [0, 0]
click at [472, 124] on link "3" at bounding box center [470, 123] width 9 height 9
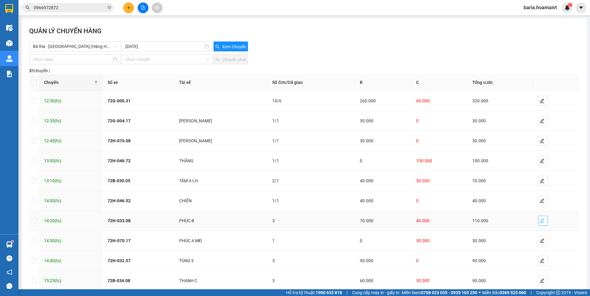
click at [539, 219] on icon "edit" at bounding box center [541, 220] width 5 height 5
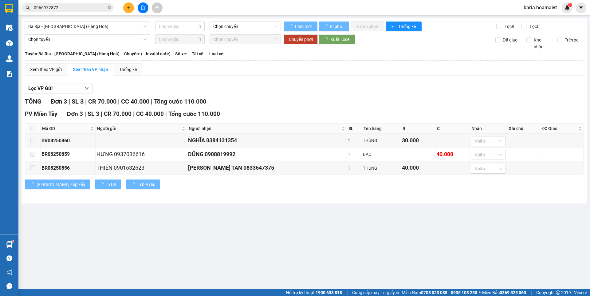
type input "[DATE]"
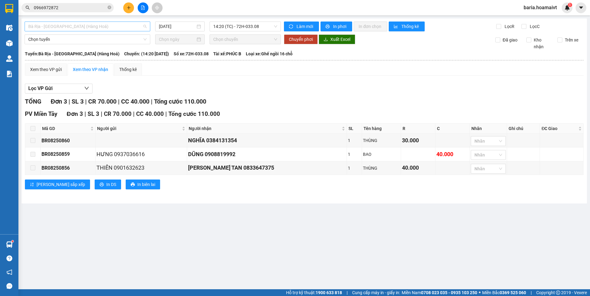
click at [128, 26] on span "Bà Rịa - [GEOGRAPHIC_DATA] (Hàng Hoá)" at bounding box center [87, 26] width 118 height 9
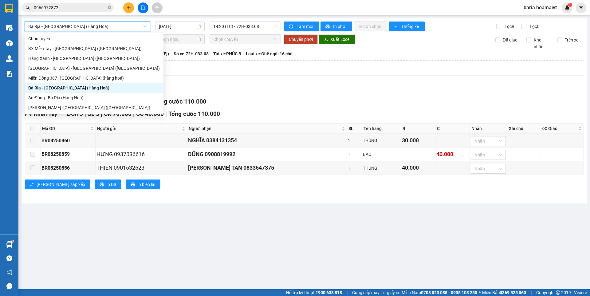
click at [128, 25] on span "Bà Rịa - [GEOGRAPHIC_DATA] (Hàng Hoá)" at bounding box center [87, 26] width 118 height 9
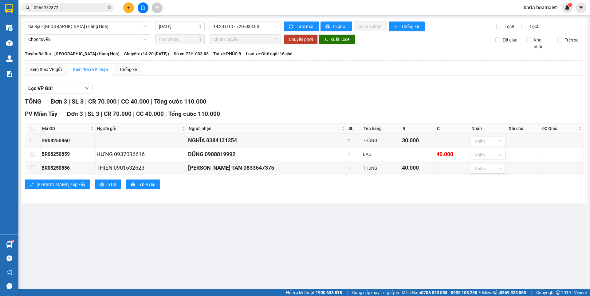
click at [199, 81] on div "Lọc VP Gửi [PERSON_NAME] 3 | SL 3 | CR 70.000 | CC 40.000 | [PERSON_NAME] 110.…" at bounding box center [304, 138] width 558 height 116
click at [108, 26] on span "Bà Rịa - [GEOGRAPHIC_DATA] (Hàng Hoá)" at bounding box center [87, 26] width 118 height 9
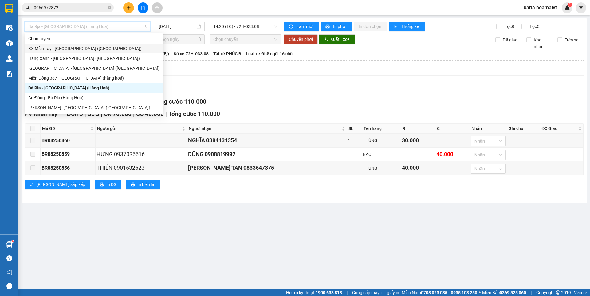
click at [236, 24] on span "14:20 (TC) - 72H-033.08" at bounding box center [245, 26] width 64 height 9
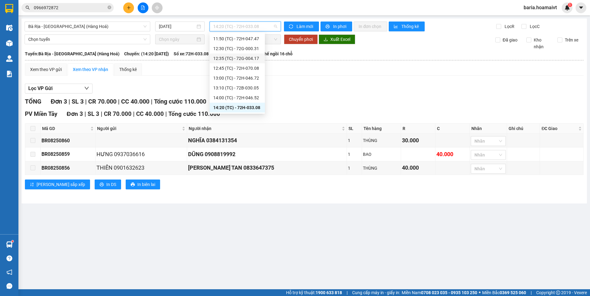
scroll to position [236, 0]
click at [253, 79] on div "14:30 (TC) - 72H-070.17" at bounding box center [237, 78] width 48 height 7
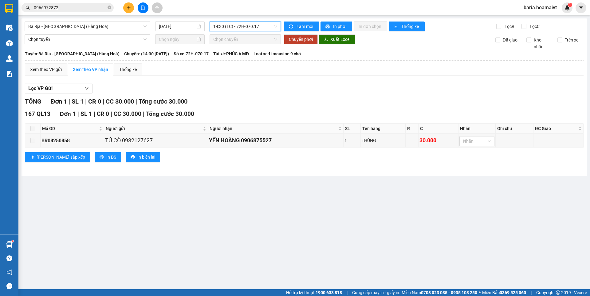
click at [256, 25] on span "14:30 (TC) - 72H-070.17" at bounding box center [245, 26] width 64 height 9
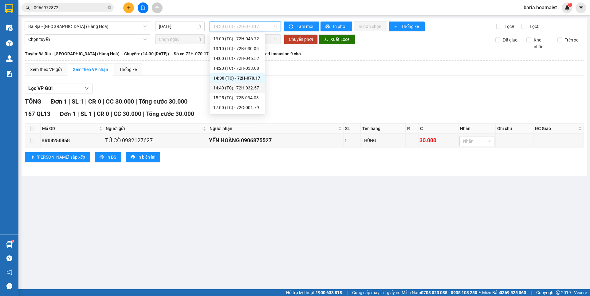
click at [256, 88] on div "14:40 (TC) - 72H-032.57" at bounding box center [237, 87] width 48 height 7
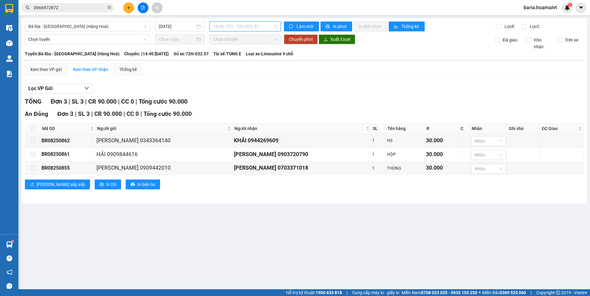
click at [230, 27] on span "14:40 (TC) - 72H-032.57" at bounding box center [245, 26] width 64 height 9
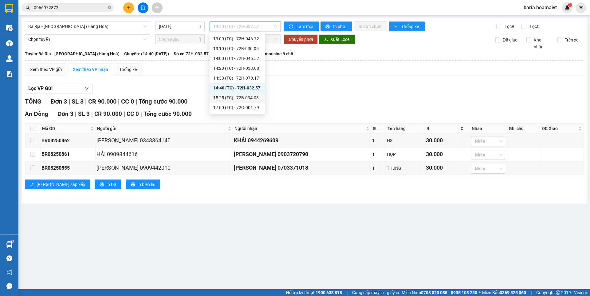
click at [254, 98] on div "15:25 (TC) - 72B-034.08" at bounding box center [237, 97] width 48 height 7
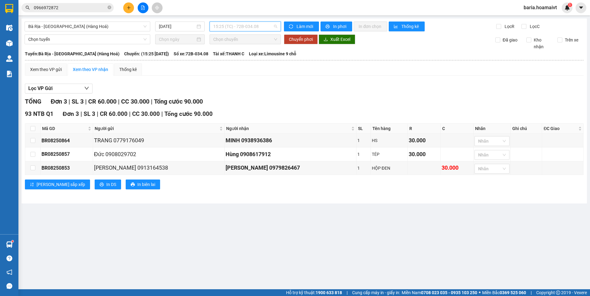
click at [258, 24] on span "15:25 (TC) - 72B-034.08" at bounding box center [245, 26] width 64 height 9
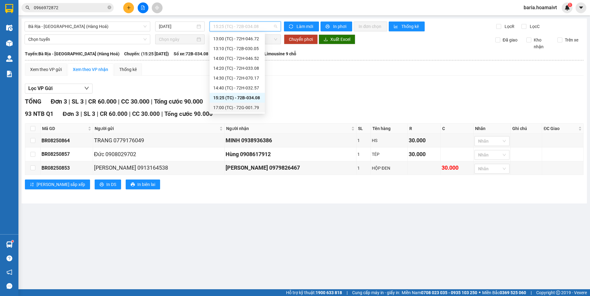
click at [241, 106] on div "17:00 (TC) - 72G-001.79" at bounding box center [237, 107] width 48 height 7
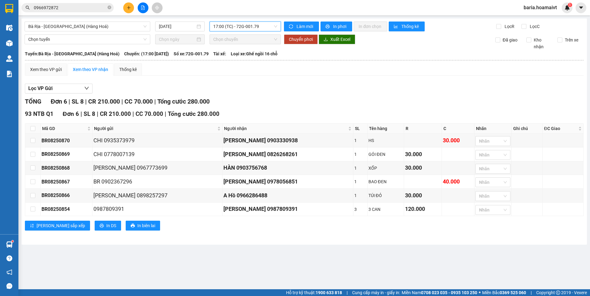
click at [245, 24] on span "17:00 (TC) - 72G-001.79" at bounding box center [245, 26] width 64 height 9
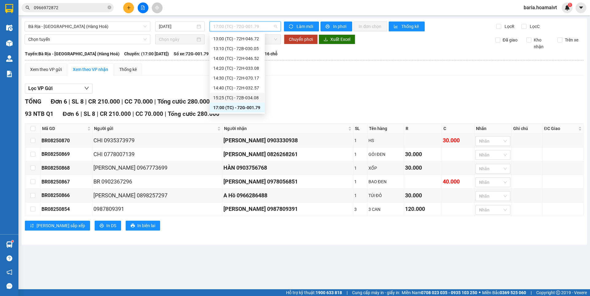
click at [238, 98] on div "15:25 (TC) - 72B-034.08" at bounding box center [237, 97] width 48 height 7
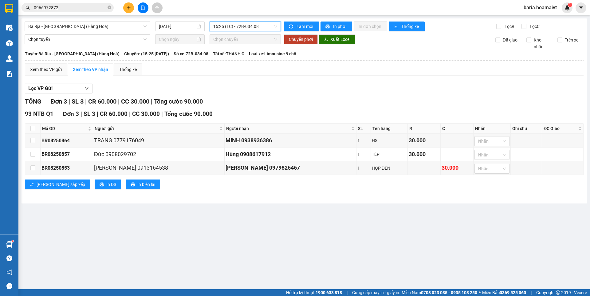
click at [241, 23] on span "15:25 (TC) - 72B-034.08" at bounding box center [245, 26] width 64 height 9
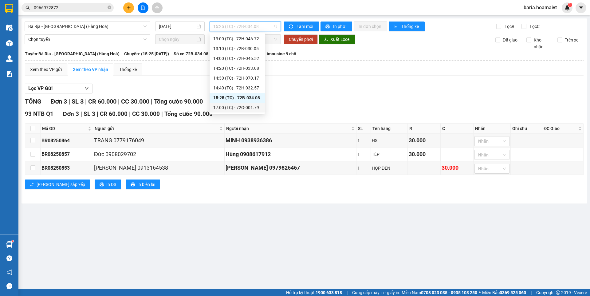
click at [238, 105] on div "17:00 (TC) - 72G-001.79" at bounding box center [237, 107] width 48 height 7
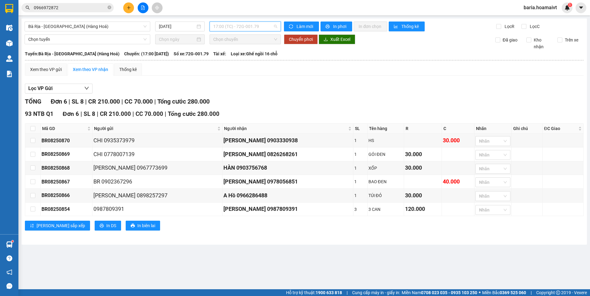
click at [251, 26] on span "17:00 (TC) - 72G-001.79" at bounding box center [245, 26] width 64 height 9
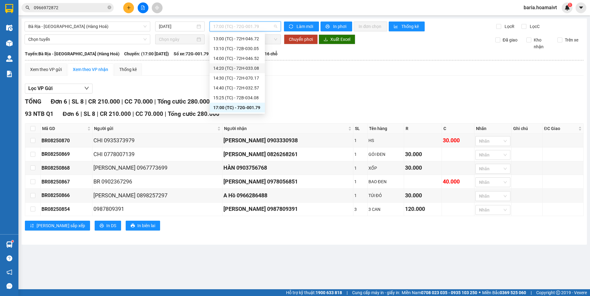
click at [244, 69] on div "14:20 (TC) - 72H-033.08" at bounding box center [237, 68] width 48 height 7
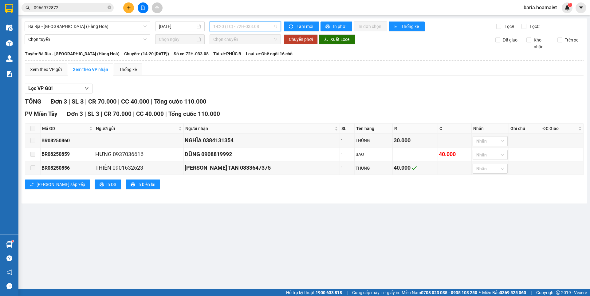
click at [244, 25] on span "14:20 (TC) - 72H-033.08" at bounding box center [245, 26] width 64 height 9
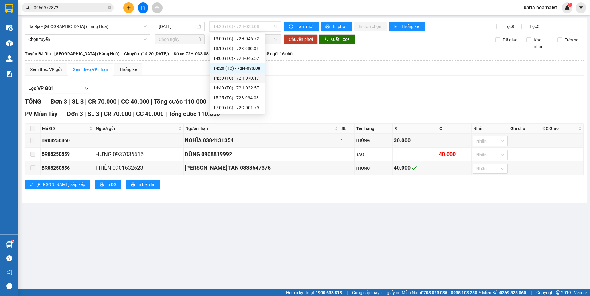
click at [254, 77] on div "14:30 (TC) - 72H-070.17" at bounding box center [237, 78] width 48 height 7
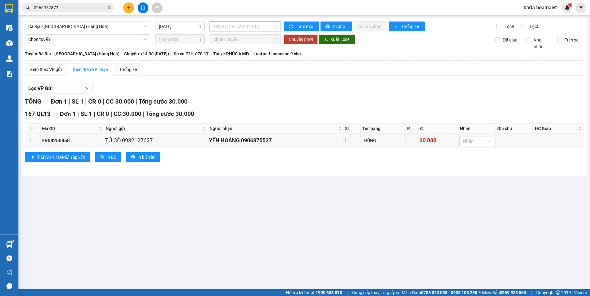
click at [248, 23] on span "14:30 (TC) - 72H-070.17" at bounding box center [245, 26] width 64 height 9
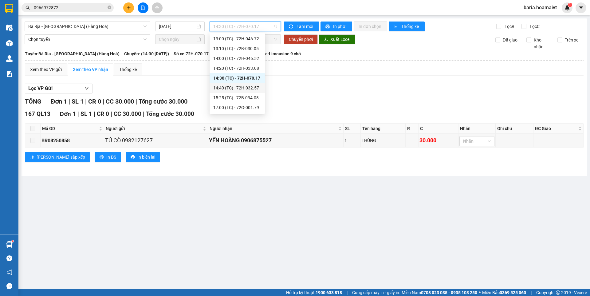
click at [251, 89] on div "14:40 (TC) - 72H-032.57" at bounding box center [237, 87] width 48 height 7
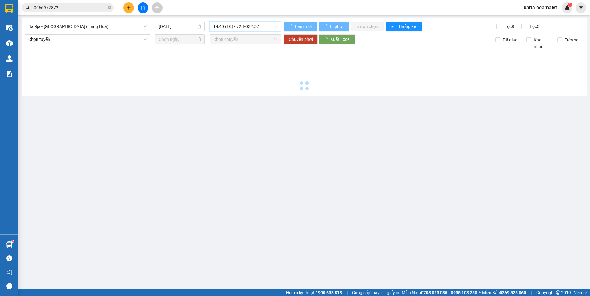
click at [256, 24] on span "14:40 (TC) - 72H-032.57" at bounding box center [245, 26] width 64 height 9
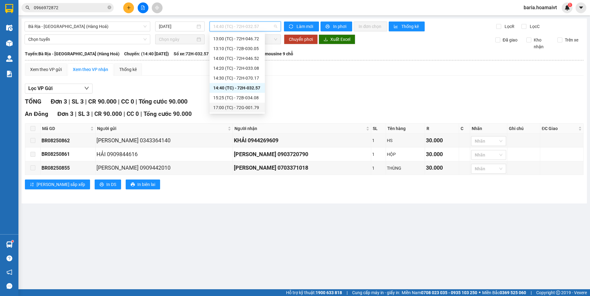
click at [277, 226] on main "Bà Rịa - [GEOGRAPHIC_DATA] (Hàng Hoá) [DATE] 14:40 (TC) - 72H-032.57 [PERSO…" at bounding box center [295, 144] width 590 height 289
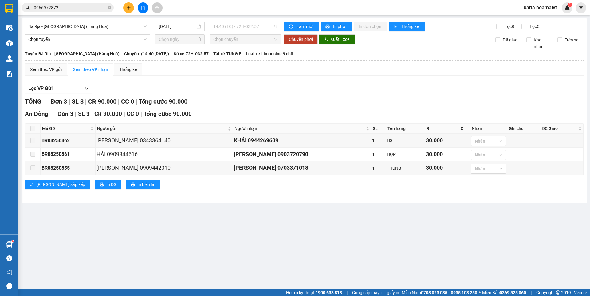
click at [238, 24] on span "14:40 (TC) - 72H-032.57" at bounding box center [245, 26] width 64 height 9
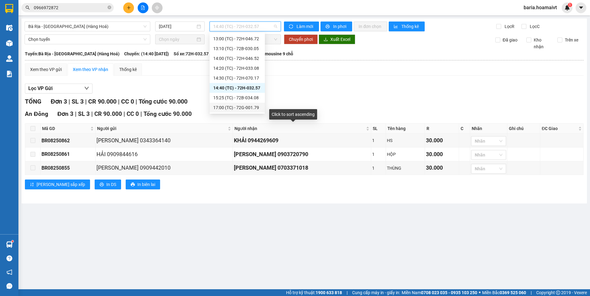
click at [241, 109] on div "17:00 (TC) - 72G-001.79" at bounding box center [237, 107] width 48 height 7
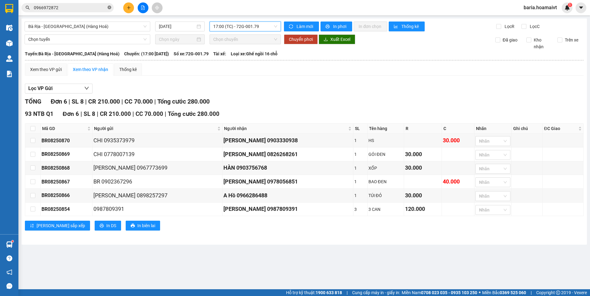
click at [108, 9] on icon "close-circle" at bounding box center [109, 8] width 4 height 4
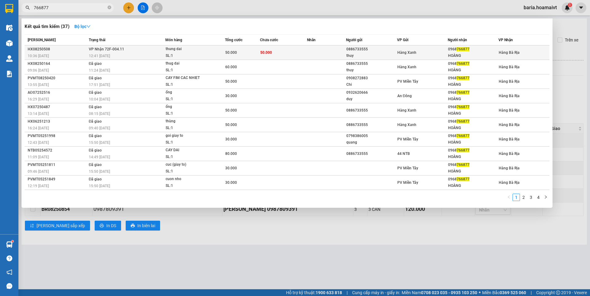
type input "766877"
click at [455, 51] on div "0968 766877" at bounding box center [473, 49] width 50 height 6
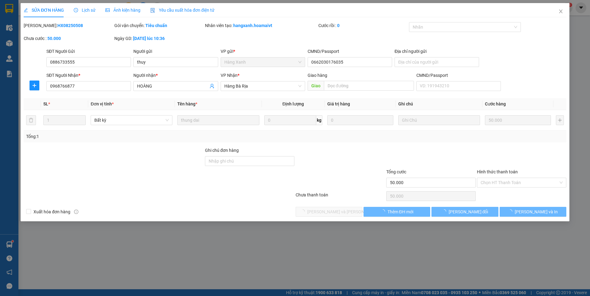
type input "0886733555"
type input "thuy"
type input "0662030176035"
type input "0968766877"
type input "HOÀNG"
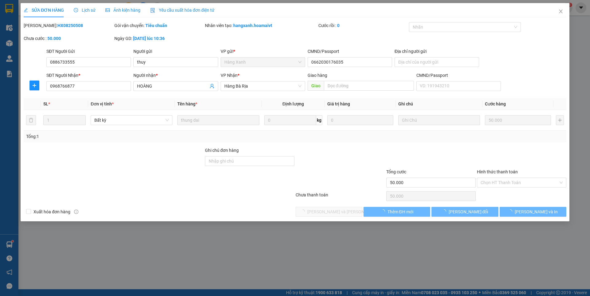
type input "50.000"
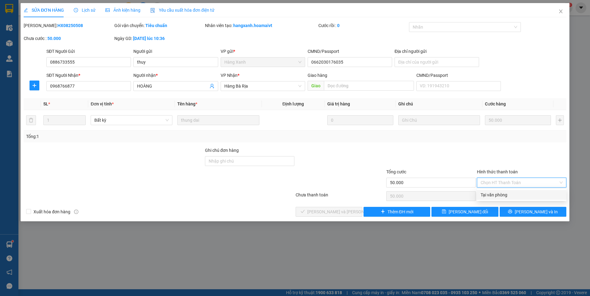
click at [489, 194] on div "Tại văn phòng" at bounding box center [521, 194] width 82 height 7
type input "0"
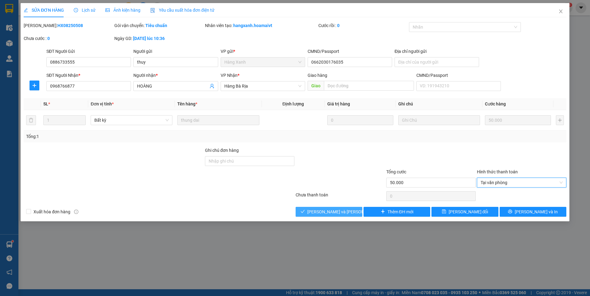
click at [350, 210] on button "[PERSON_NAME] và [PERSON_NAME] hàng" at bounding box center [328, 212] width 67 height 10
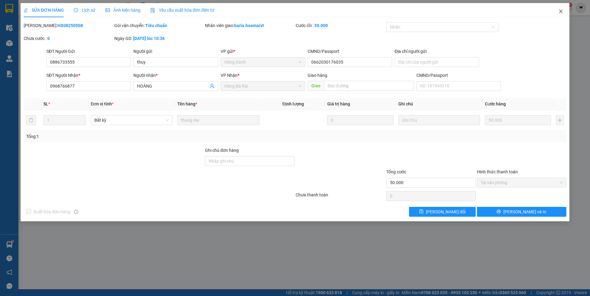
click at [560, 11] on icon "close" at bounding box center [560, 11] width 5 height 5
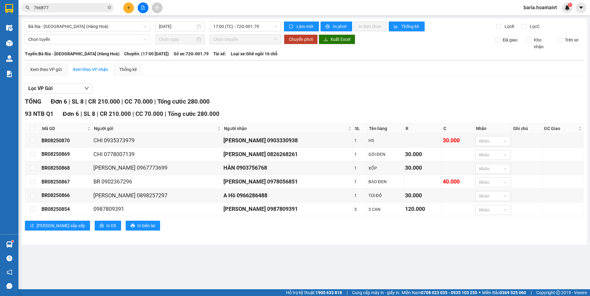
click at [109, 6] on span at bounding box center [109, 8] width 4 height 6
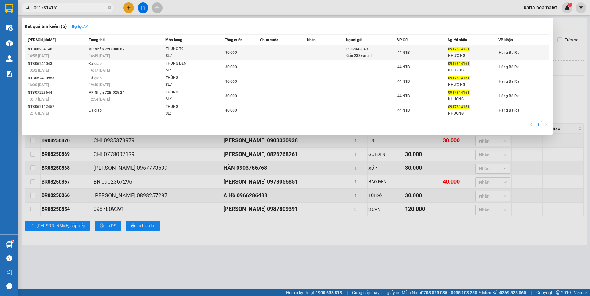
type input "0917814161"
click at [451, 52] on div "0917814161" at bounding box center [473, 49] width 50 height 6
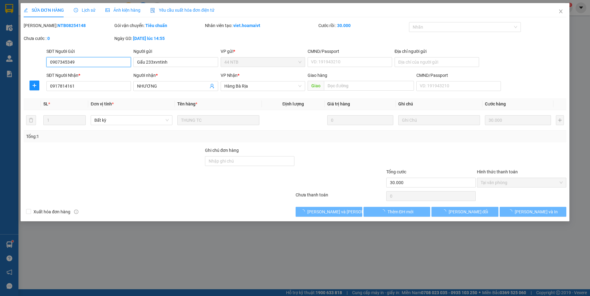
type input "0907345349"
type input "Gấu 233xvntinh"
type input "0917814161"
type input "NHƯƠNG"
type input "30.000"
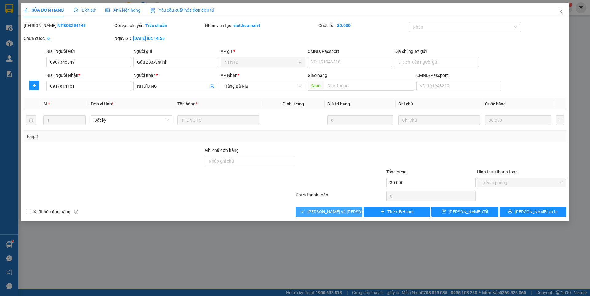
click at [305, 211] on icon "check" at bounding box center [302, 211] width 4 height 4
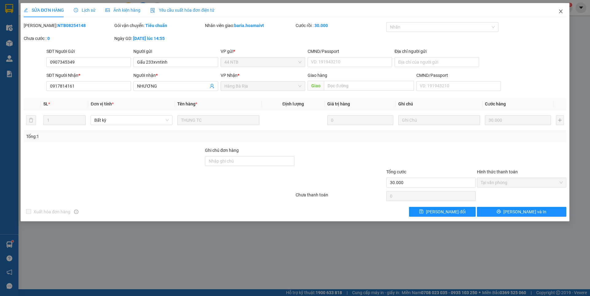
click at [558, 11] on icon "close" at bounding box center [560, 11] width 5 height 5
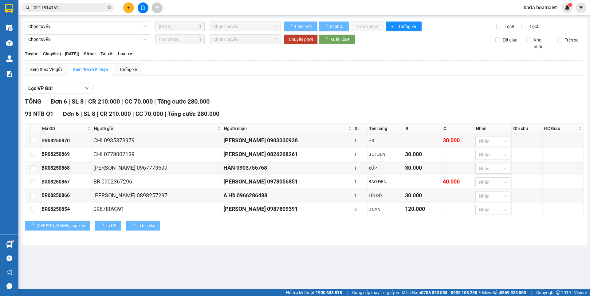
click at [110, 6] on icon "close-circle" at bounding box center [109, 8] width 4 height 4
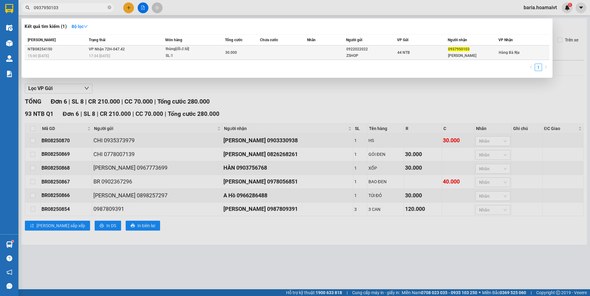
type input "0937950103"
click at [454, 53] on div "[PERSON_NAME]" at bounding box center [473, 56] width 50 height 6
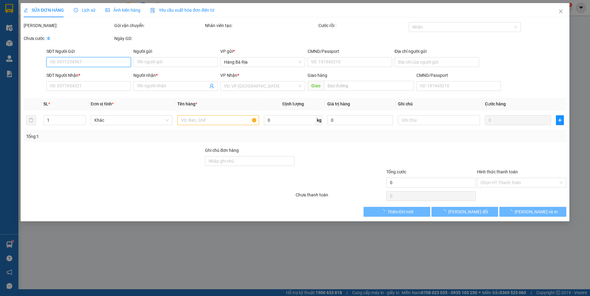
type input "0922022022"
type input "ZSHOP"
type input "49.51_T.H.Đạo_Q1"
type input "0937950103"
type input "[PERSON_NAME]"
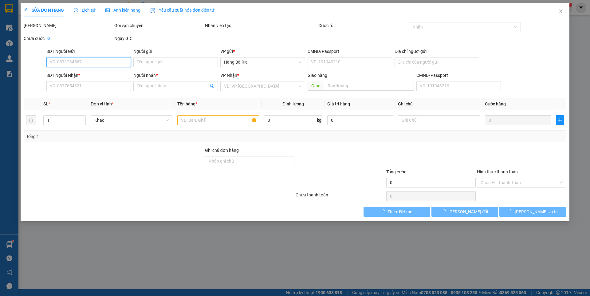
type input "30.000"
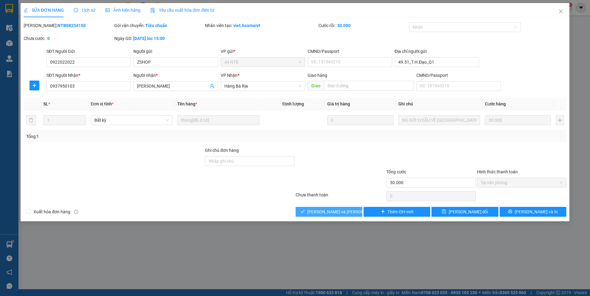
click at [318, 213] on span "[PERSON_NAME] và [PERSON_NAME] hàng" at bounding box center [348, 211] width 83 height 7
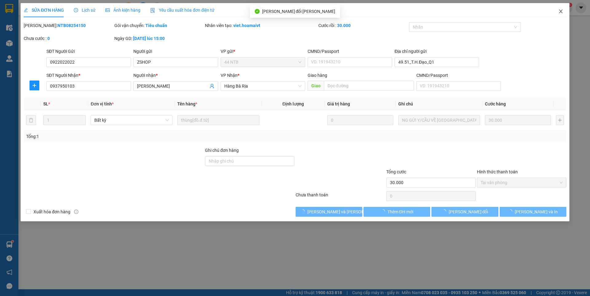
click at [559, 10] on icon "close" at bounding box center [560, 12] width 3 height 4
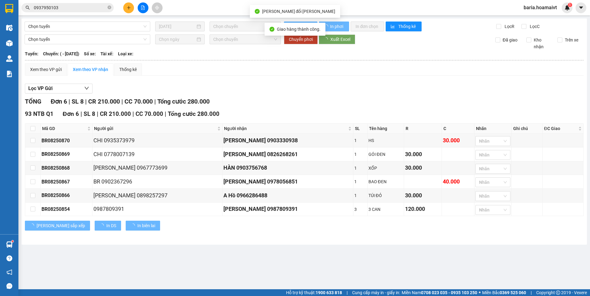
click at [65, 8] on input "0937950103" at bounding box center [70, 7] width 72 height 7
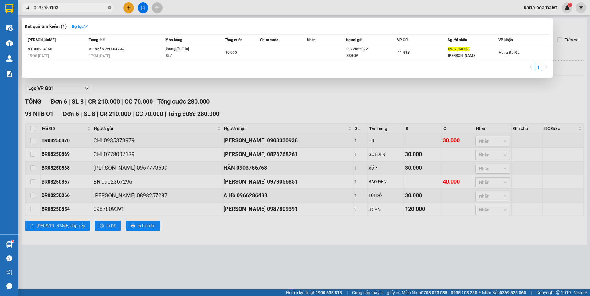
click at [109, 7] on icon "close-circle" at bounding box center [109, 8] width 4 height 4
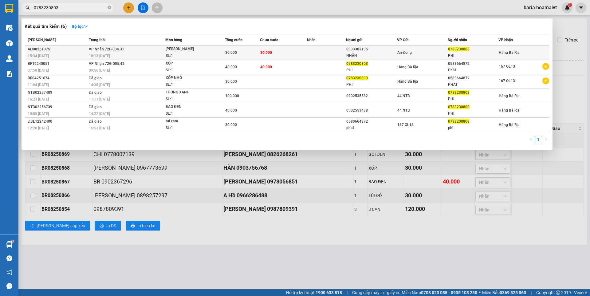
type input "0783230803"
click at [457, 49] on span "0783230803" at bounding box center [458, 49] width 21 height 4
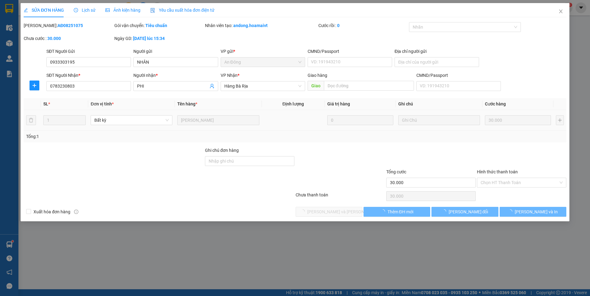
type input "0933303195"
type input "NHÂN"
type input "0783230803"
type input "PHI"
type input "30.000"
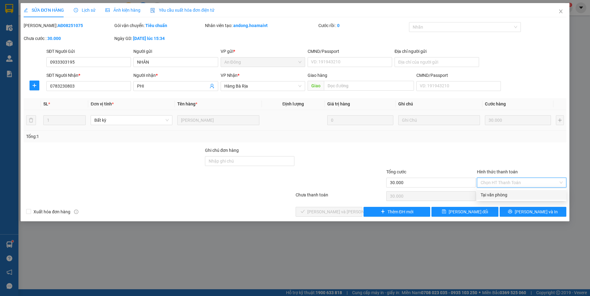
click at [489, 193] on div "Tại văn phòng" at bounding box center [521, 194] width 82 height 7
type input "0"
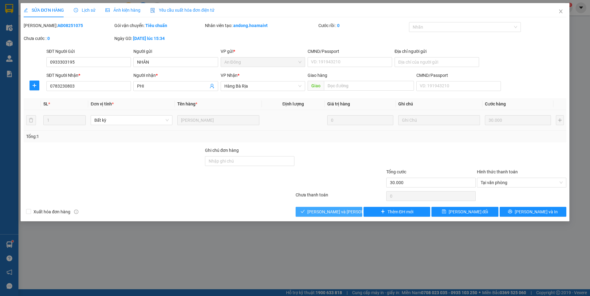
click at [346, 212] on span "[PERSON_NAME] và [PERSON_NAME] hàng" at bounding box center [348, 211] width 83 height 7
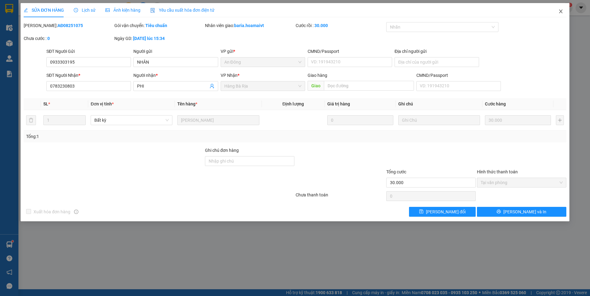
click at [561, 11] on icon "close" at bounding box center [560, 12] width 3 height 4
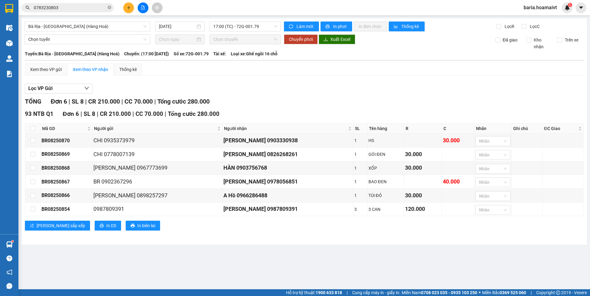
click at [75, 9] on input "0783230803" at bounding box center [70, 7] width 72 height 7
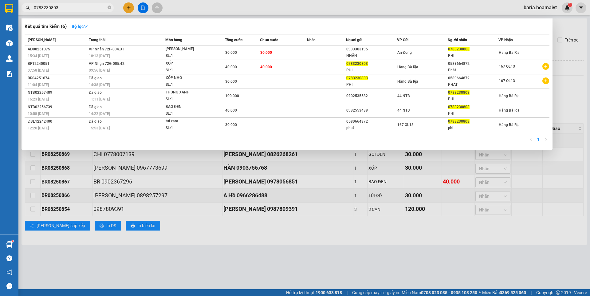
drag, startPoint x: 274, startPoint y: 228, endPoint x: 278, endPoint y: 224, distance: 6.5
click at [274, 228] on div at bounding box center [295, 148] width 590 height 296
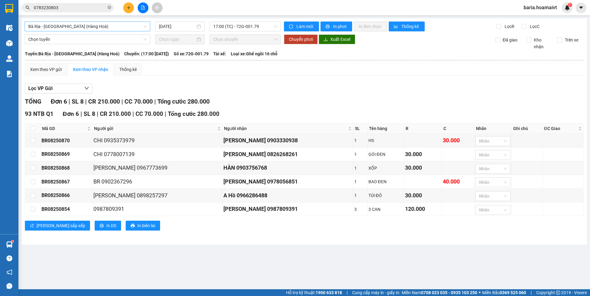
click at [119, 26] on span "Bà Rịa - [GEOGRAPHIC_DATA] (Hàng Hoá)" at bounding box center [87, 26] width 118 height 9
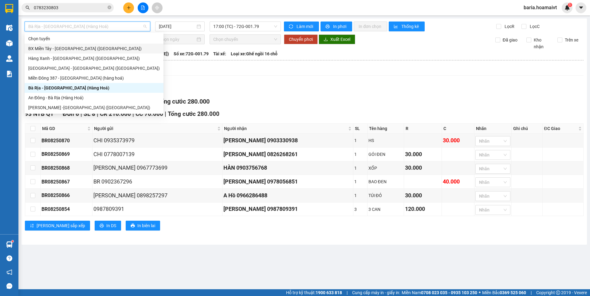
click at [99, 49] on div "BX Miền Tây - [GEOGRAPHIC_DATA] ([GEOGRAPHIC_DATA])" at bounding box center [93, 48] width 131 height 7
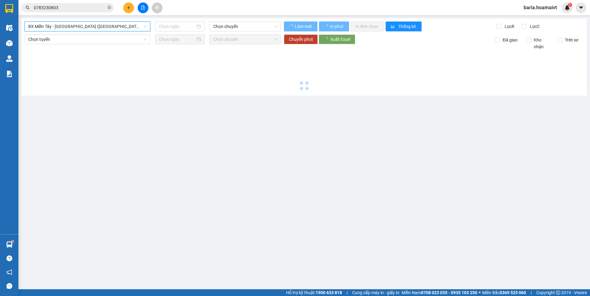
type input "[DATE]"
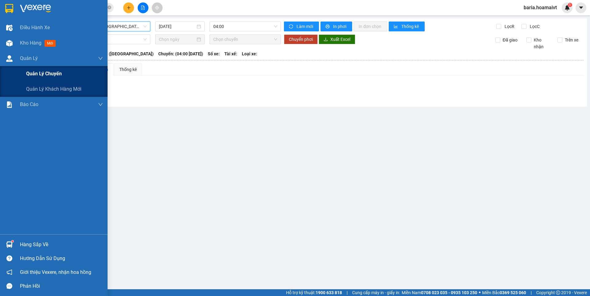
click at [41, 76] on span "Quản lý chuyến" at bounding box center [44, 74] width 36 height 8
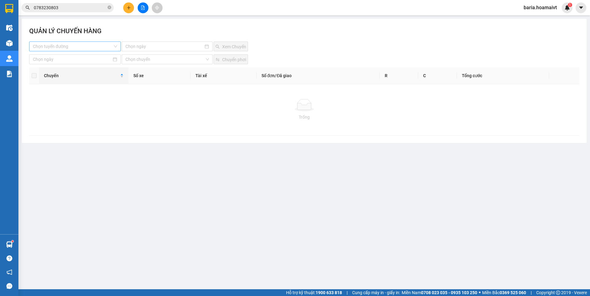
click at [83, 48] on input "search" at bounding box center [73, 46] width 80 height 9
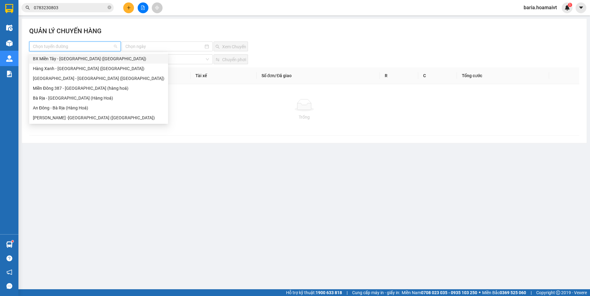
click at [77, 57] on div "BX Miền Tây - [GEOGRAPHIC_DATA] ([GEOGRAPHIC_DATA])" at bounding box center [98, 58] width 131 height 7
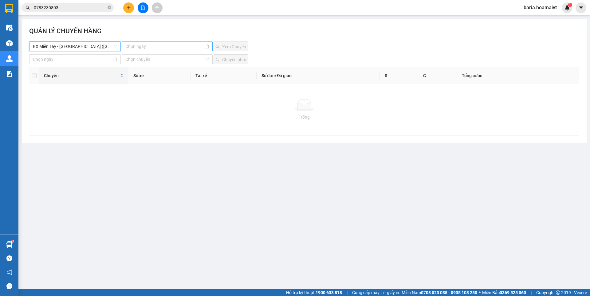
click at [140, 48] on input at bounding box center [164, 46] width 78 height 7
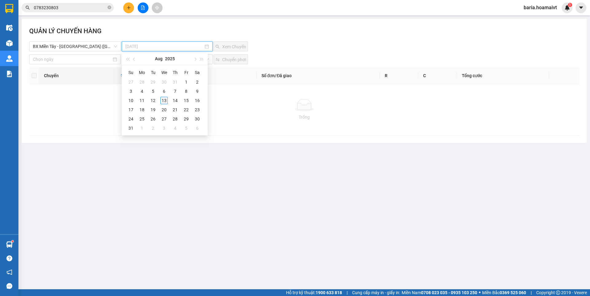
type input "[DATE]"
click at [166, 100] on div "13" at bounding box center [163, 100] width 7 height 7
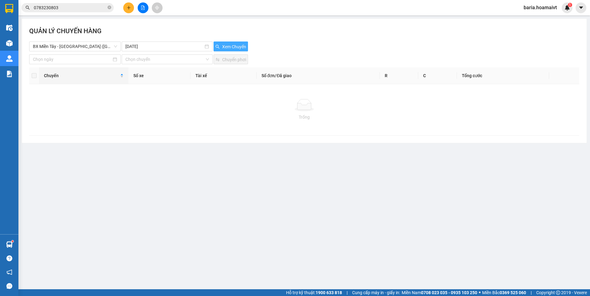
click at [227, 48] on span "Xem Chuyến" at bounding box center [234, 46] width 24 height 7
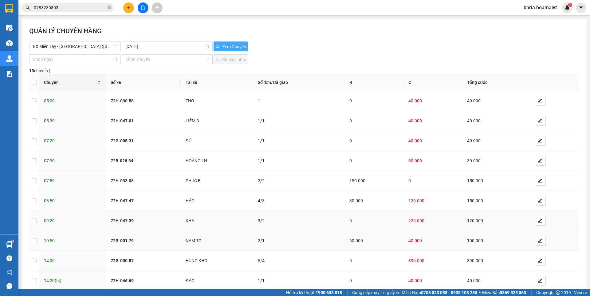
scroll to position [34, 0]
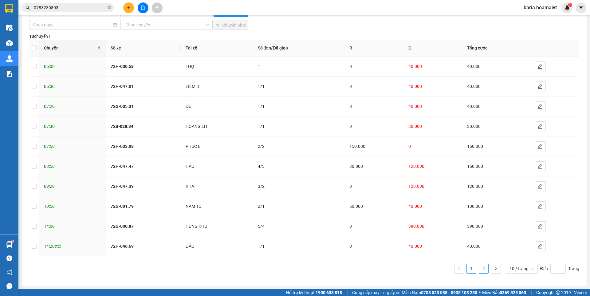
click at [483, 266] on link "2" at bounding box center [483, 268] width 9 height 9
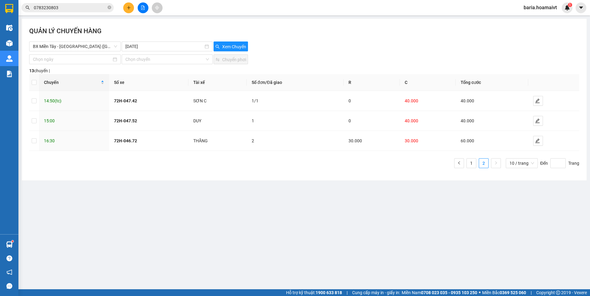
scroll to position [0, 0]
